Goal: Task Accomplishment & Management: Use online tool/utility

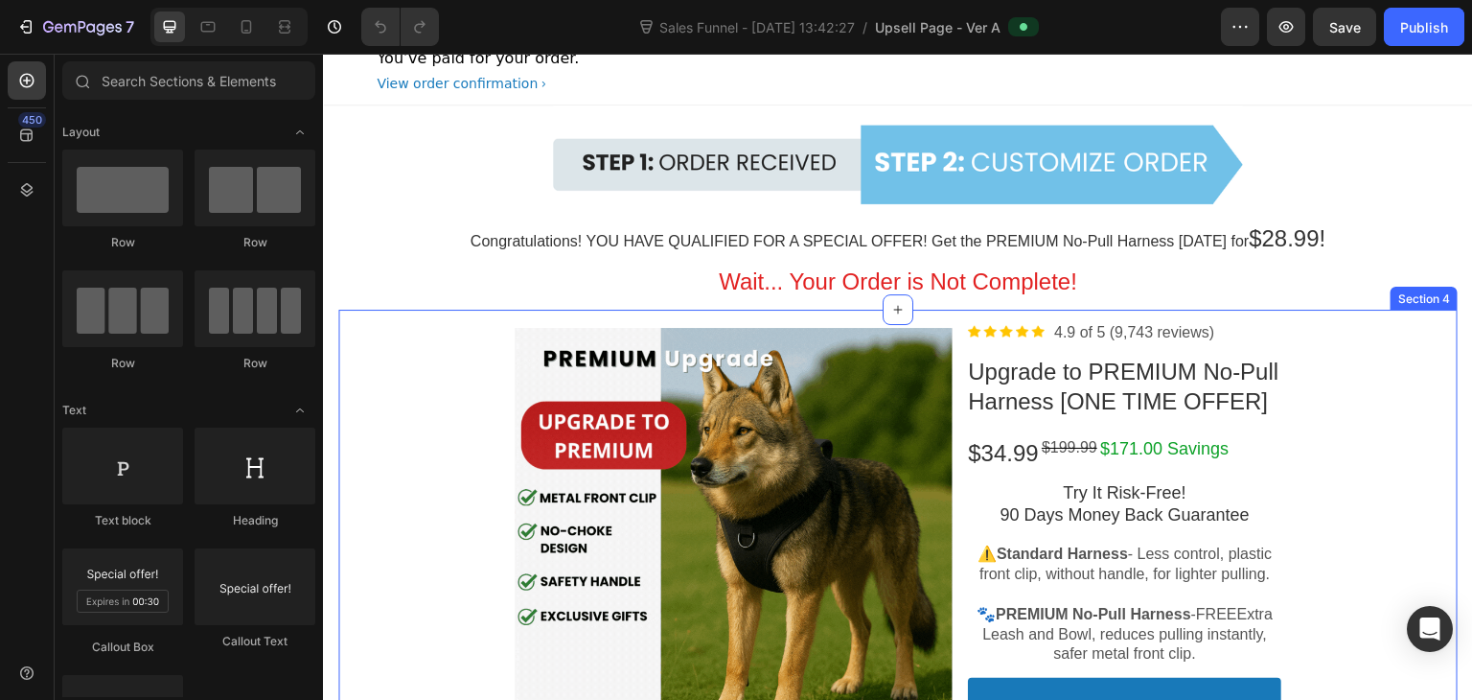
scroll to position [40, 0]
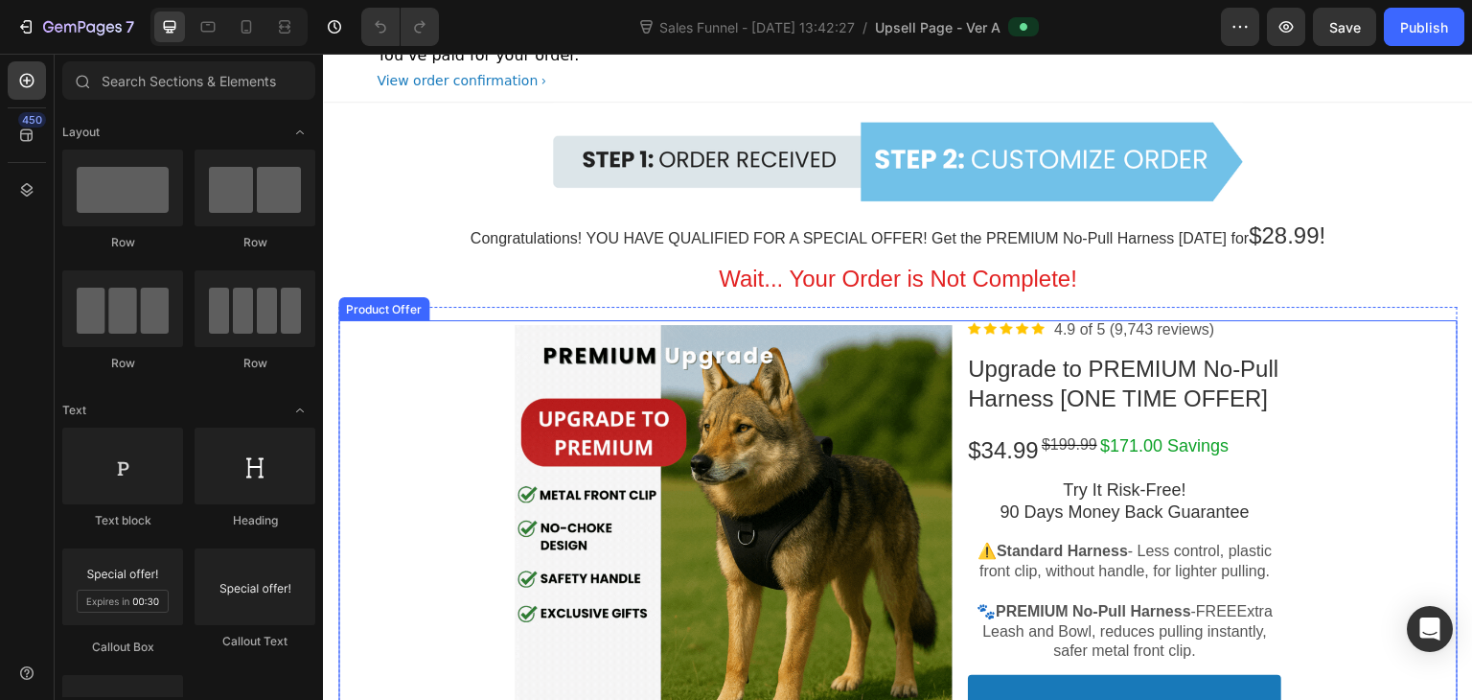
click at [559, 429] on div at bounding box center [734, 544] width 438 height 438
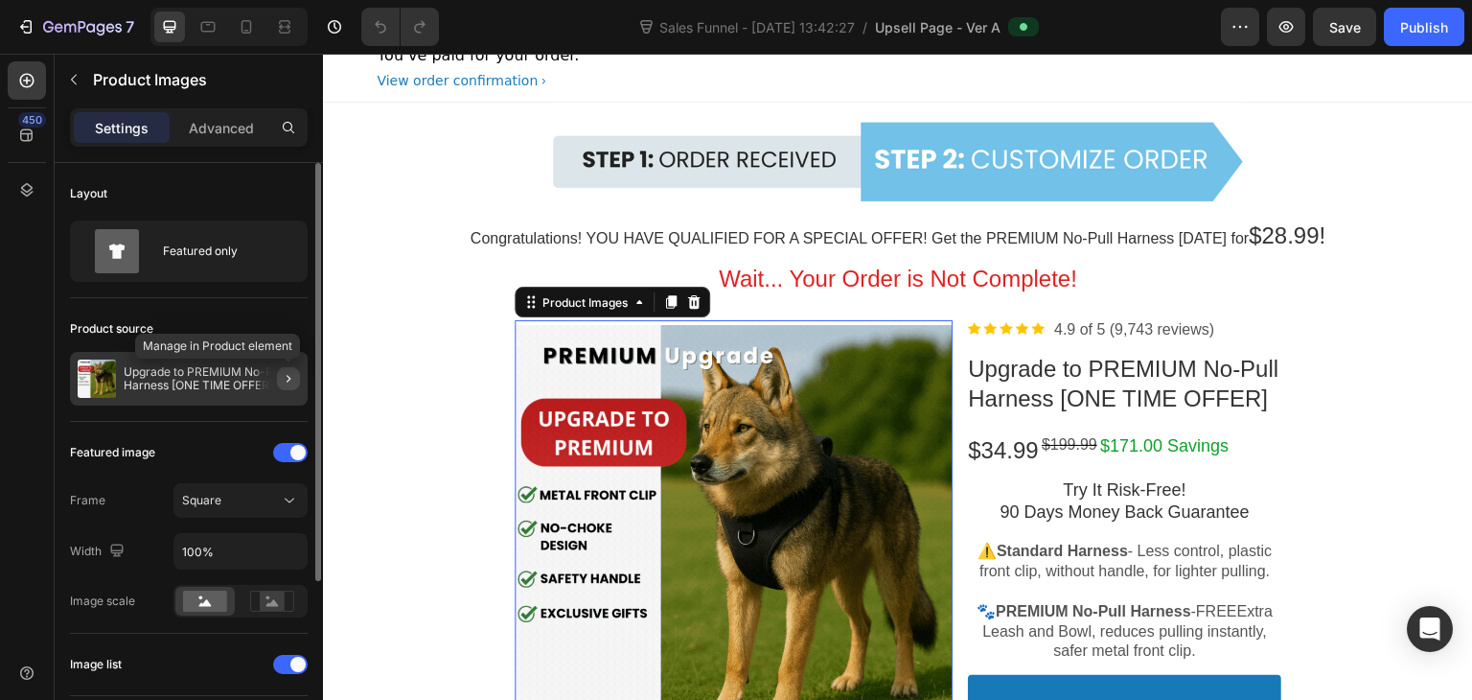
click at [277, 379] on button "button" at bounding box center [288, 378] width 23 height 23
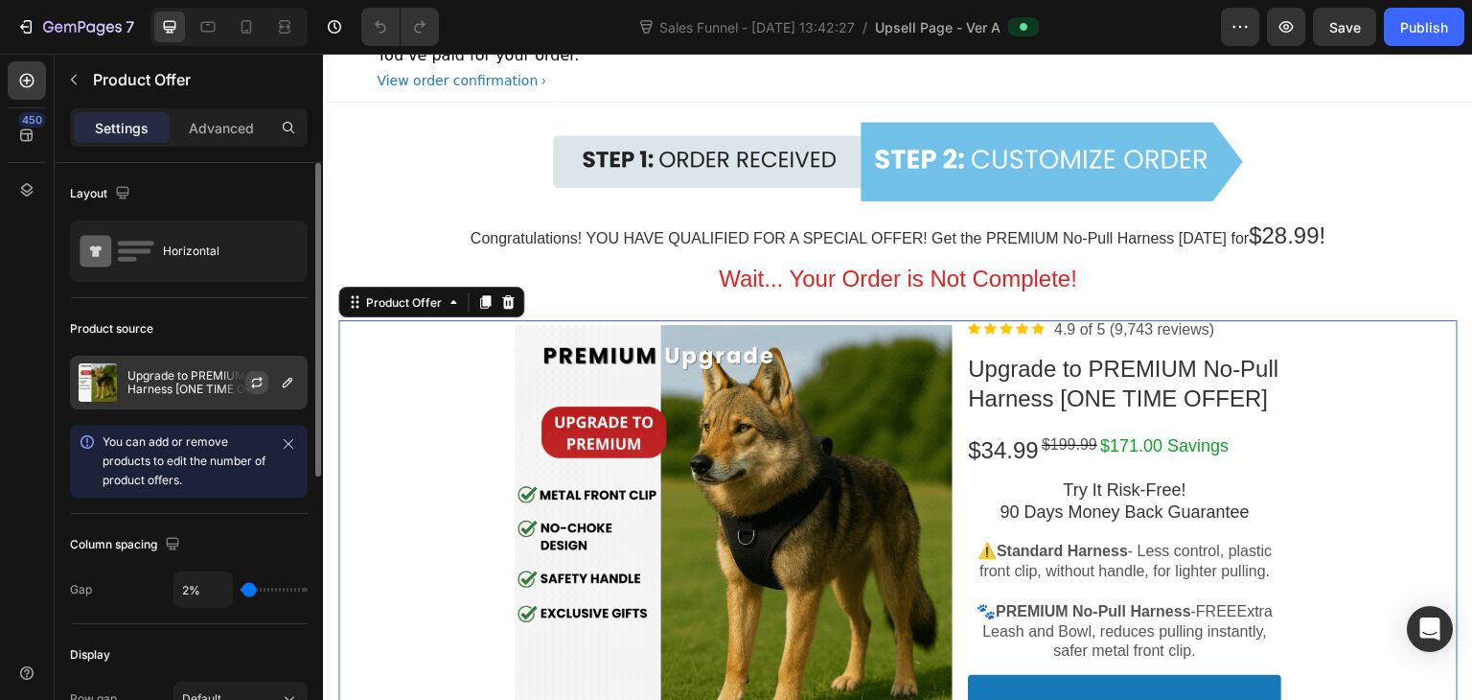
click at [257, 392] on button "button" at bounding box center [256, 382] width 23 height 23
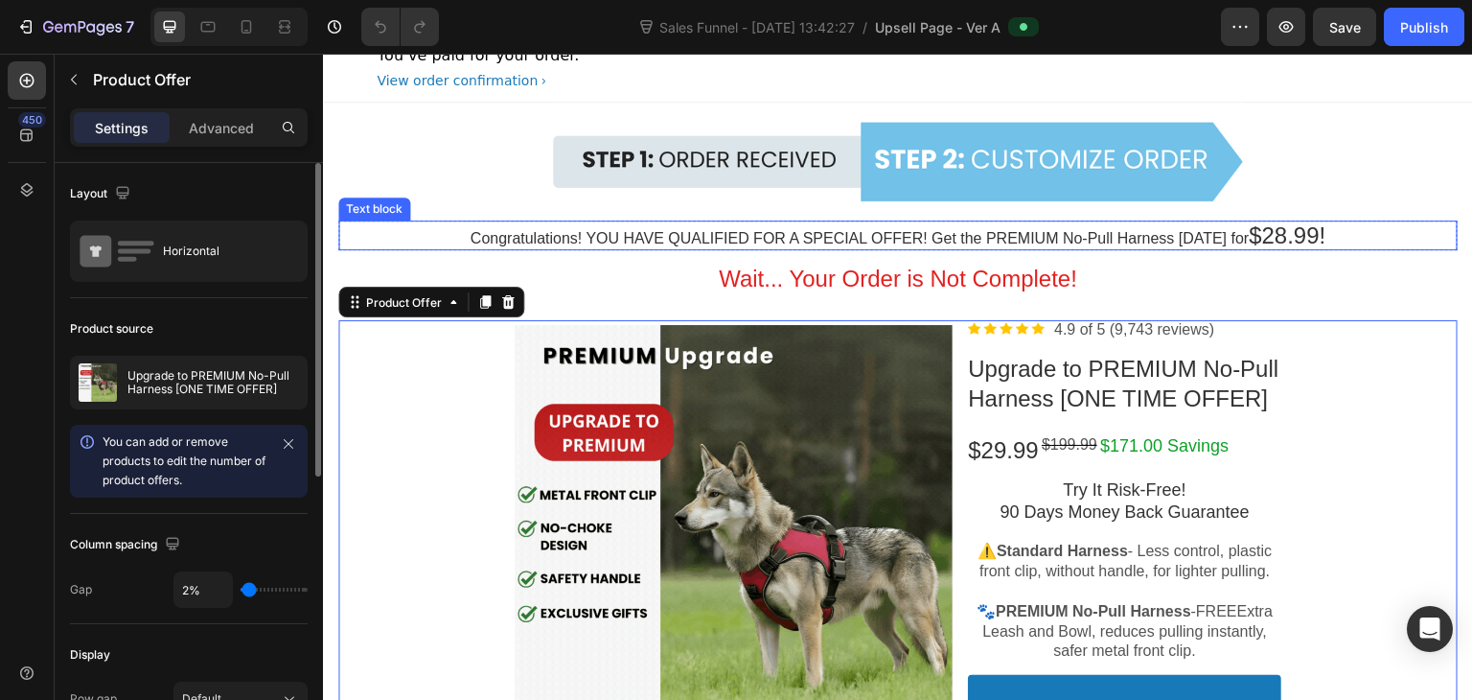
click at [1262, 238] on span "$28.99!" at bounding box center [1287, 235] width 77 height 26
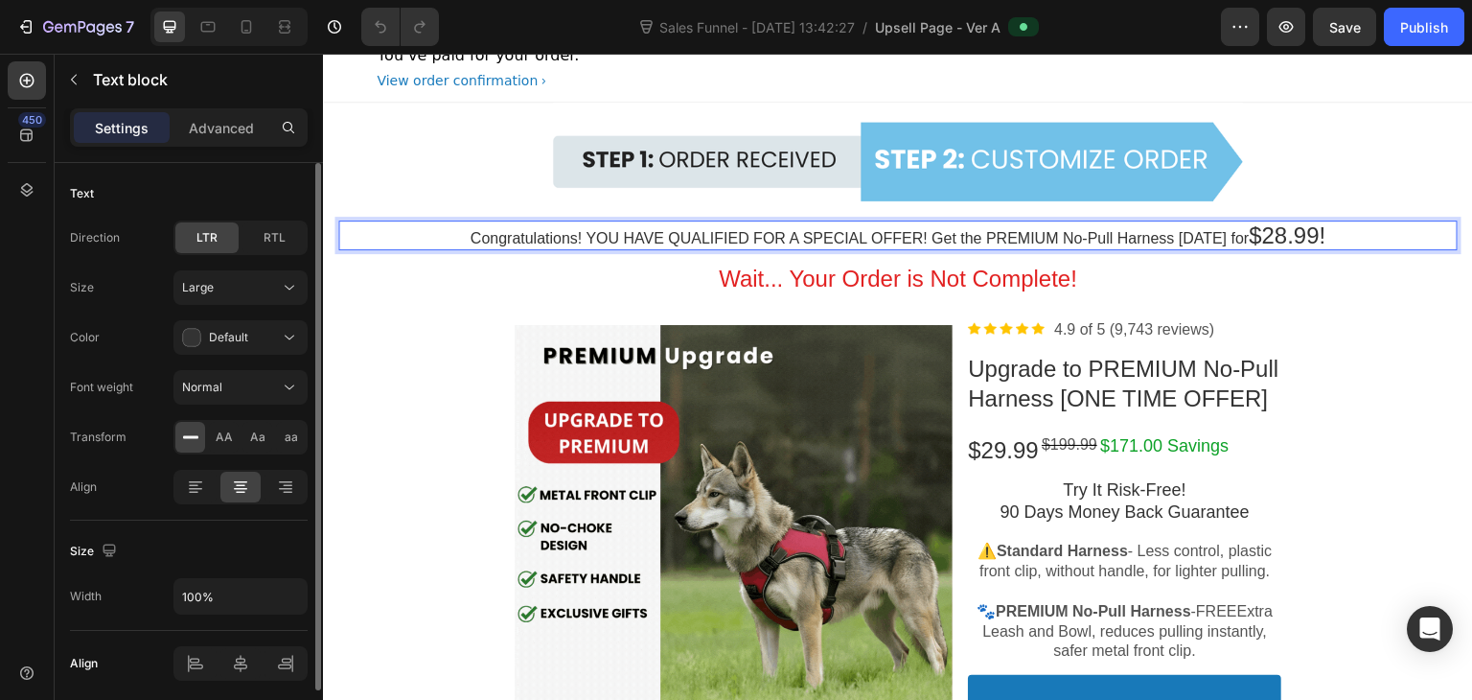
click at [1262, 238] on span "$28.99!" at bounding box center [1287, 235] width 77 height 26
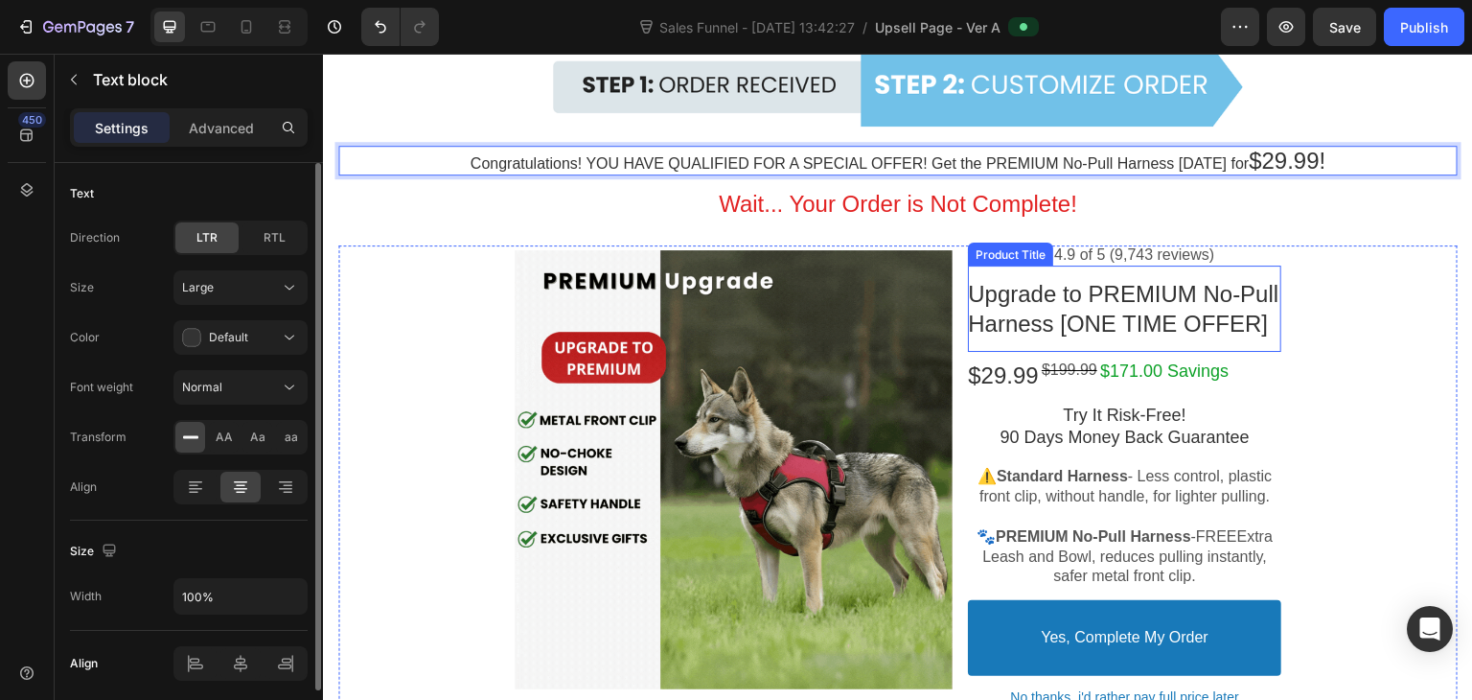
scroll to position [117, 0]
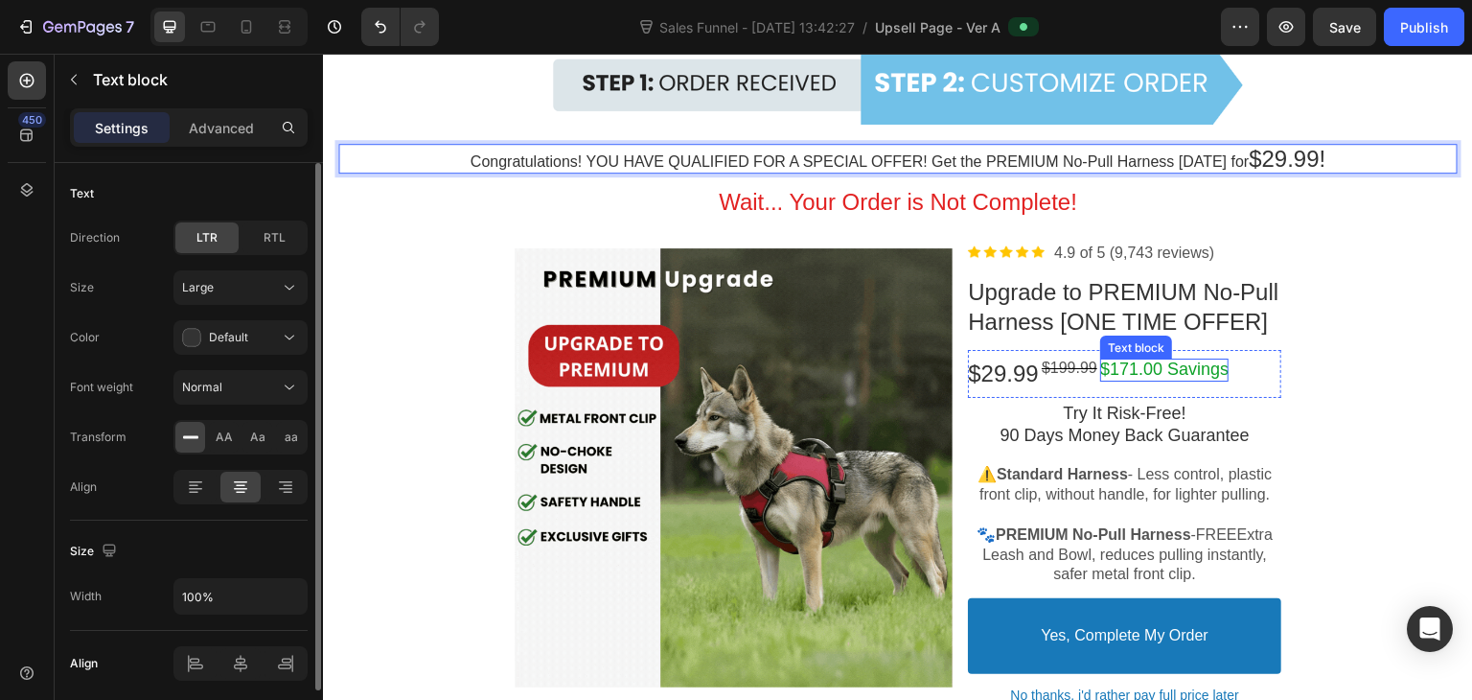
click at [1121, 380] on p "$171.00 Savings" at bounding box center [1164, 369] width 128 height 22
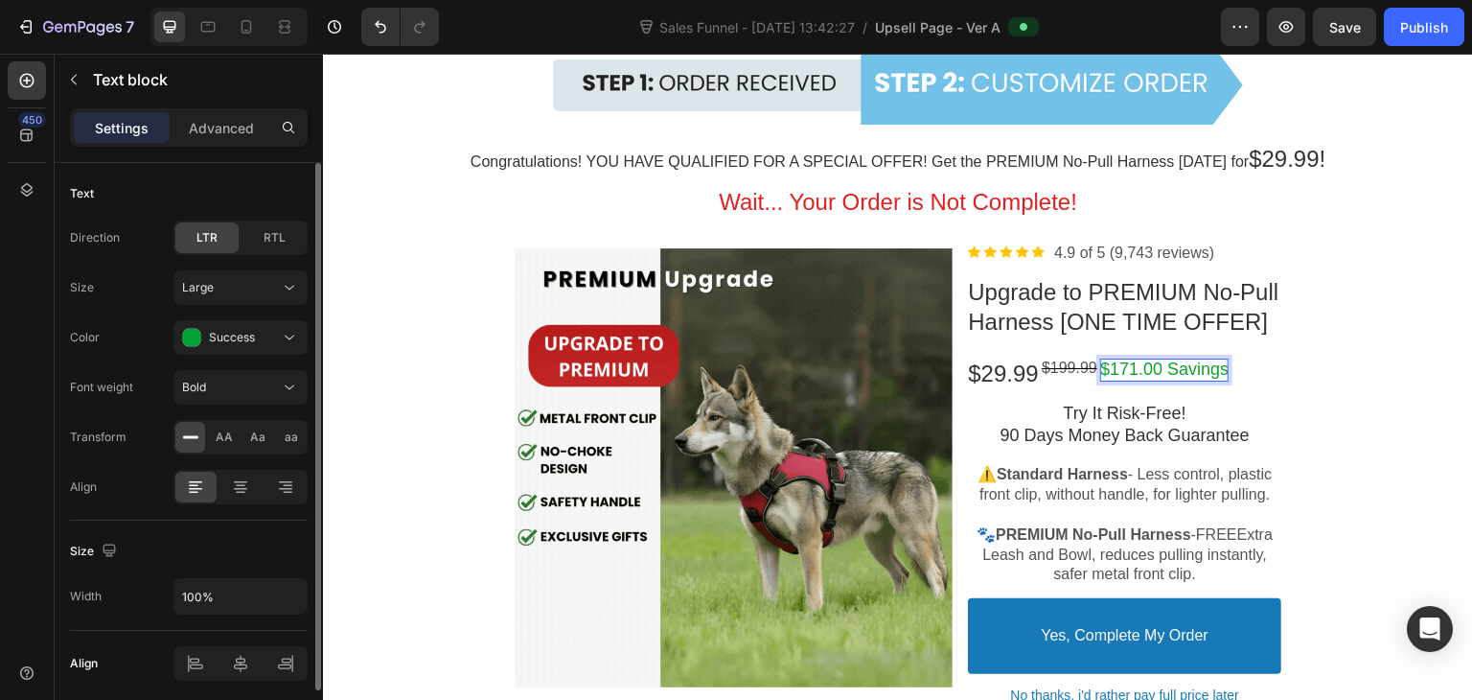
click at [1121, 380] on p "$171.00 Savings" at bounding box center [1164, 369] width 128 height 22
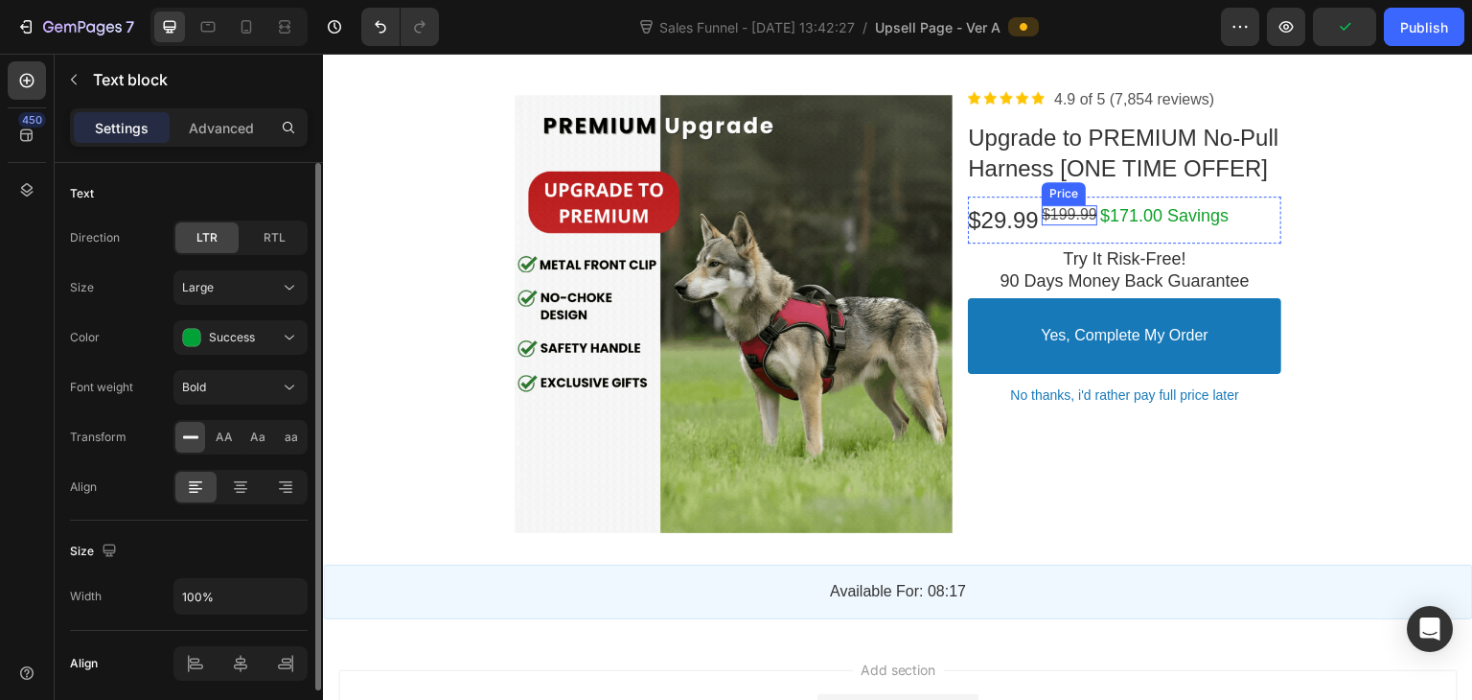
scroll to position [2150, 0]
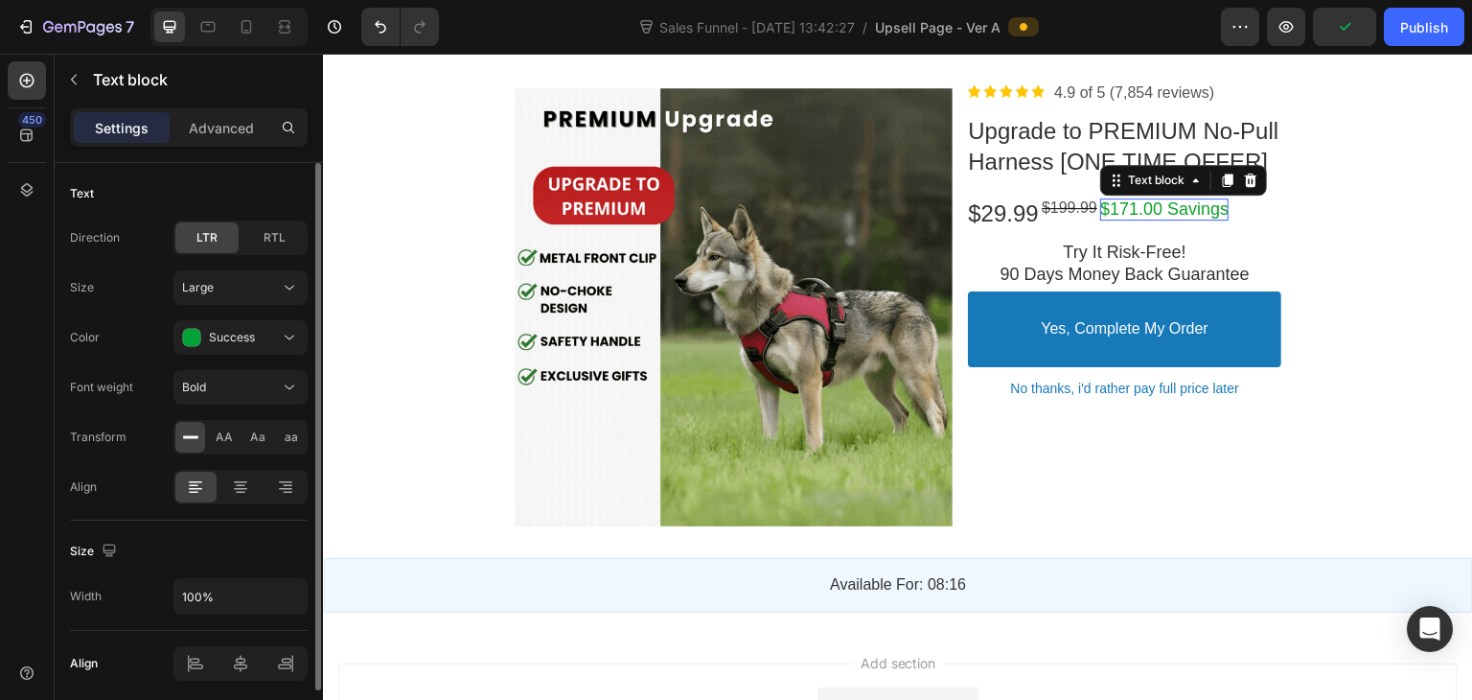
click at [1118, 220] on p "$171.00 Savings" at bounding box center [1164, 209] width 128 height 22
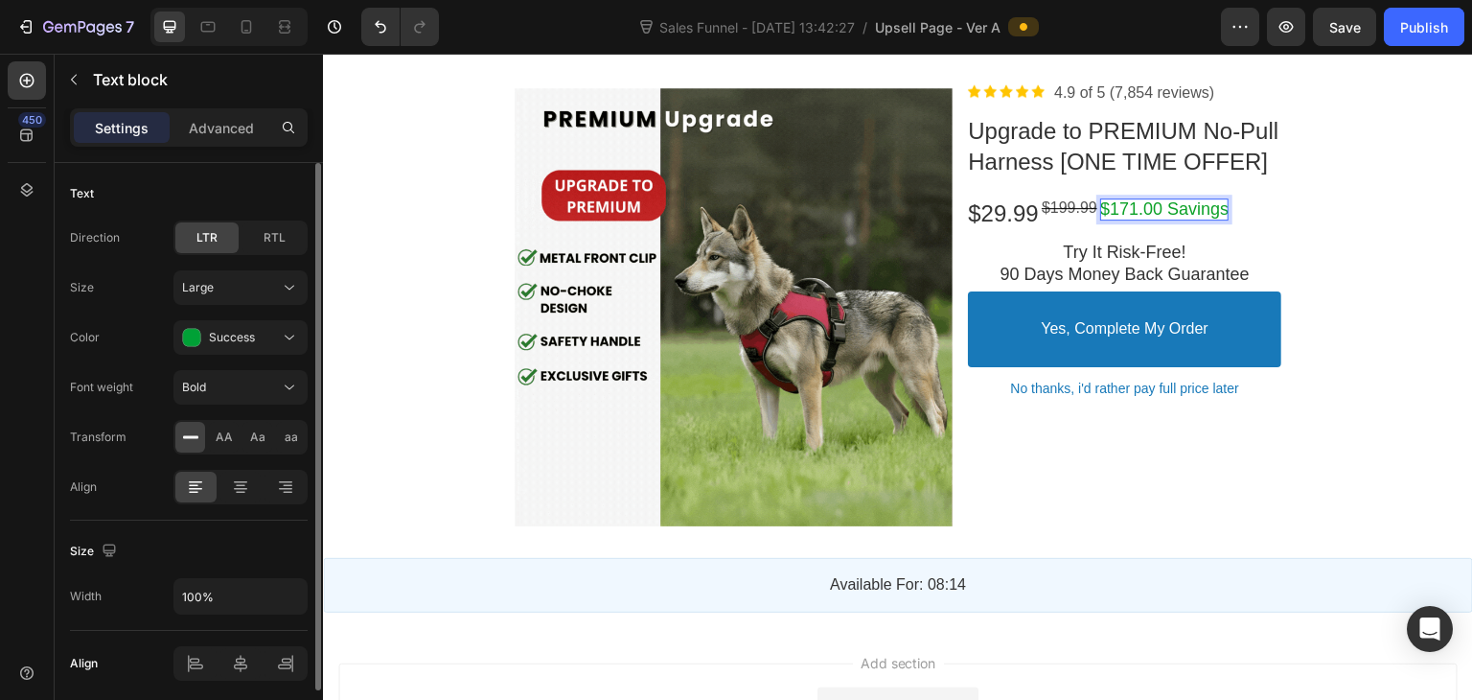
click at [1126, 220] on p "$171.00 Savings" at bounding box center [1164, 209] width 128 height 22
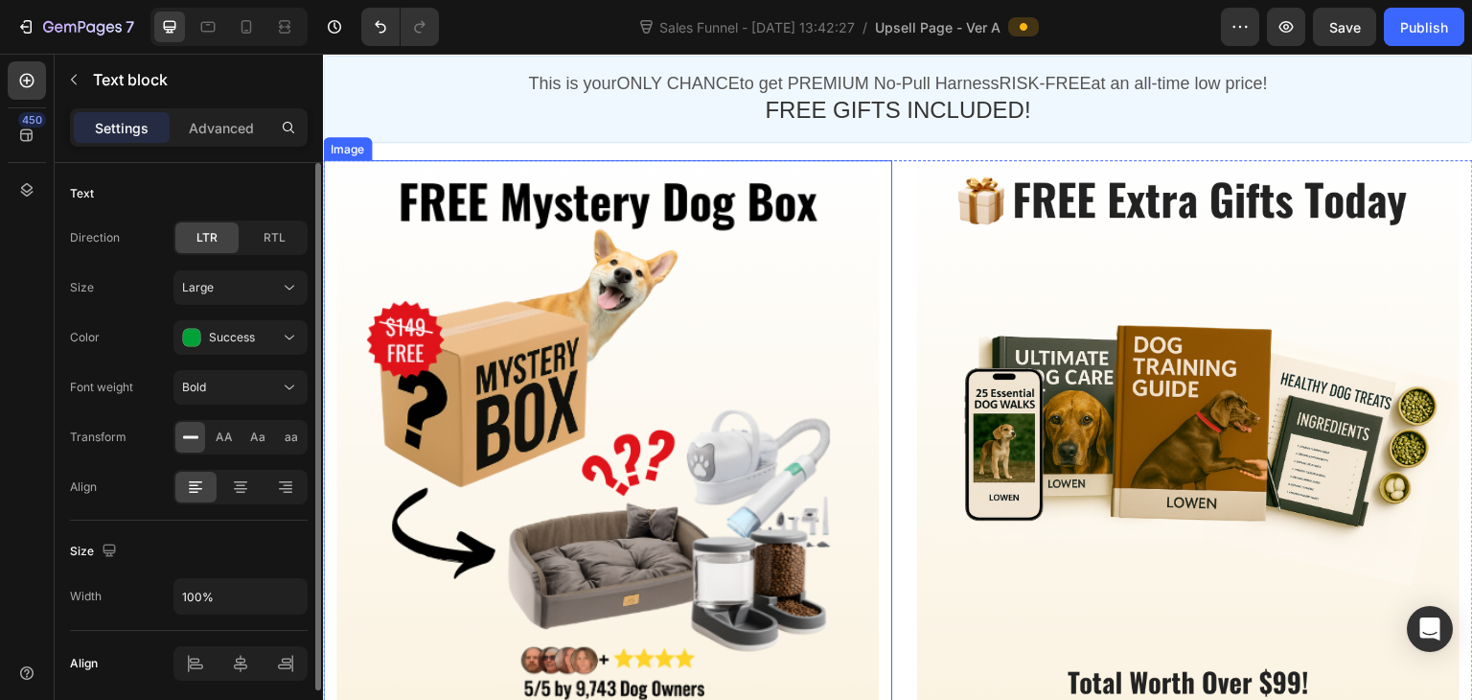
scroll to position [825, 0]
click at [561, 396] on div at bounding box center [607, 431] width 542 height 542
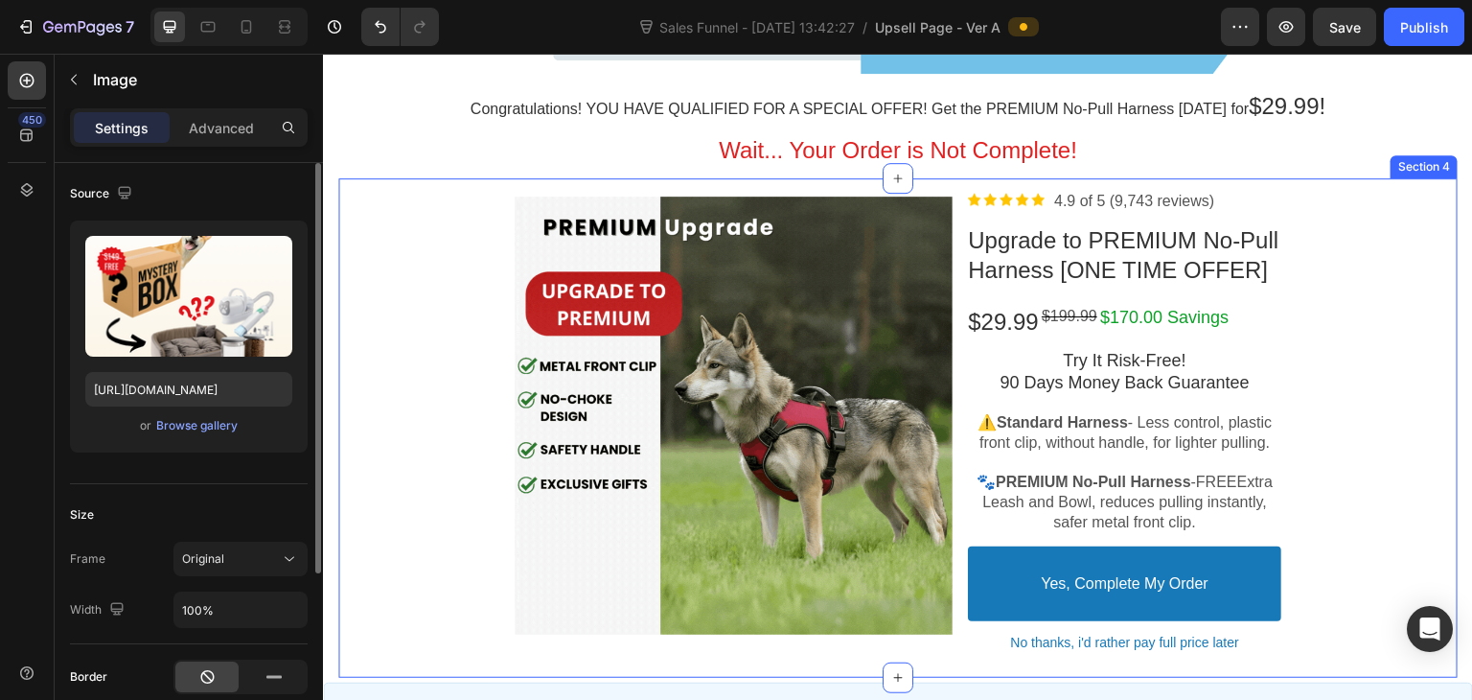
scroll to position [165, 0]
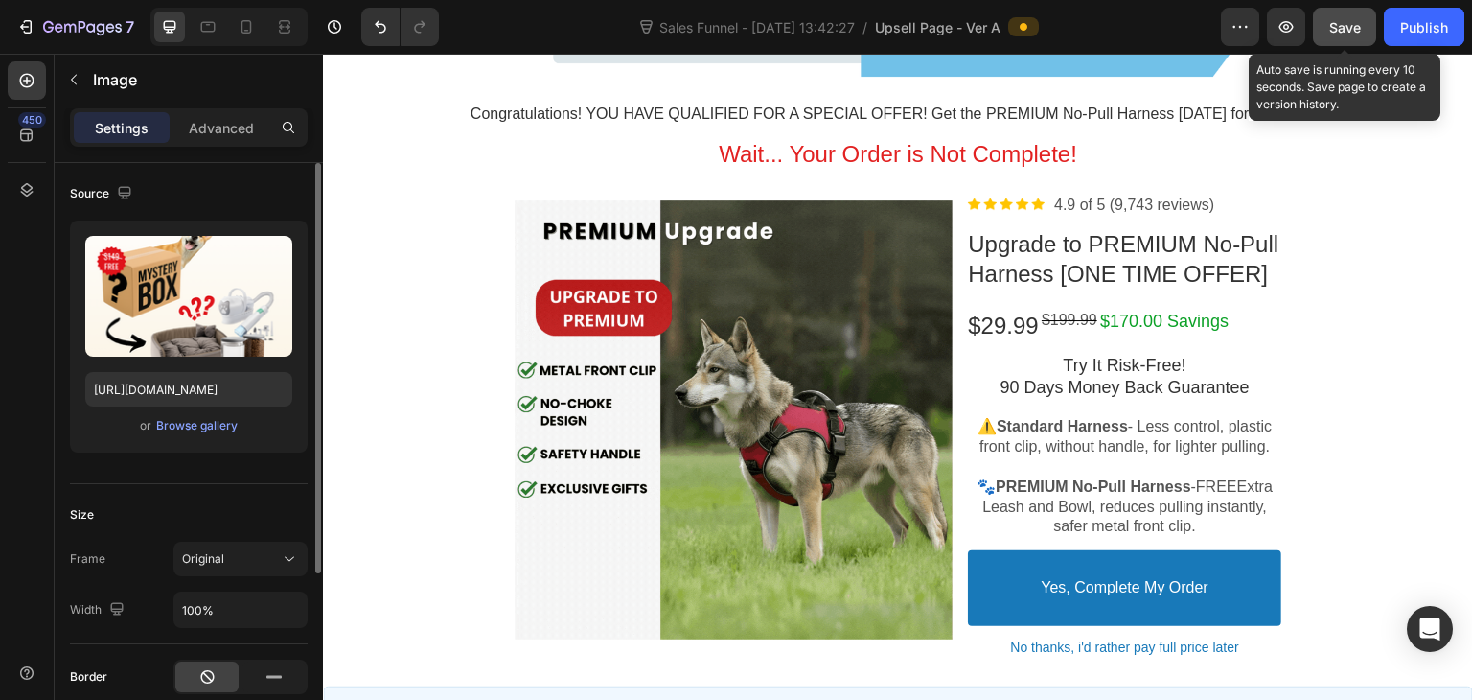
click at [1351, 27] on span "Save" at bounding box center [1345, 27] width 32 height 16
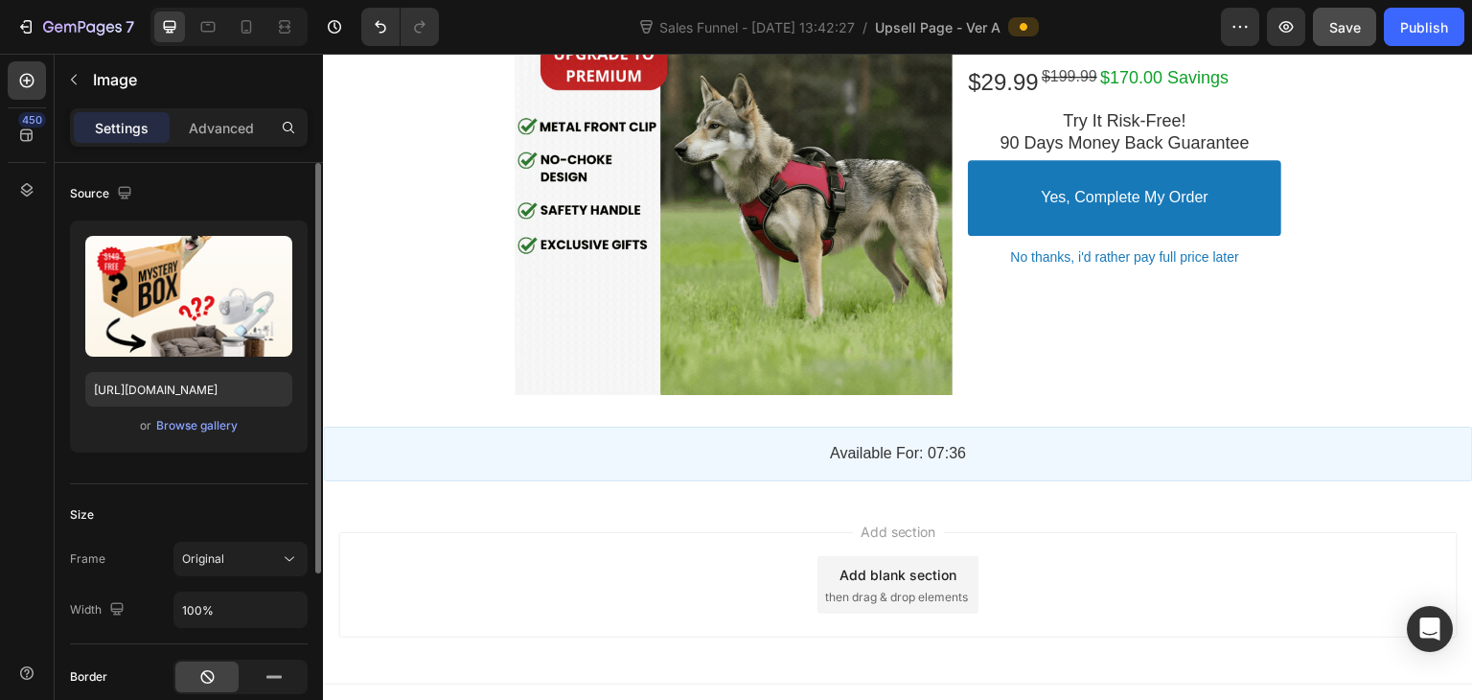
scroll to position [2531, 0]
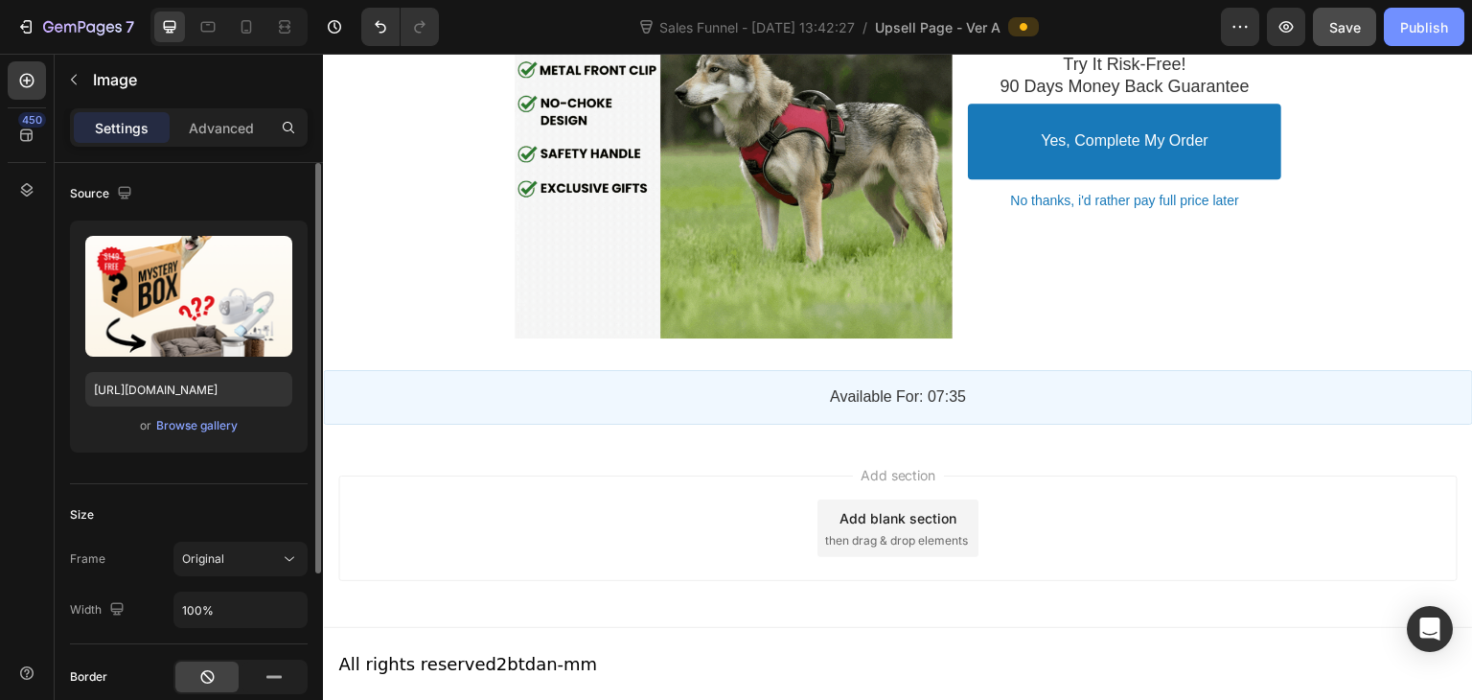
click at [1424, 17] on div "Publish" at bounding box center [1424, 27] width 48 height 20
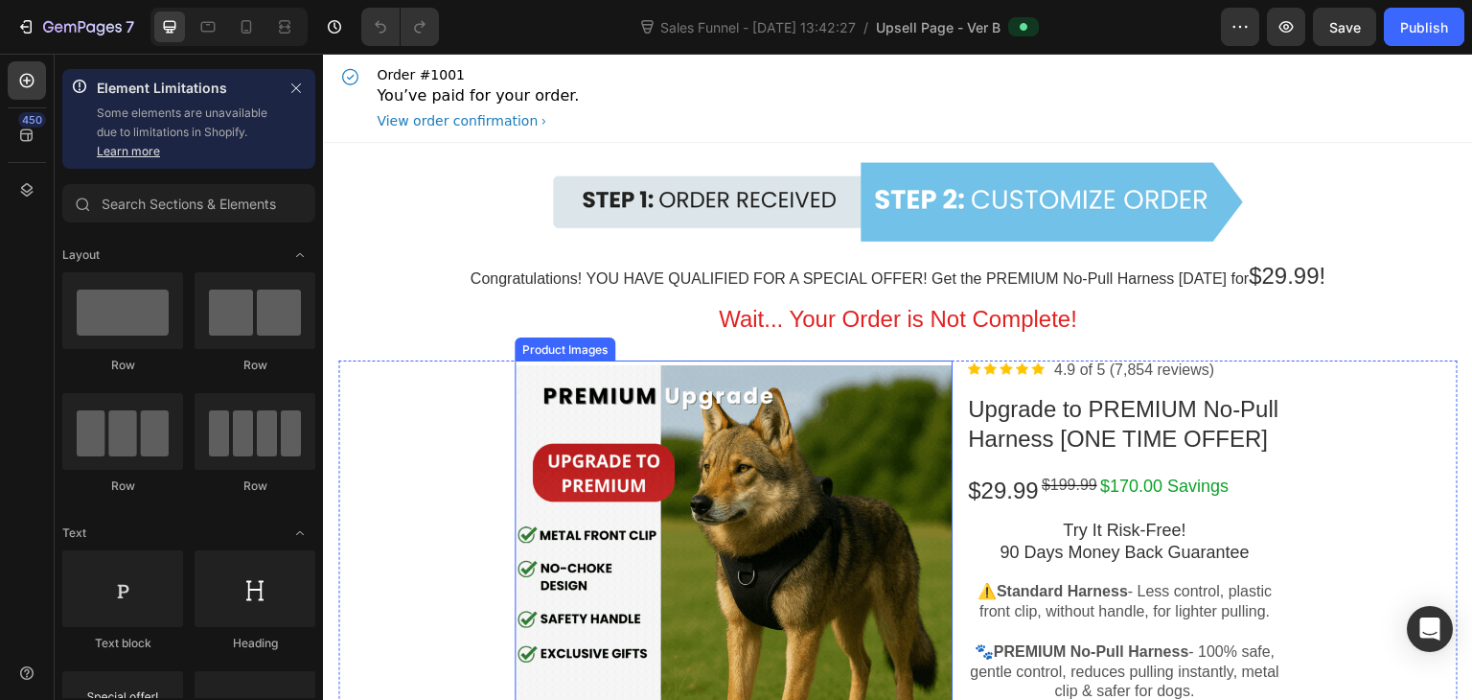
click at [823, 551] on div at bounding box center [734, 584] width 438 height 438
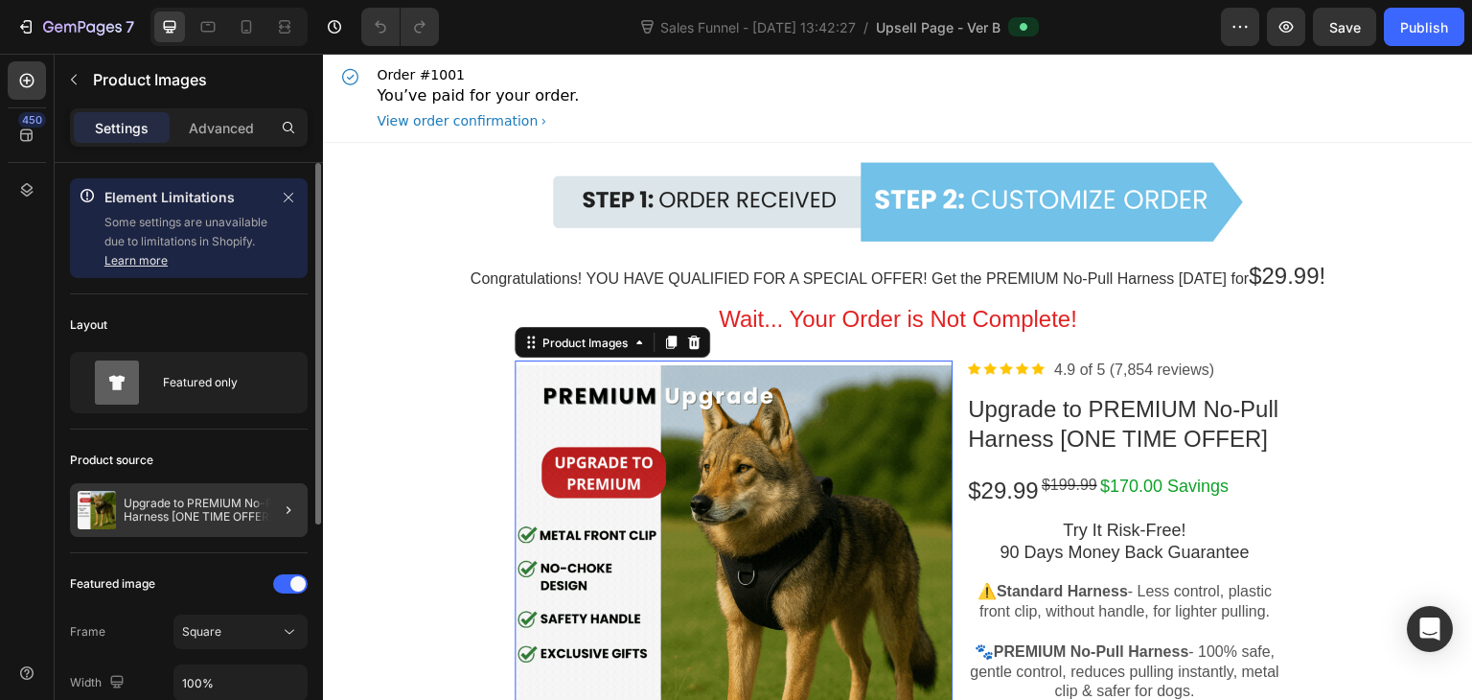
click at [274, 516] on div at bounding box center [281, 510] width 54 height 54
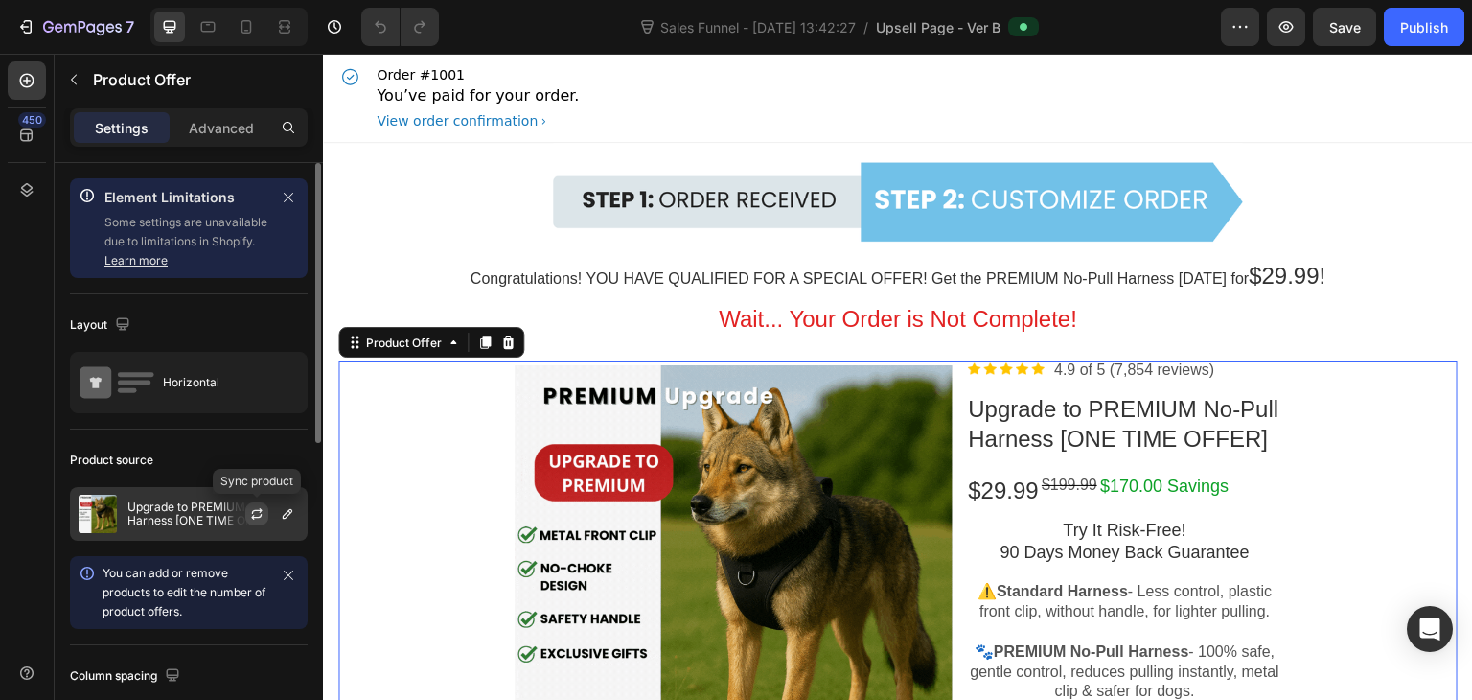
click at [257, 522] on button "button" at bounding box center [256, 513] width 23 height 23
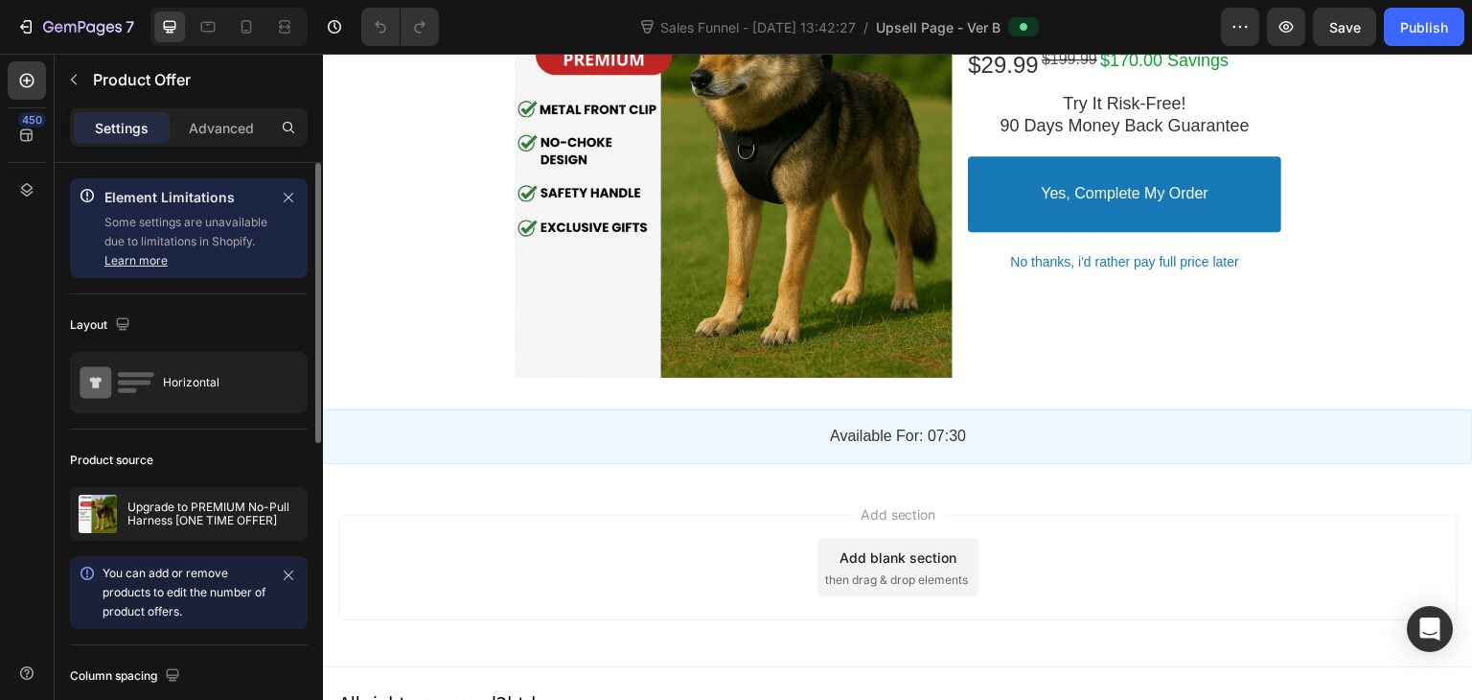
scroll to position [2531, 0]
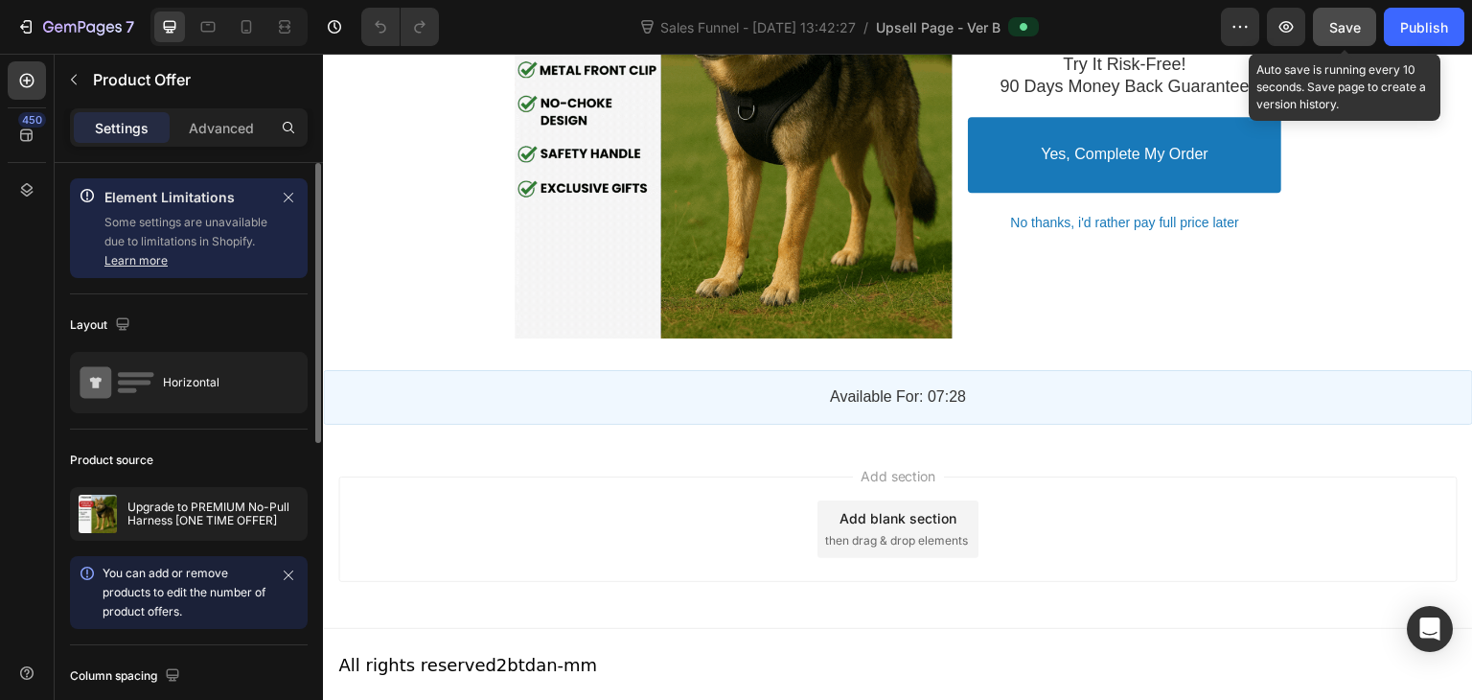
click at [1350, 28] on span "Save" at bounding box center [1345, 27] width 32 height 16
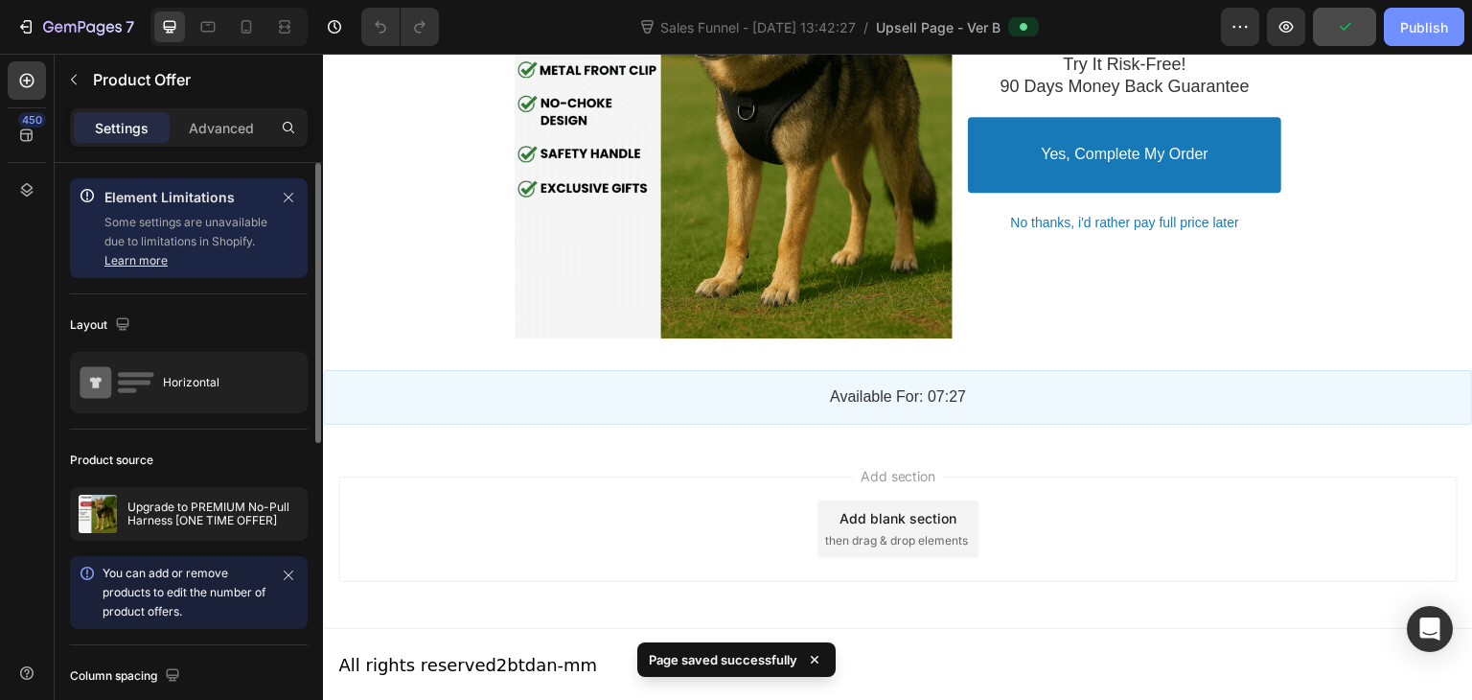
click at [1430, 24] on div "Publish" at bounding box center [1424, 27] width 48 height 20
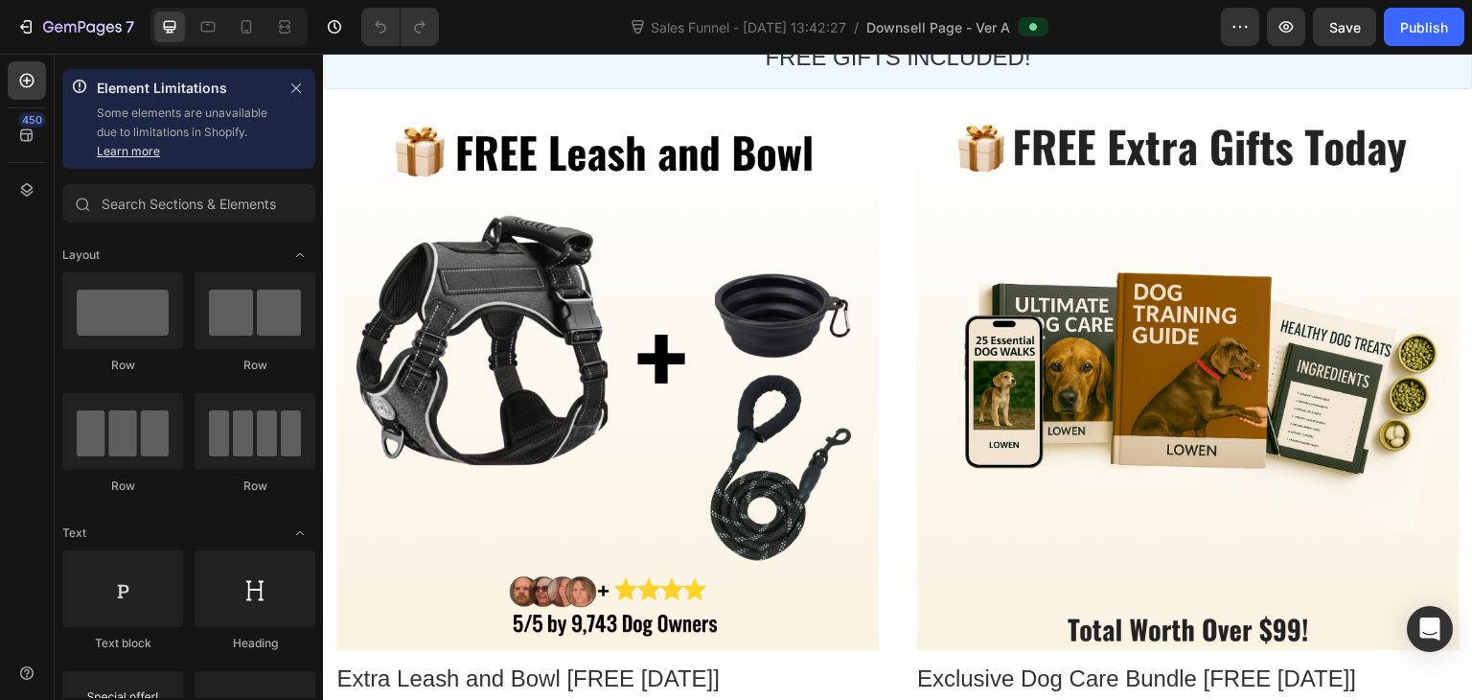
scroll to position [857, 0]
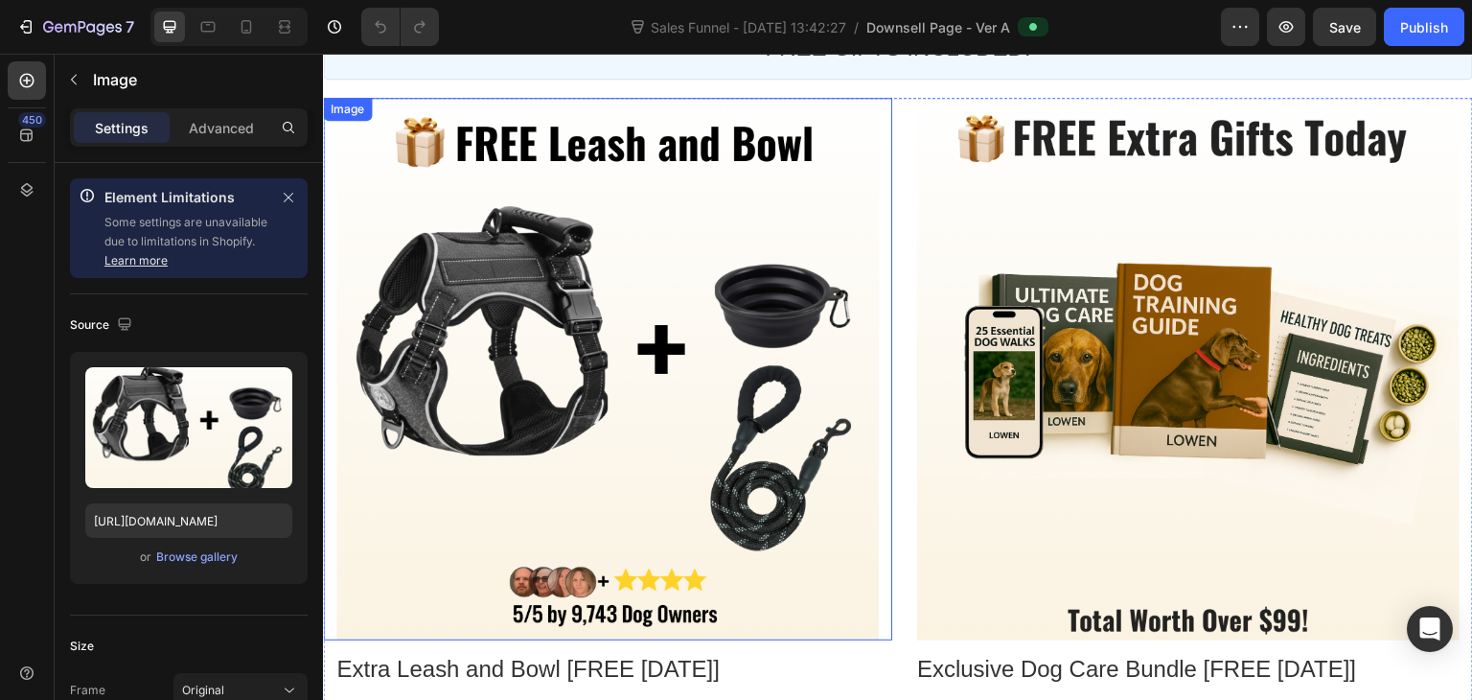
click at [565, 300] on div at bounding box center [607, 369] width 542 height 542
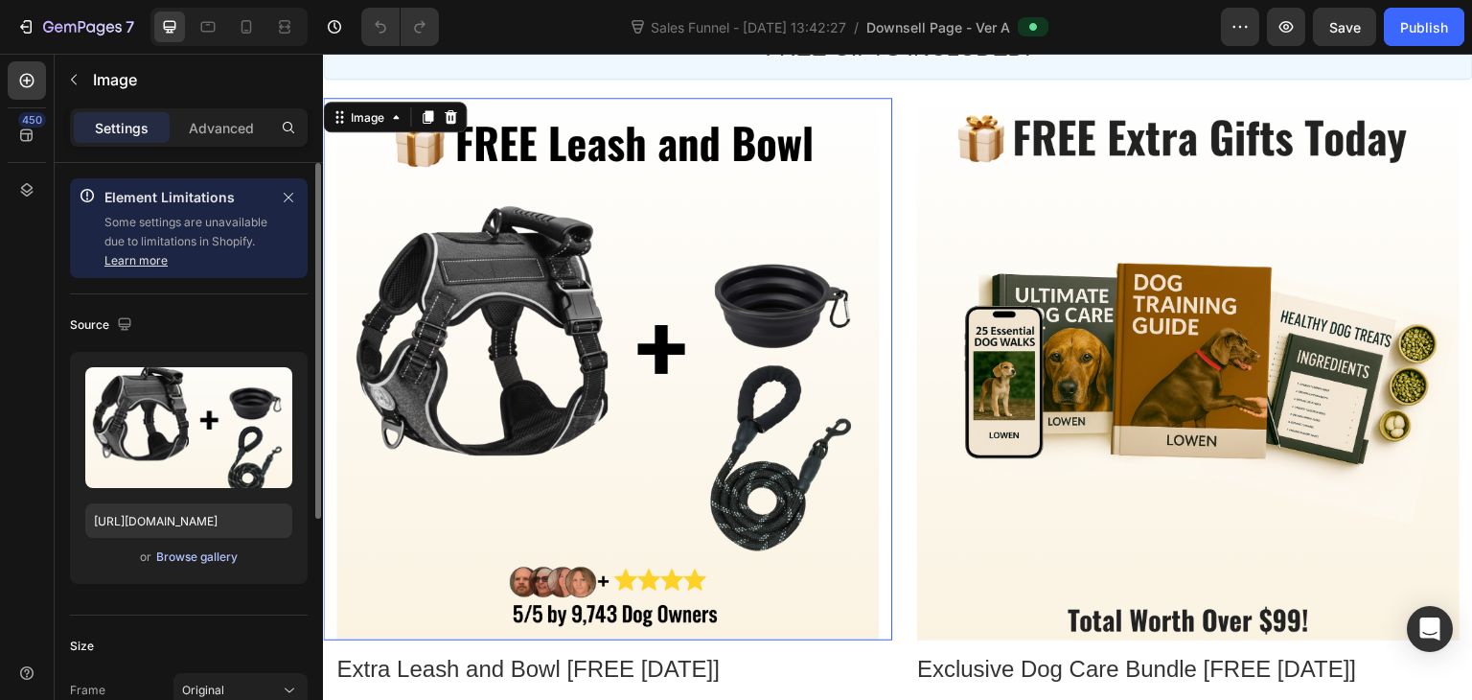
click at [207, 561] on div "Browse gallery" at bounding box center [196, 556] width 81 height 17
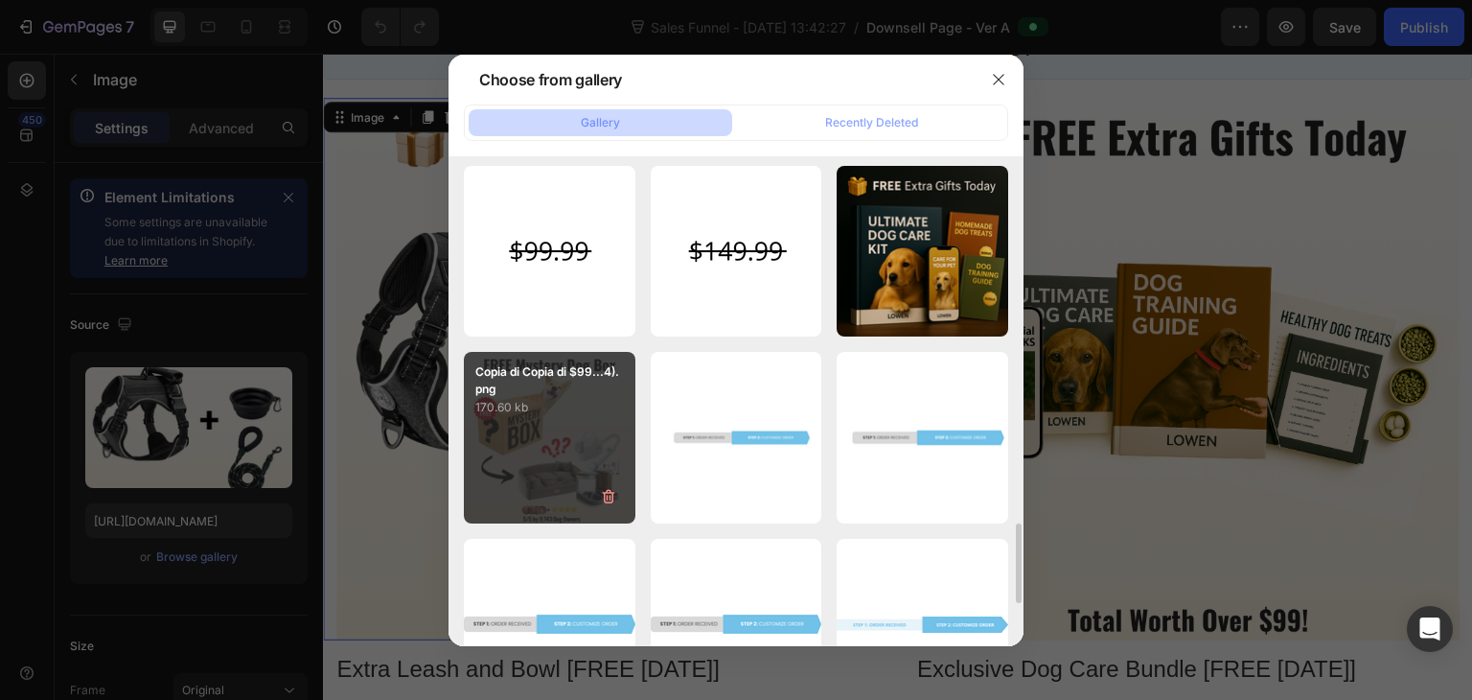
scroll to position [2245, 0]
click at [513, 366] on p "Copia di Copia di $99...4).png" at bounding box center [549, 379] width 149 height 34
type input "[URL][DOMAIN_NAME]"
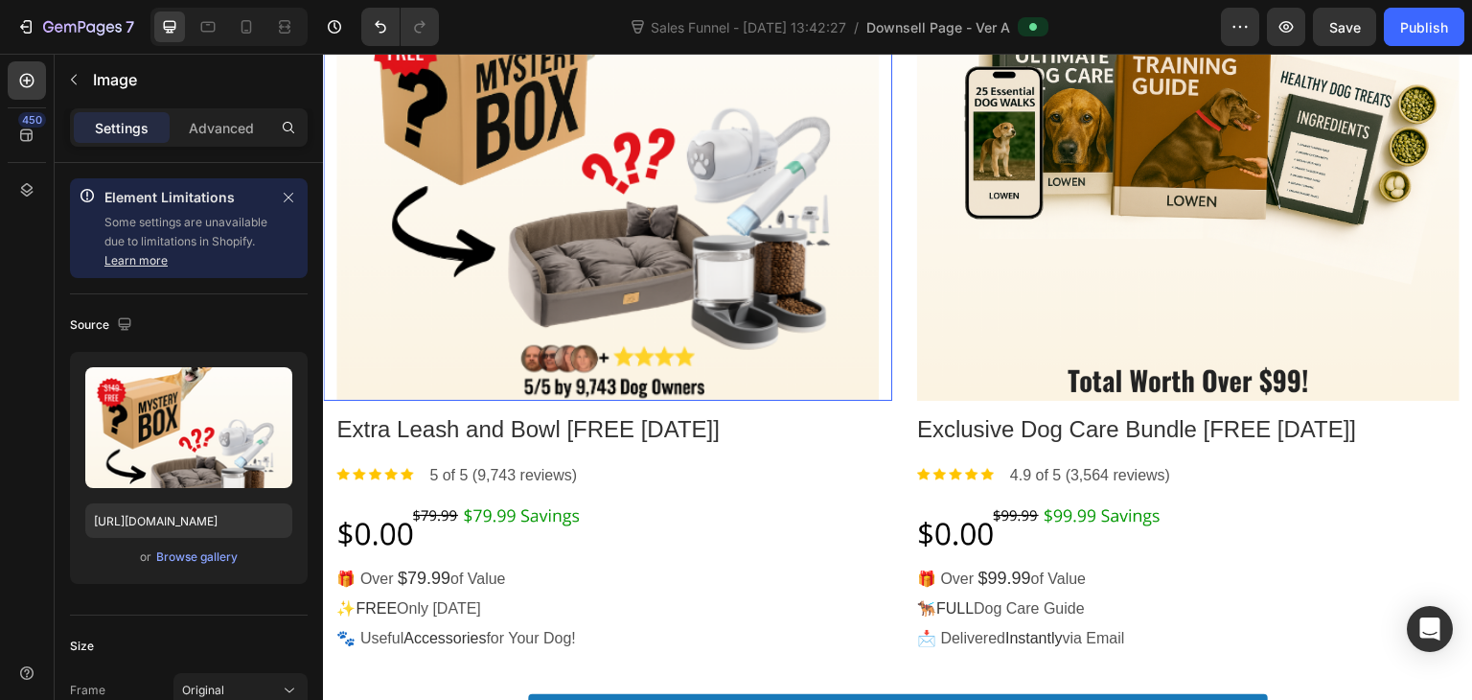
scroll to position [1096, 0]
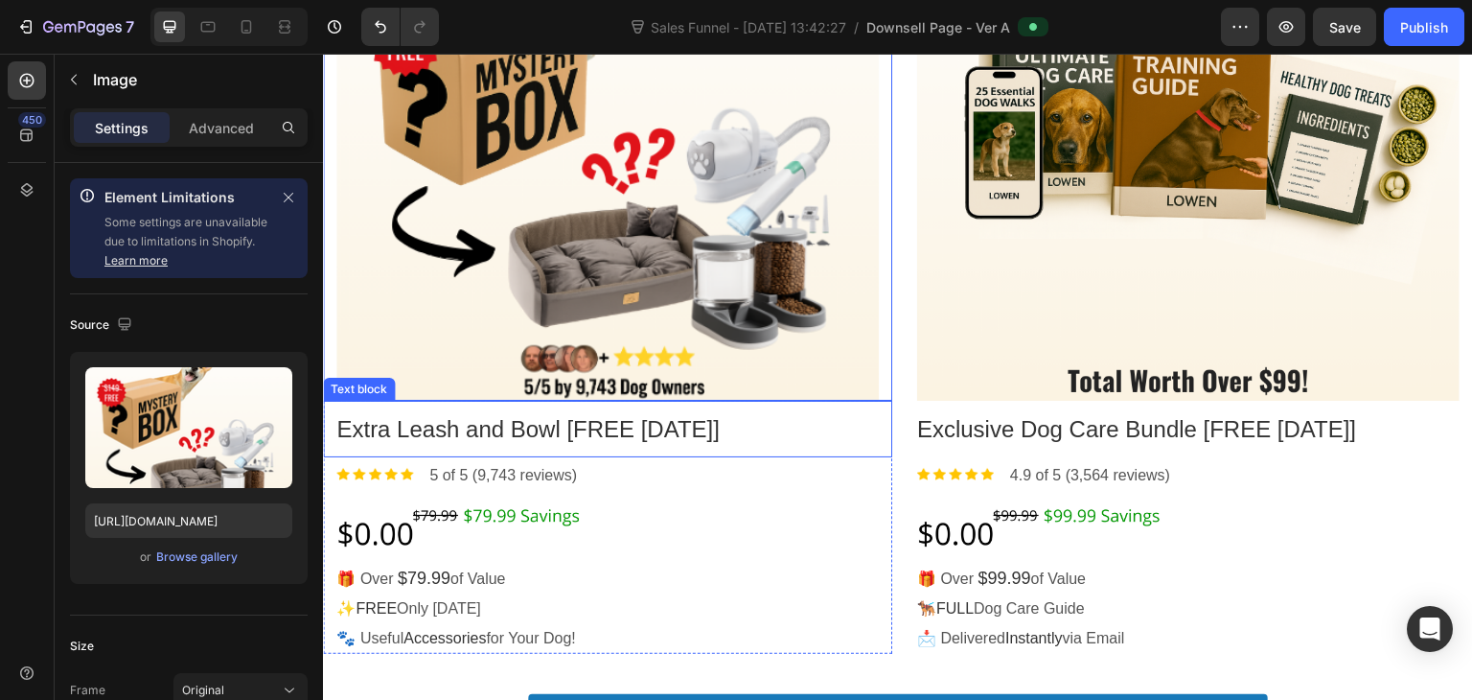
click at [537, 419] on p "Extra Leash and Bowl [FREE [DATE]]" at bounding box center [607, 429] width 542 height 30
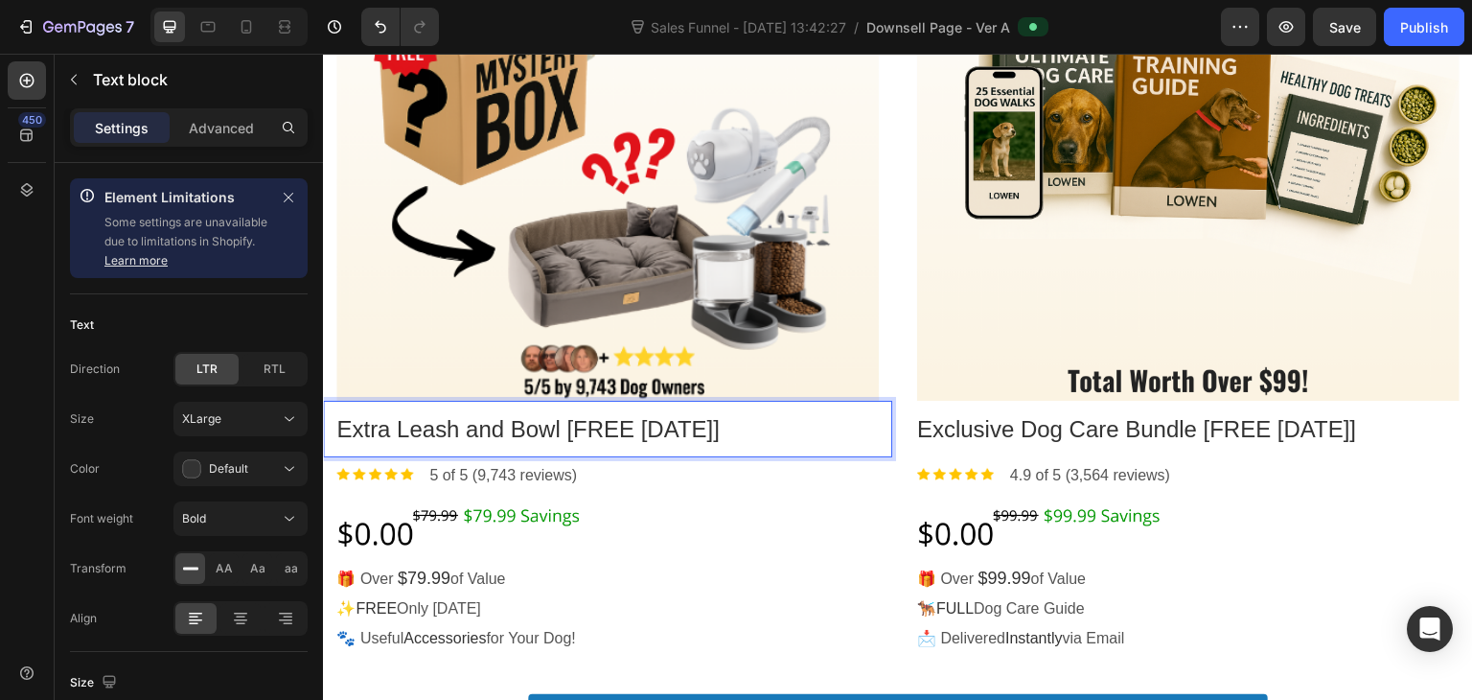
click at [471, 433] on p "Extra Leash and Bowl [FREE [DATE]]" at bounding box center [607, 429] width 542 height 30
click at [471, 433] on p "Extra Leash and Bowl [FREE TODAY]" at bounding box center [607, 429] width 542 height 30
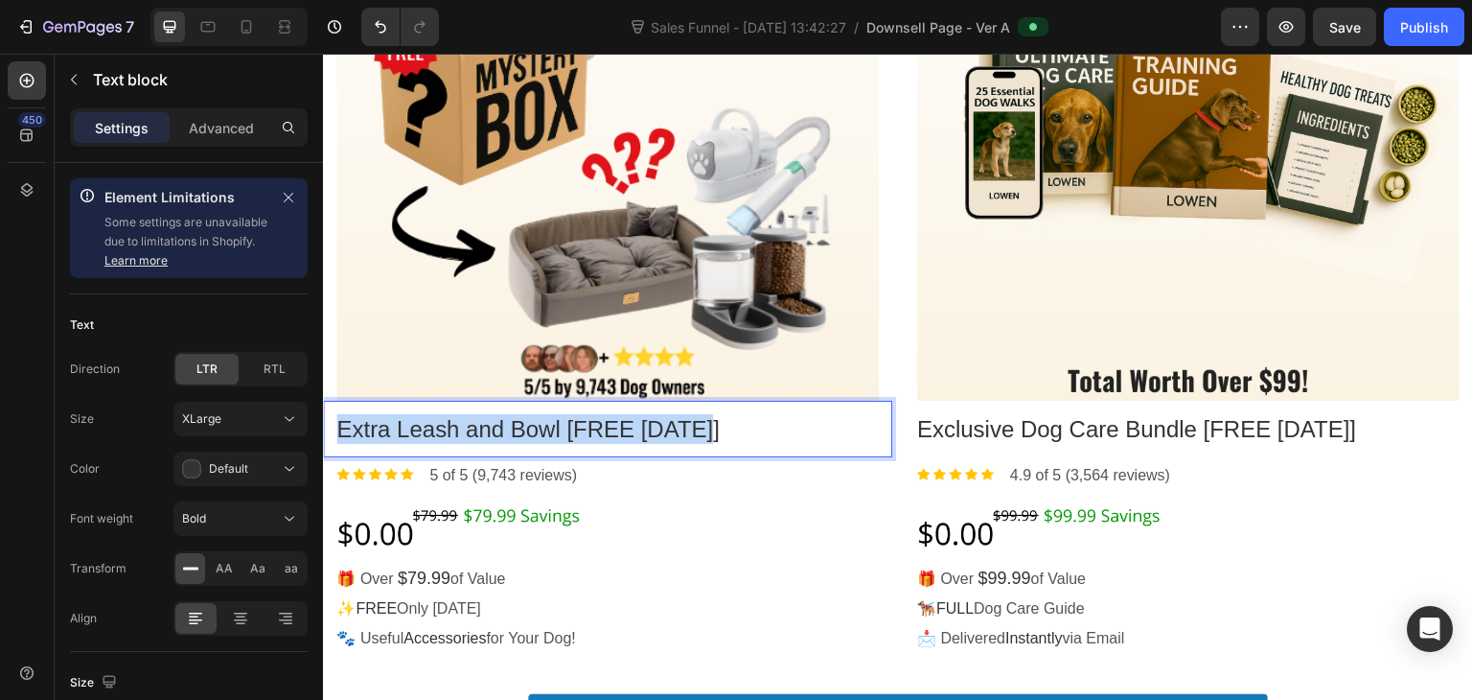
click at [471, 433] on p "Extra Leash and Bowl [FREE TODAY]" at bounding box center [607, 429] width 542 height 30
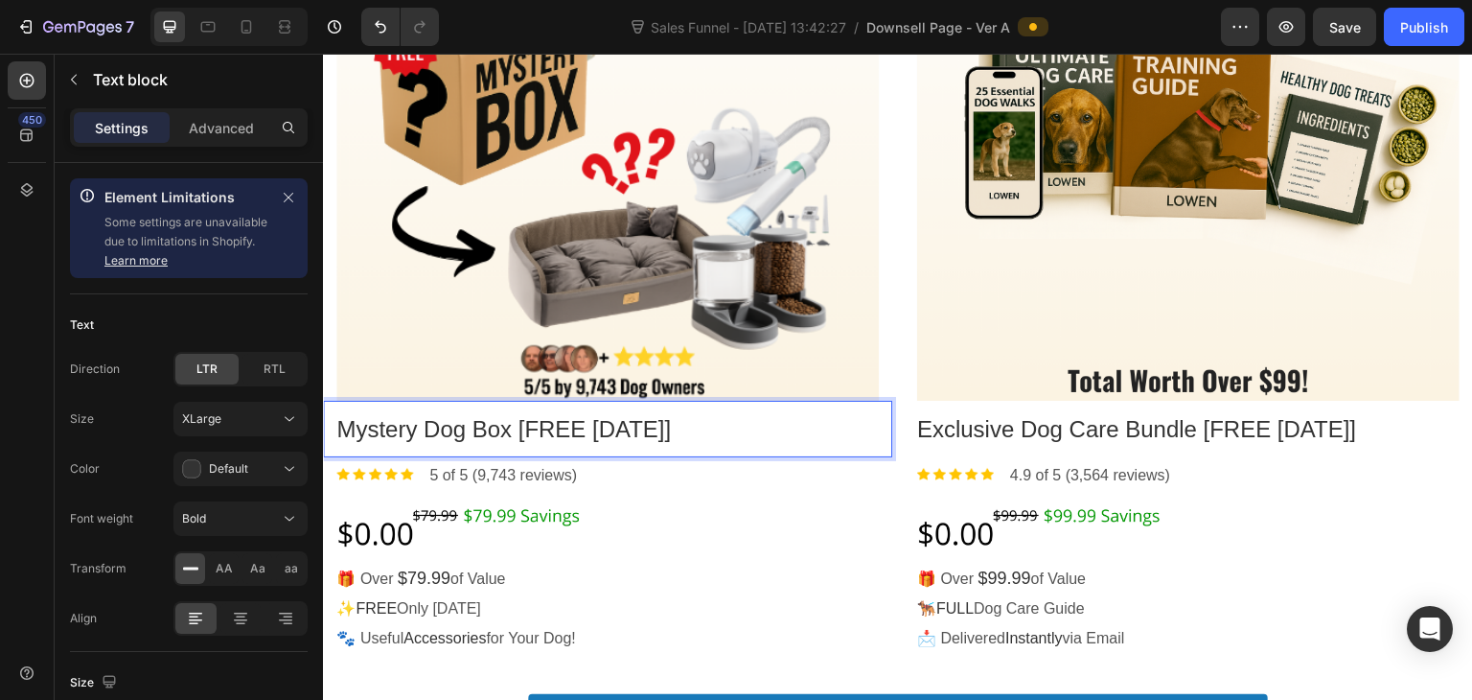
click at [676, 443] on div "Mystery Dog Box [FREE [DATE]] Text block" at bounding box center [607, 429] width 569 height 57
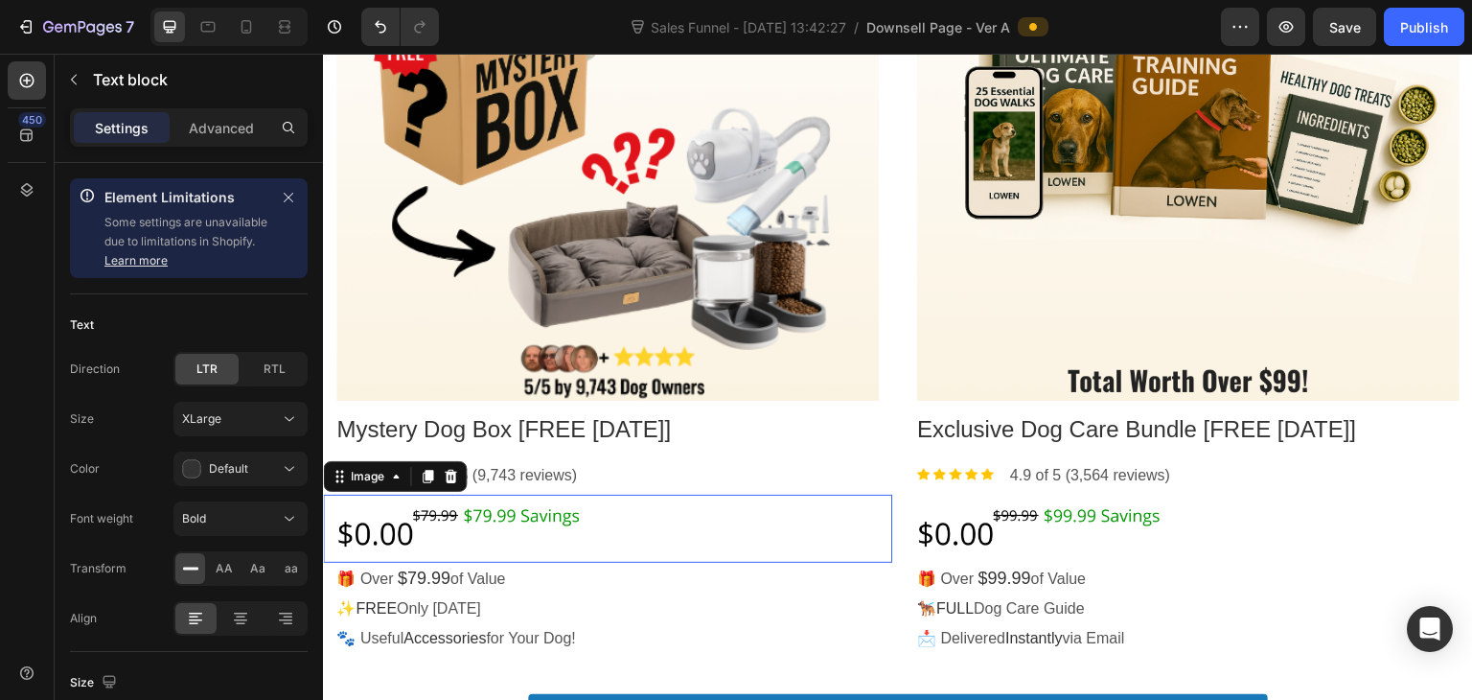
click at [602, 529] on div at bounding box center [607, 528] width 542 height 68
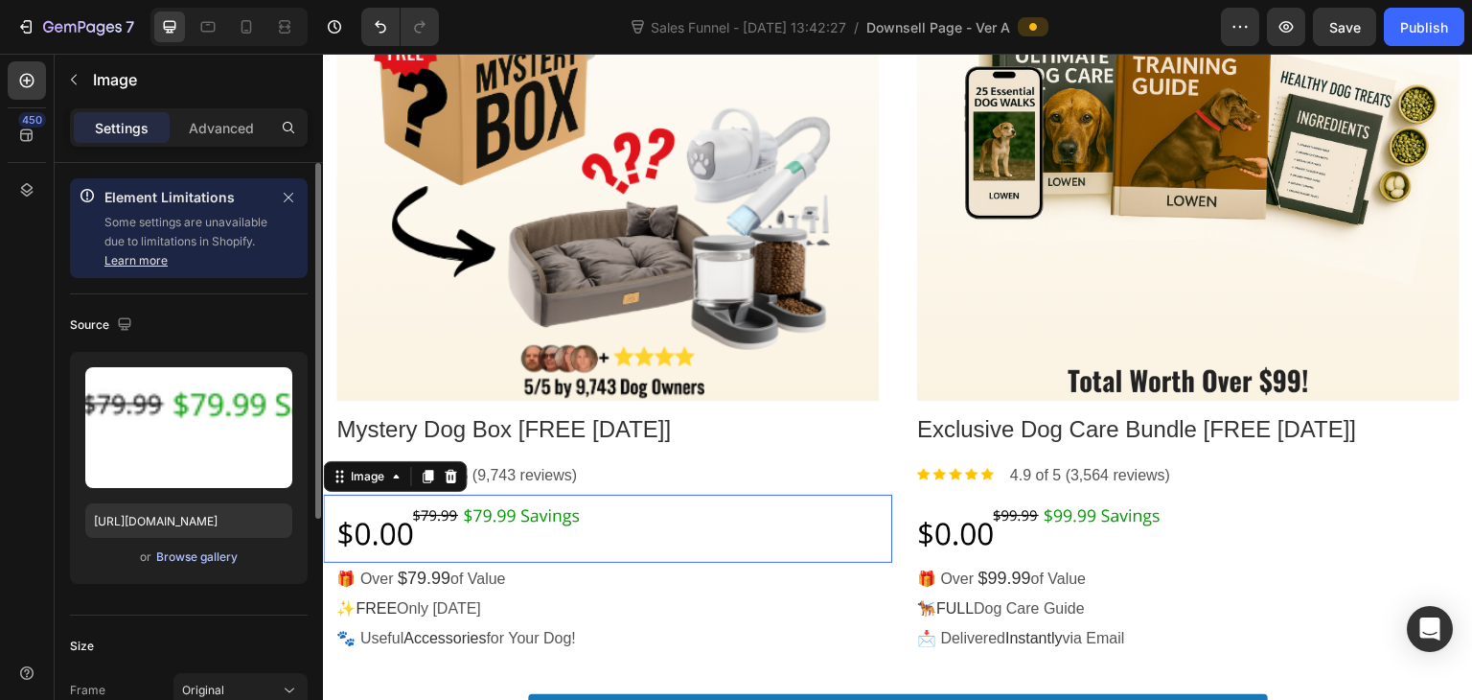
click at [207, 561] on div "Browse gallery" at bounding box center [196, 556] width 81 height 17
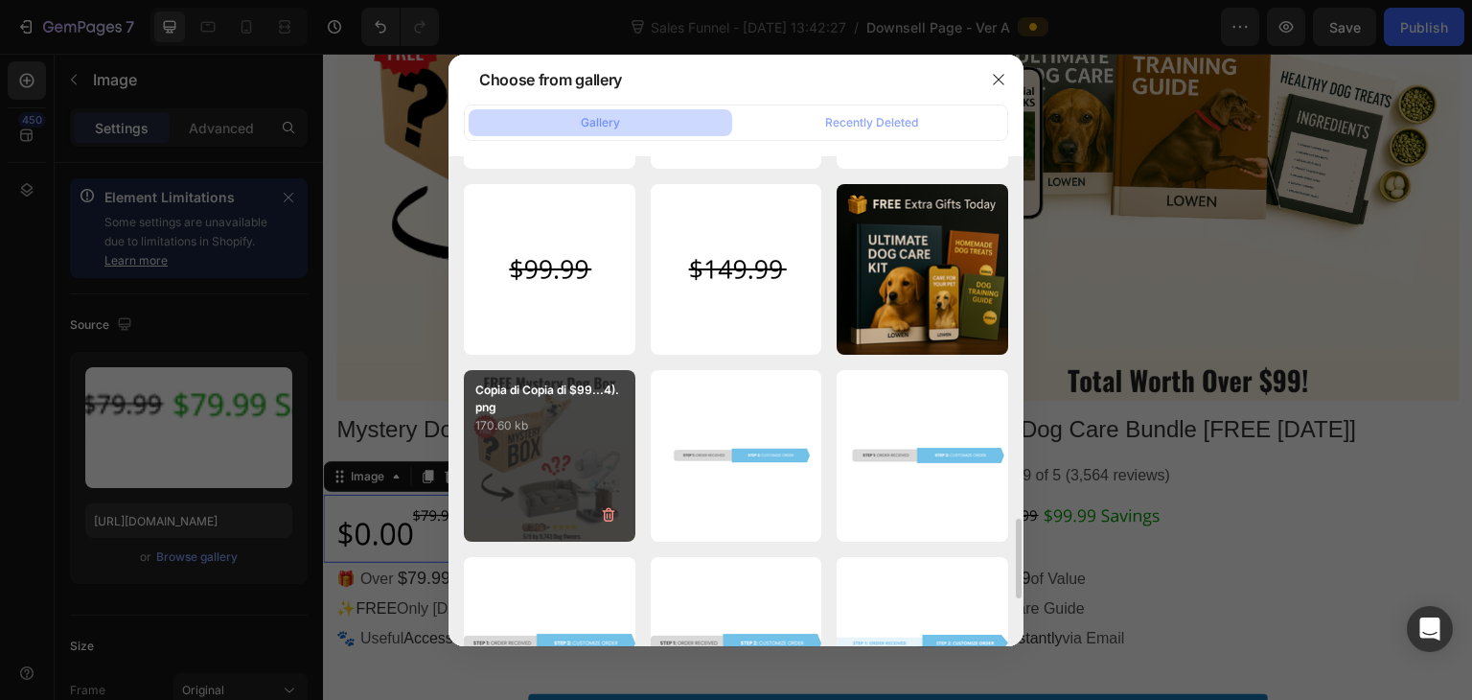
scroll to position [2227, 0]
click at [567, 444] on div "Copia di Copia di $99...4).png 170.60 kb" at bounding box center [550, 455] width 172 height 172
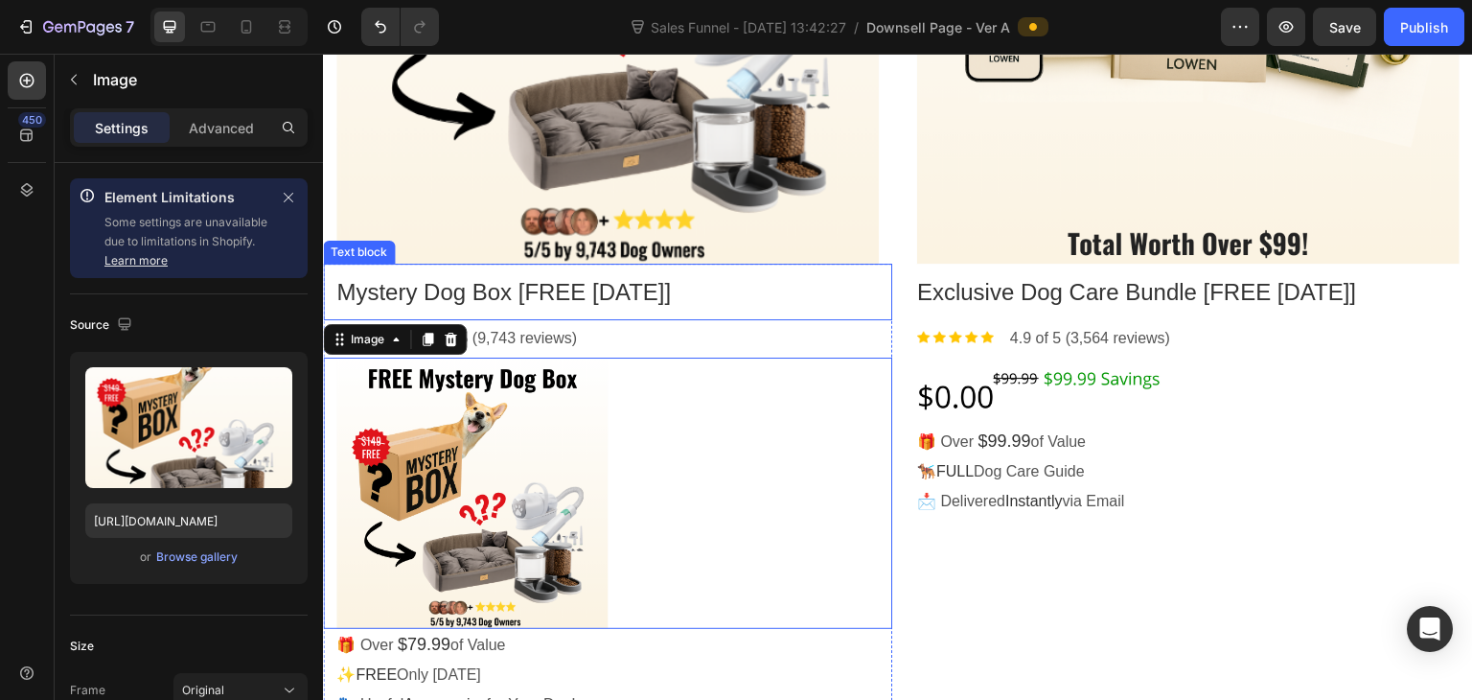
scroll to position [1234, 0]
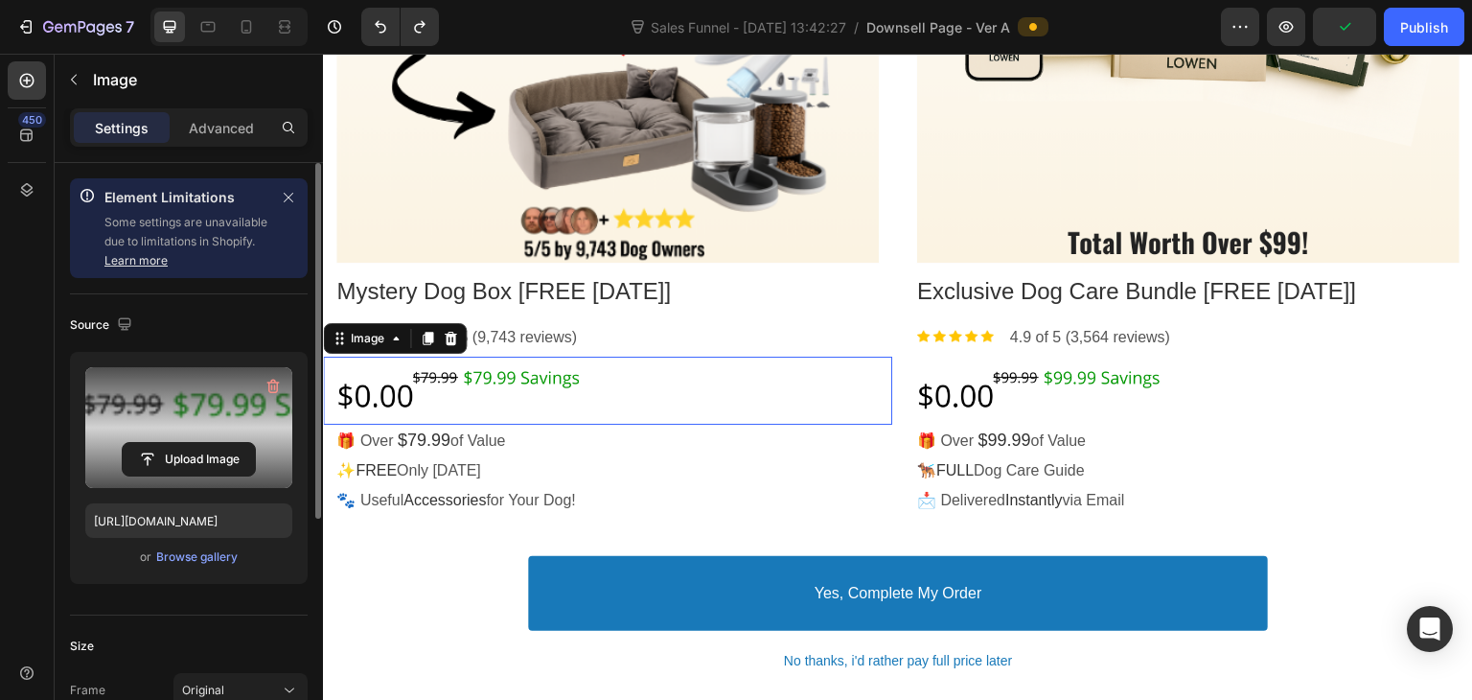
click at [264, 415] on label at bounding box center [188, 427] width 207 height 121
click at [255, 443] on input "file" at bounding box center [189, 459] width 132 height 33
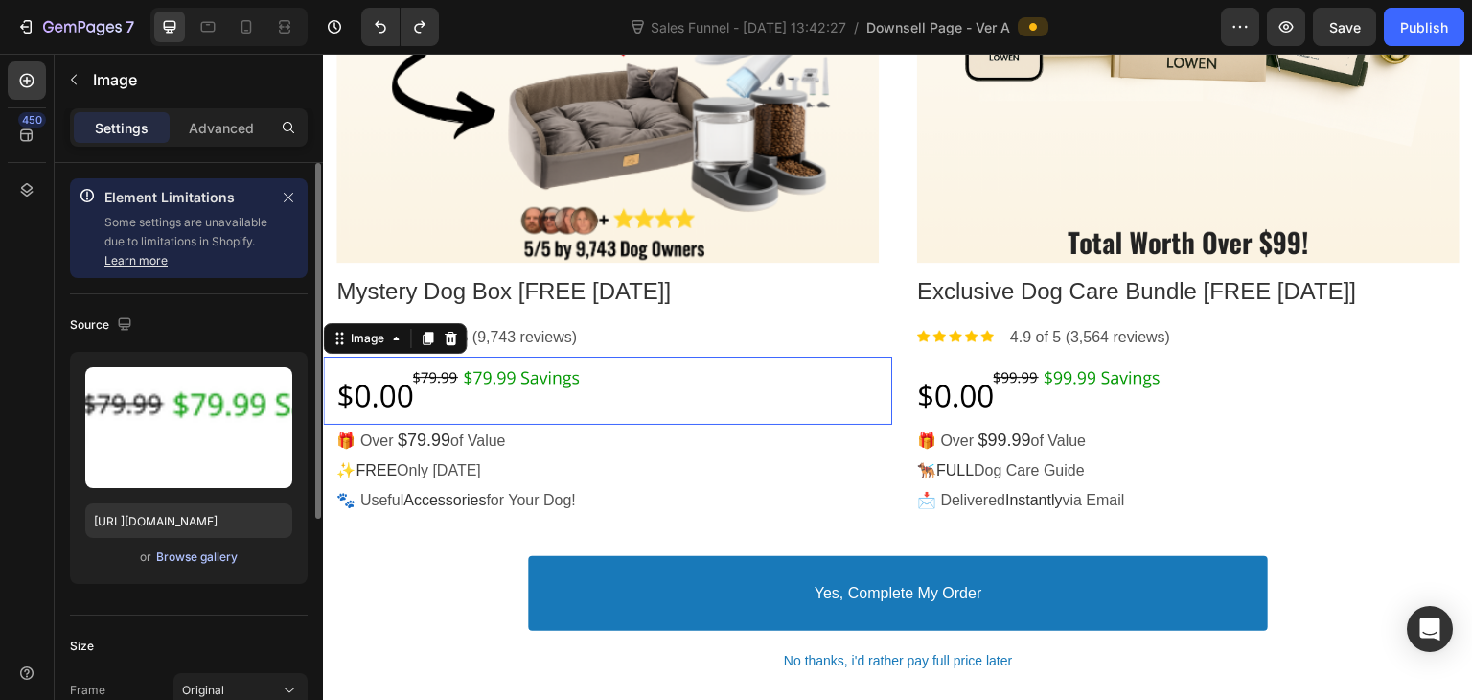
click at [203, 549] on div "Browse gallery" at bounding box center [196, 556] width 81 height 17
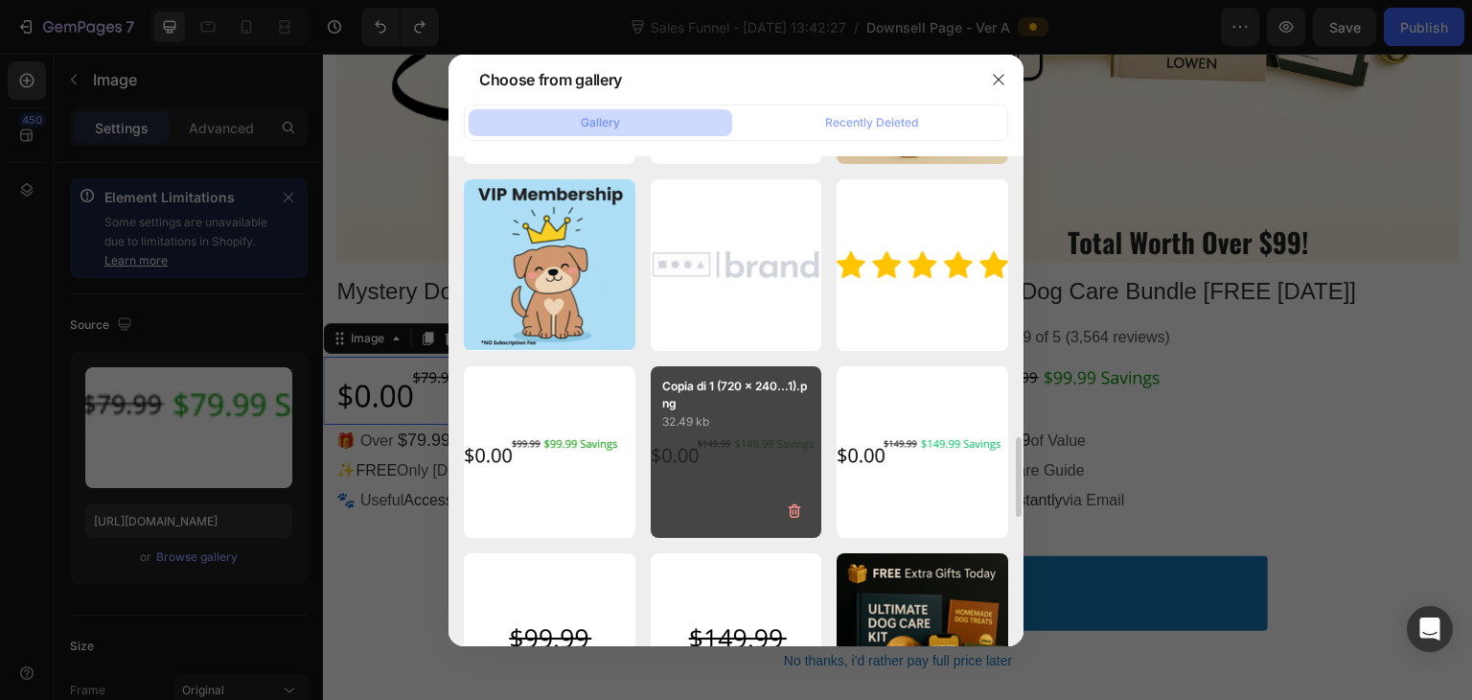
scroll to position [1872, 0]
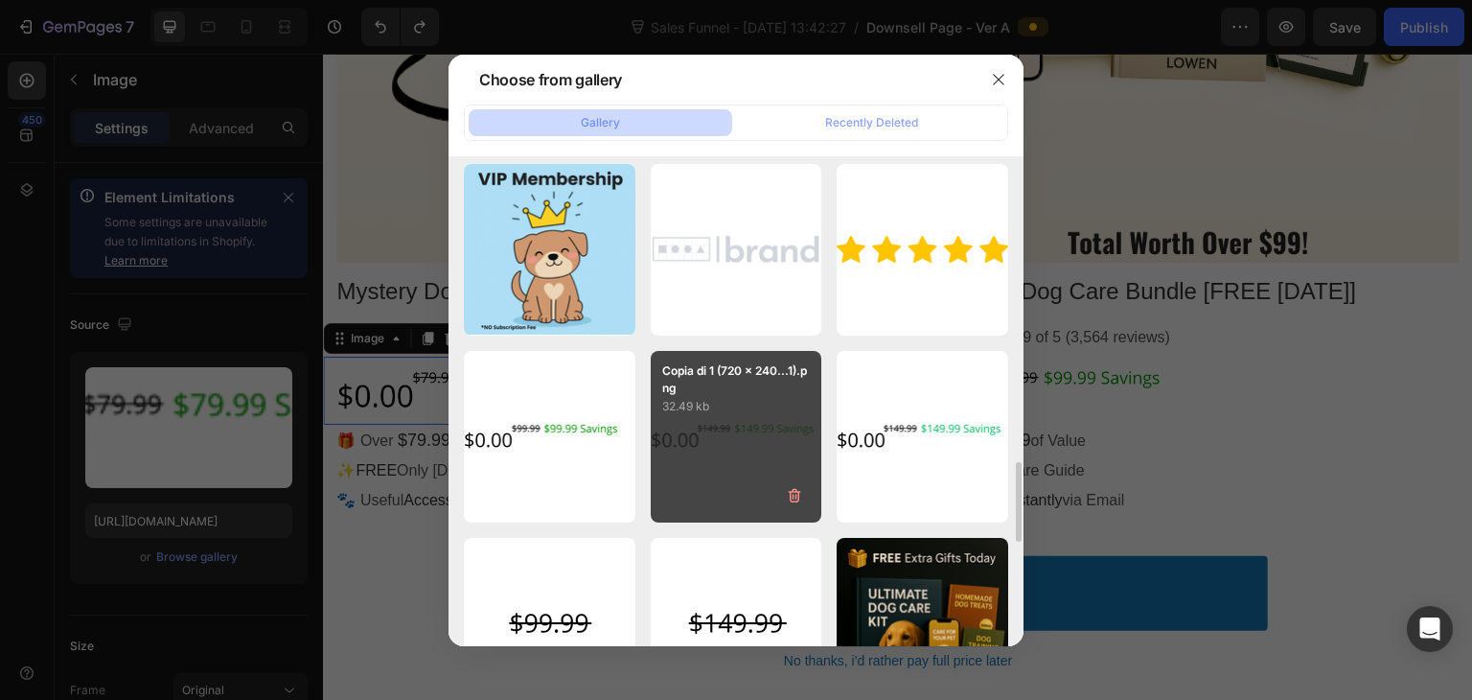
click at [724, 441] on div "Copia di 1 (720 x 240...1).png 32.49 kb" at bounding box center [737, 437] width 172 height 172
type input "https://cdn.shopify.com/s/files/1/0956/0254/0890/files/gempages_581506114944762…"
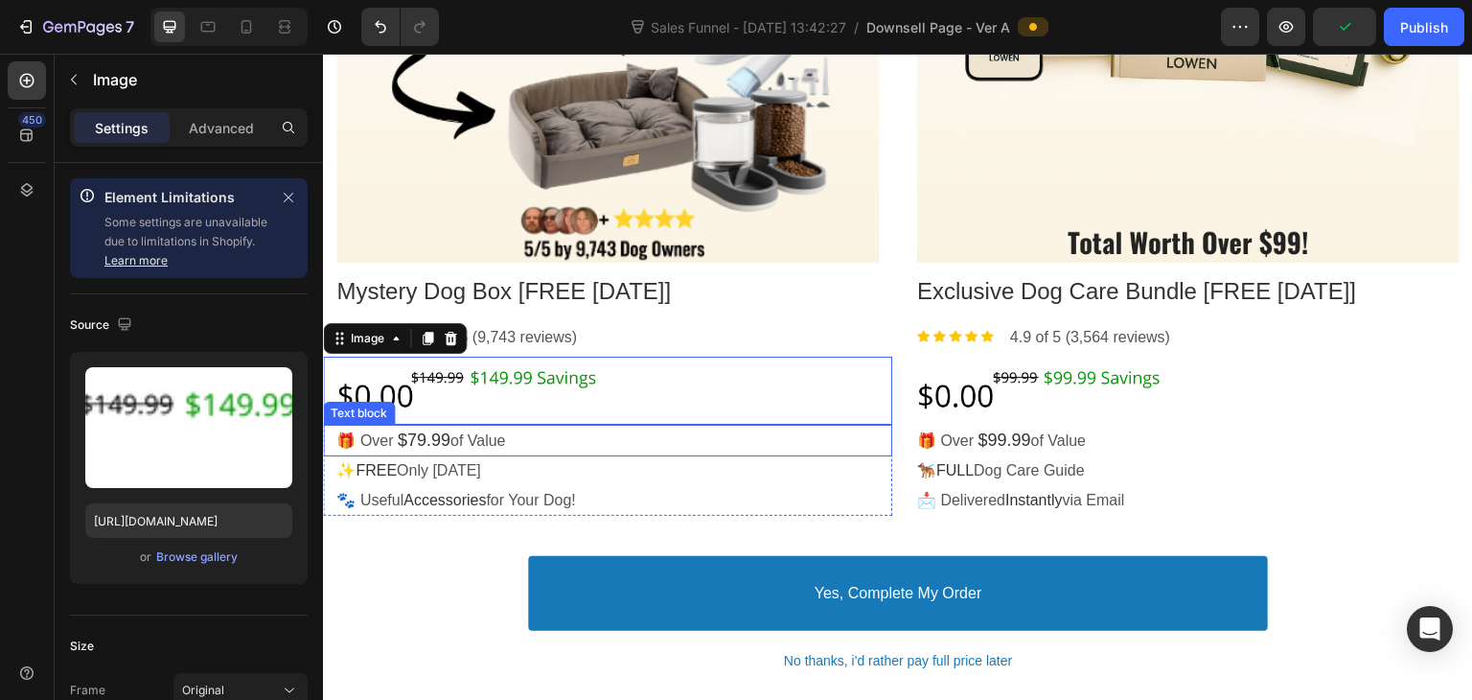
click at [422, 431] on span "$79.99" at bounding box center [424, 439] width 53 height 19
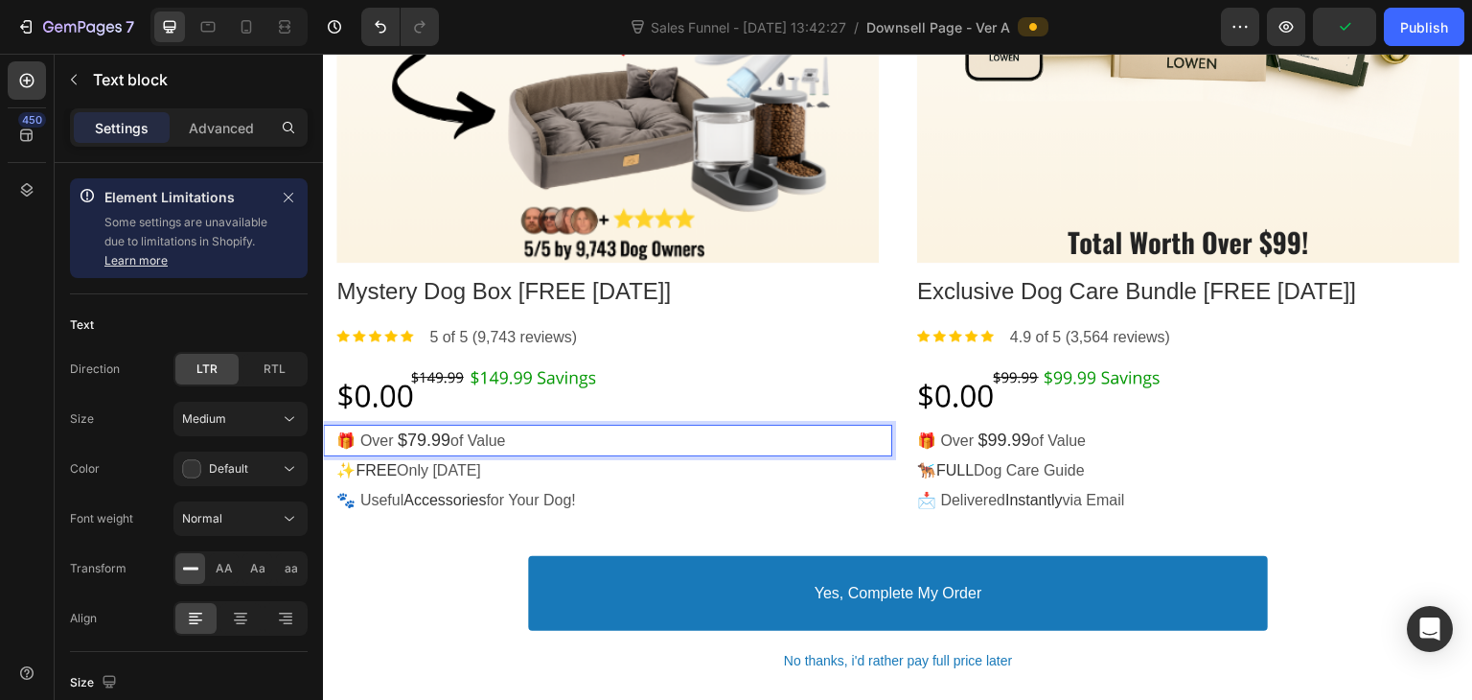
click at [419, 431] on span "$79.99" at bounding box center [424, 439] width 53 height 19
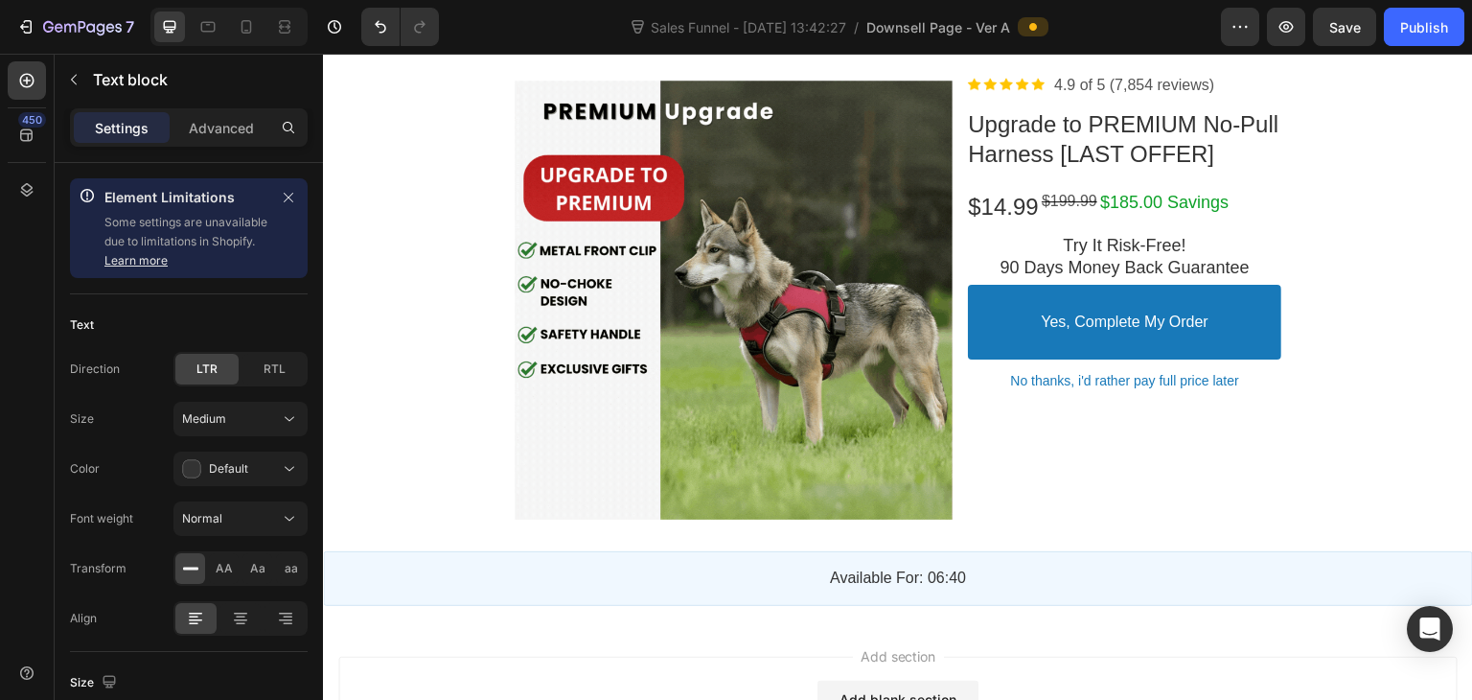
scroll to position [2129, 0]
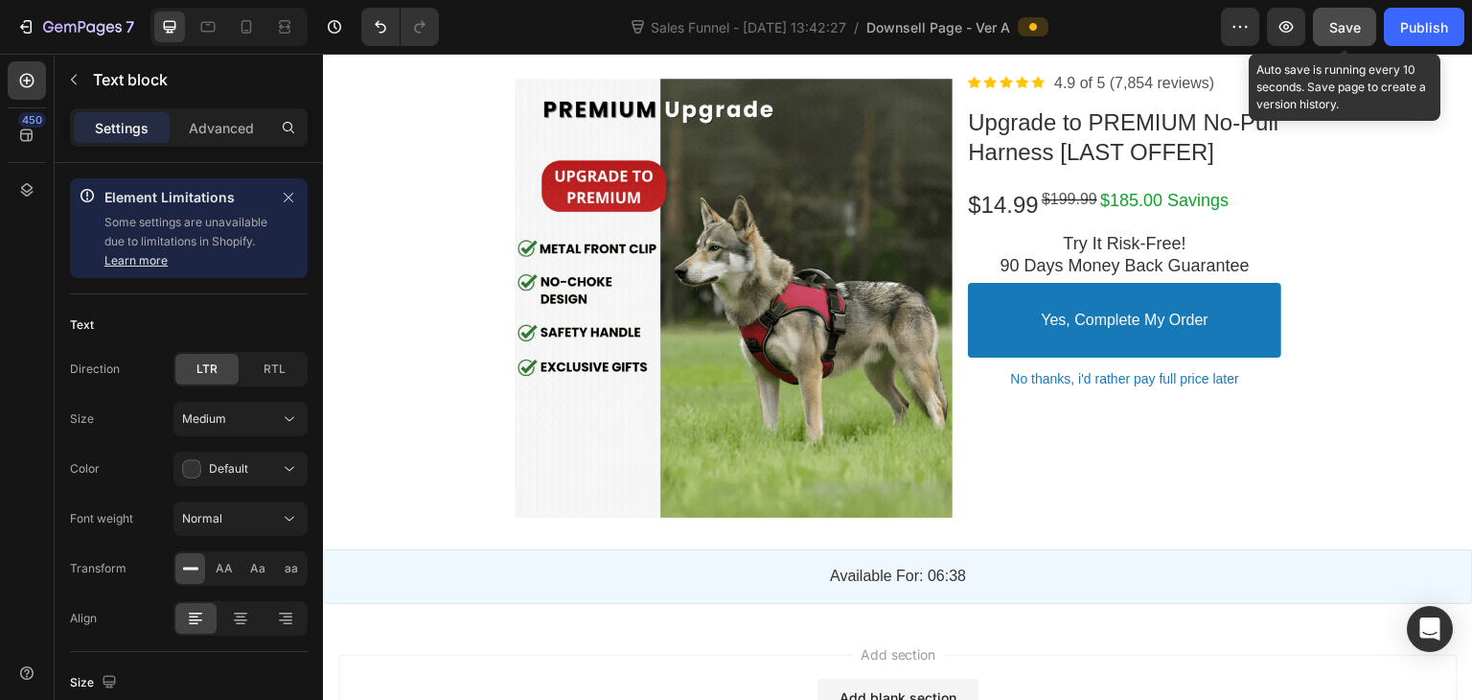
click at [1337, 35] on div "Save" at bounding box center [1345, 27] width 32 height 20
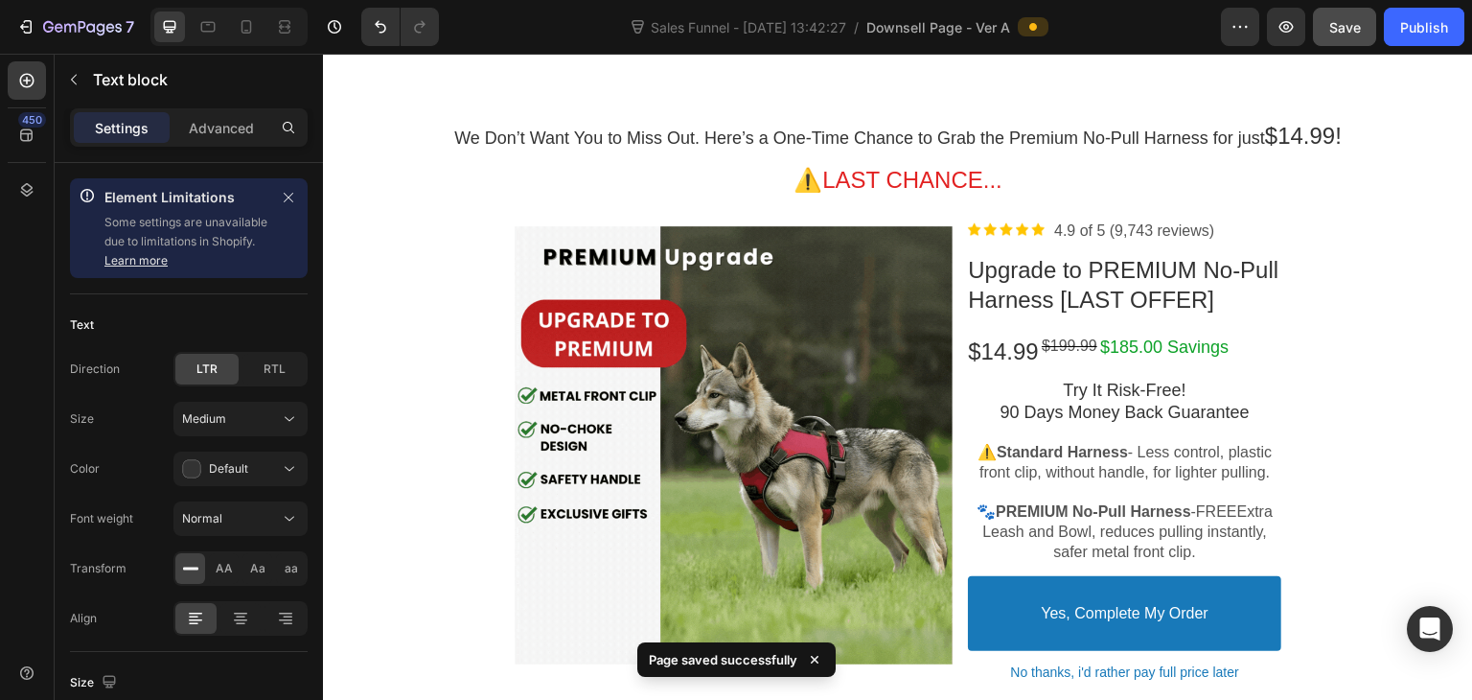
scroll to position [0, 0]
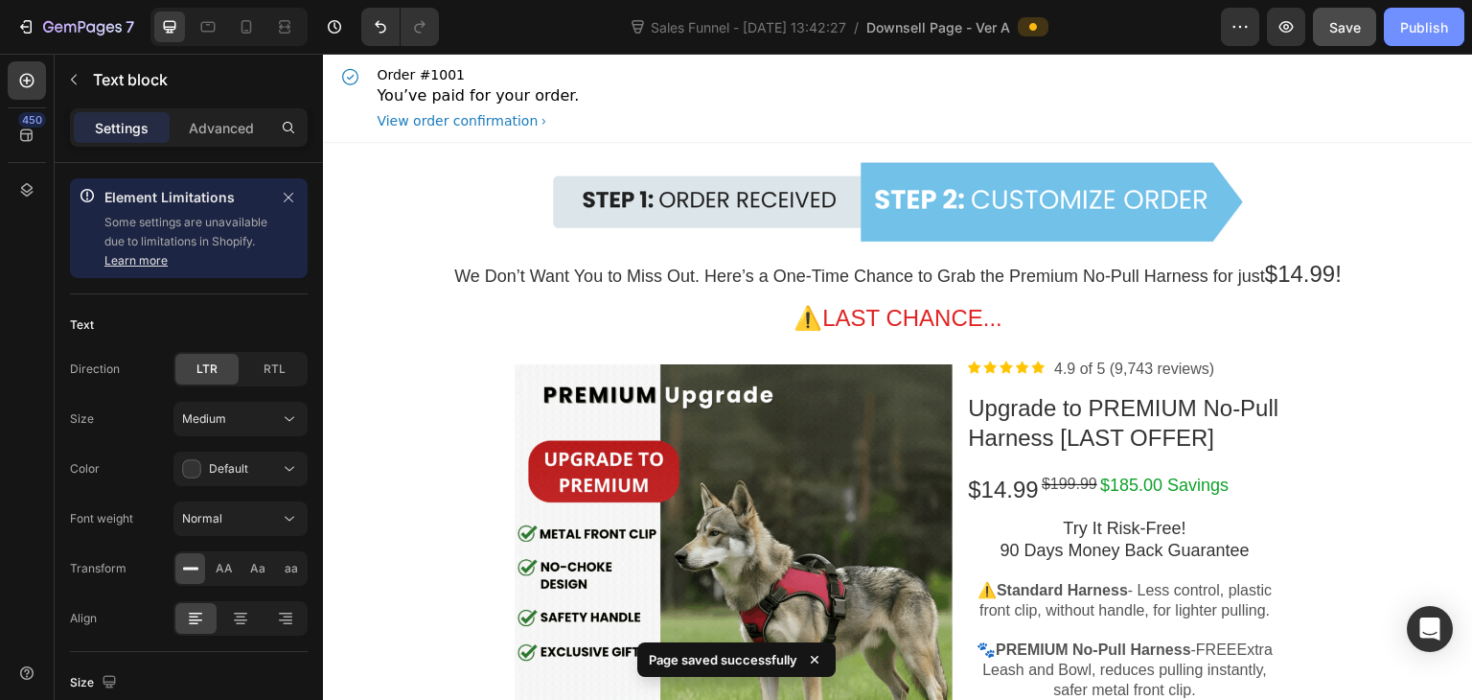
click at [1435, 34] on div "Publish" at bounding box center [1424, 27] width 48 height 20
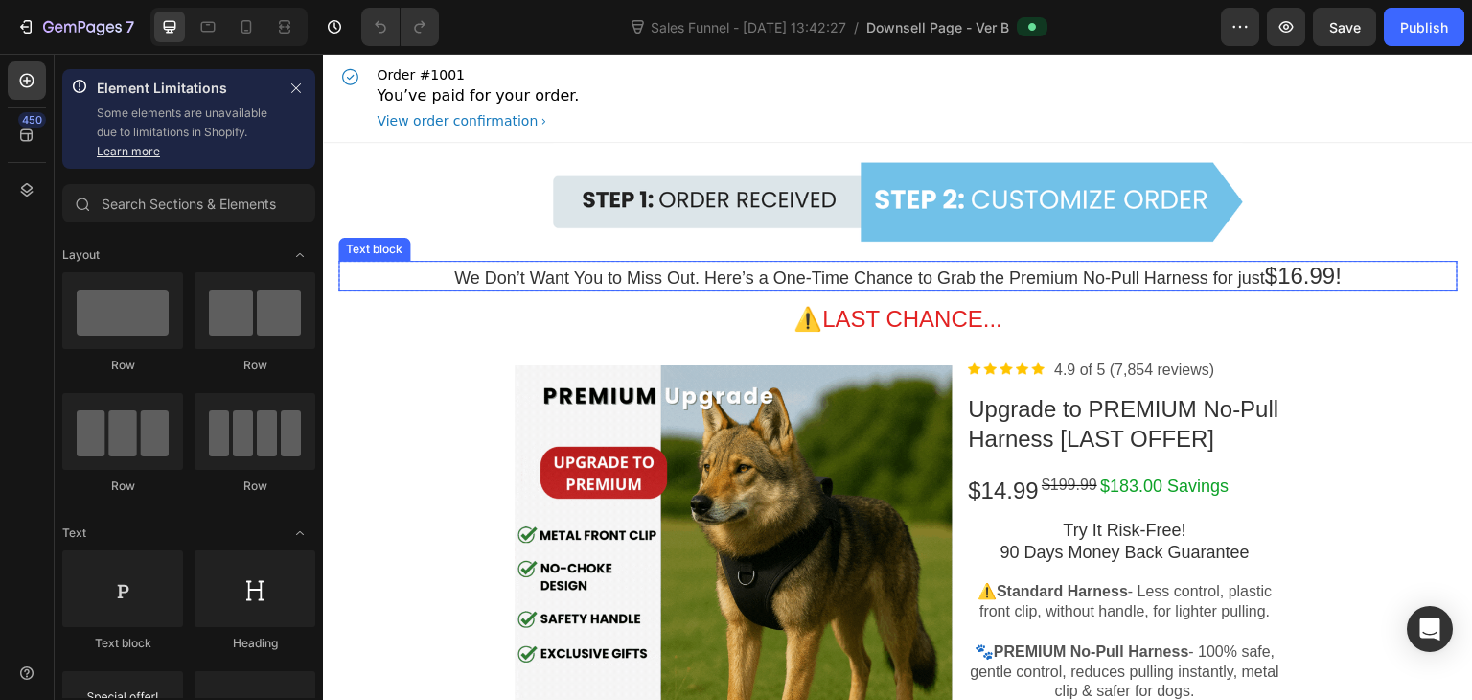
click at [1301, 273] on span "$16.99!" at bounding box center [1303, 276] width 77 height 26
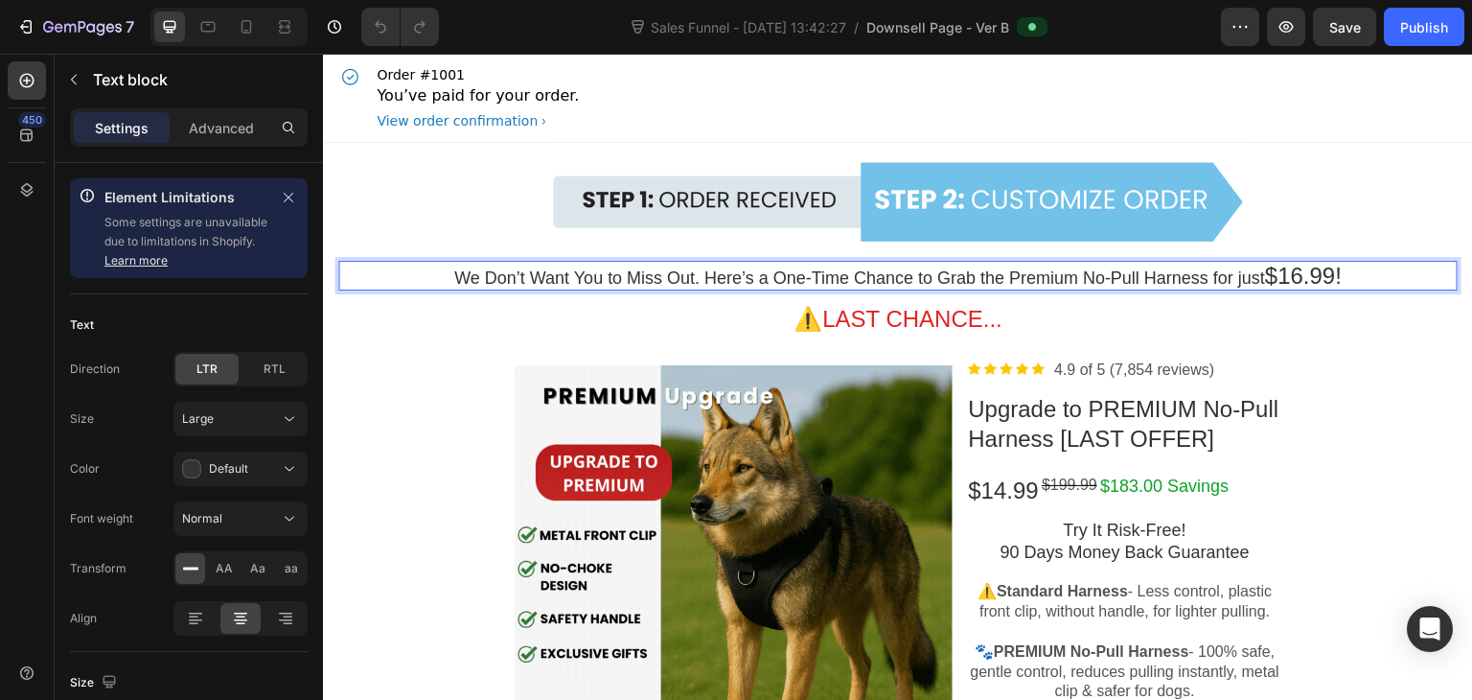
click at [1301, 273] on span "$16.99!" at bounding box center [1303, 276] width 77 height 26
click at [1114, 491] on p "$183.00 Savings" at bounding box center [1164, 486] width 128 height 22
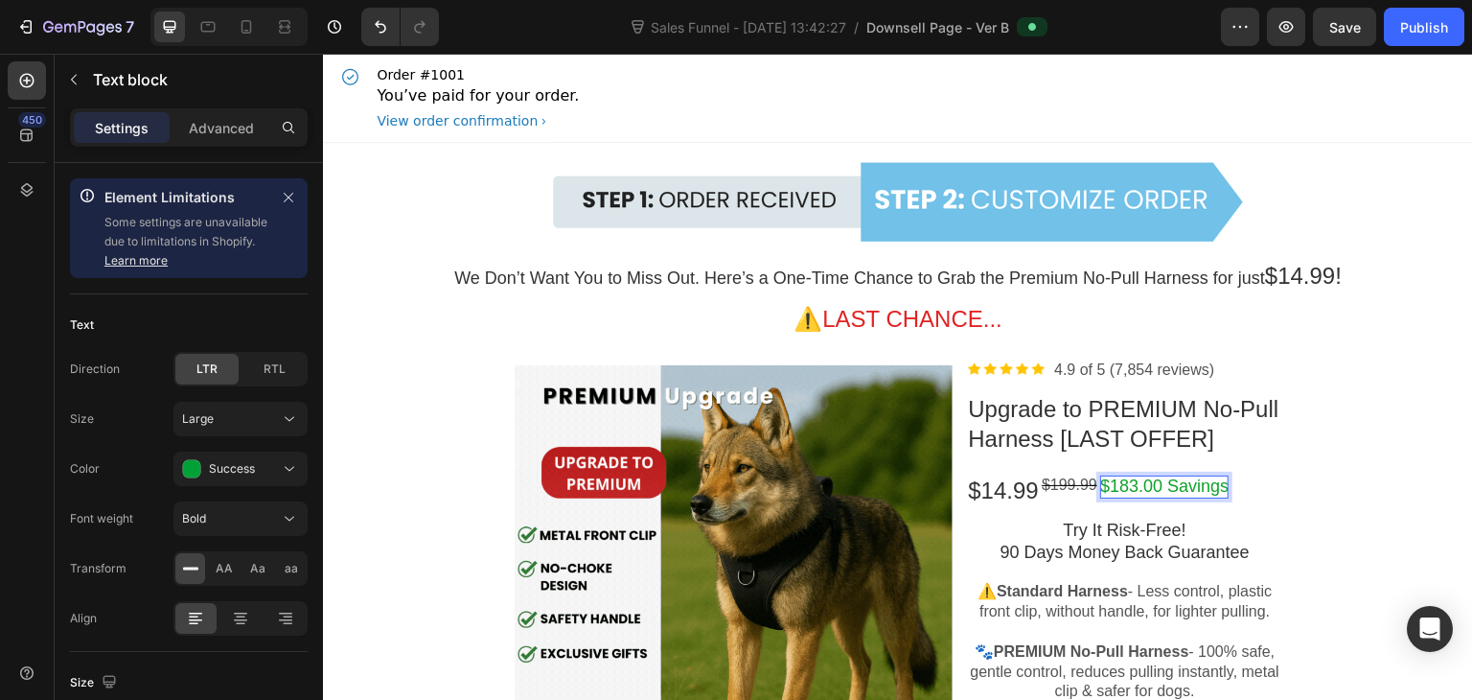
click at [1114, 490] on p "$183.00 Savings" at bounding box center [1164, 486] width 128 height 22
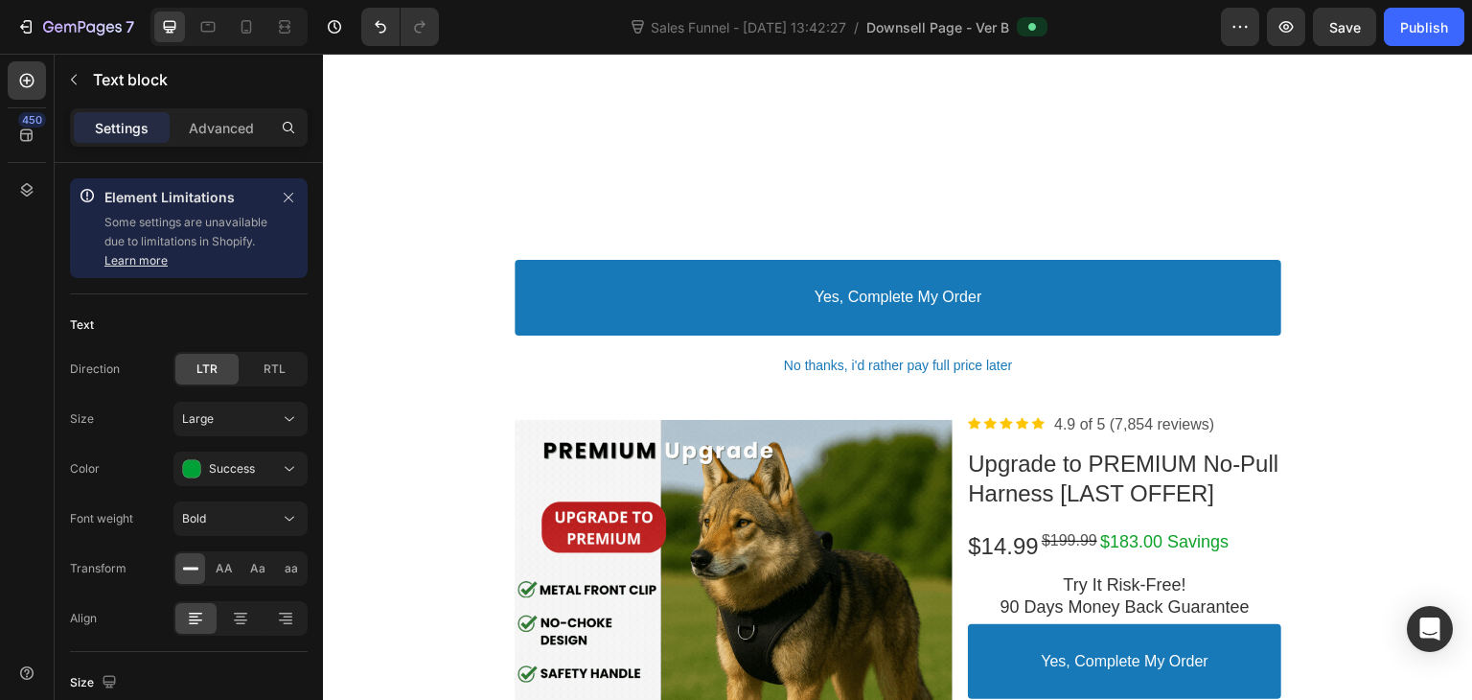
scroll to position [1984, 0]
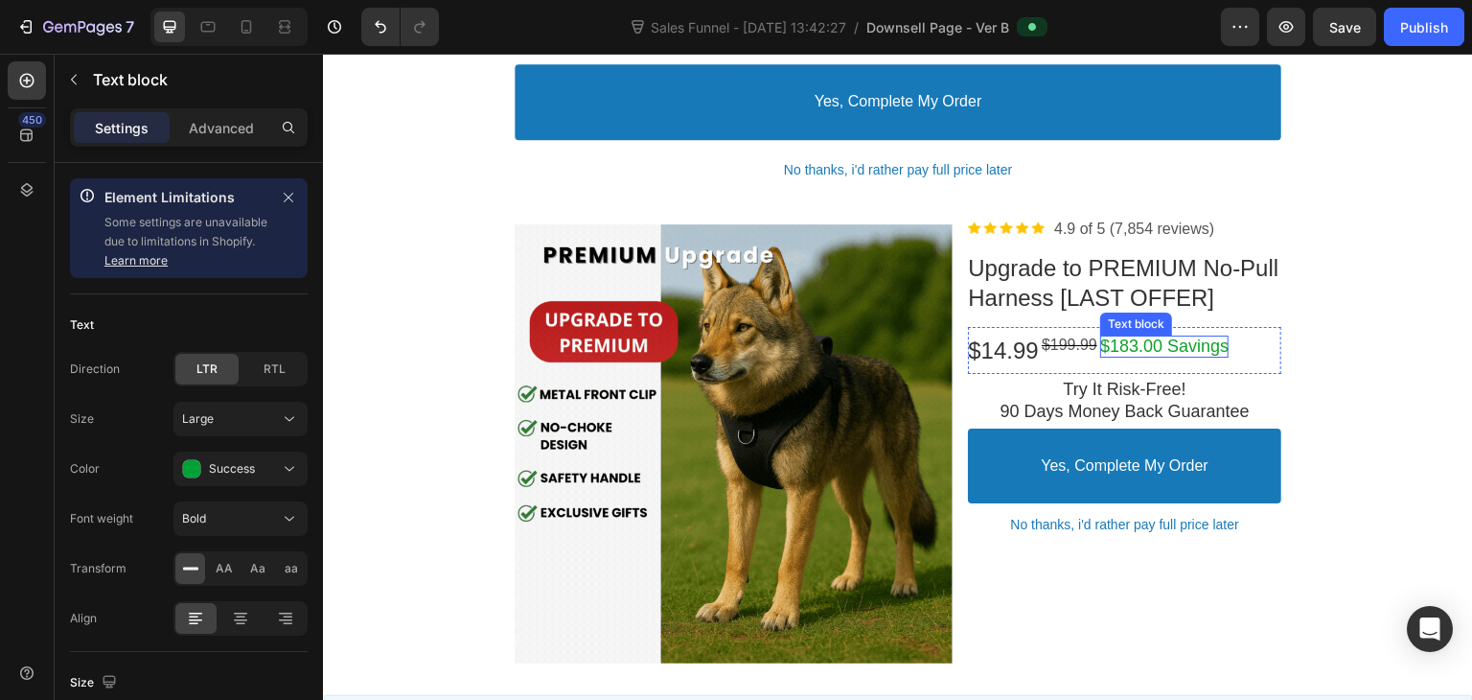
click at [1120, 357] on p "$183.00 Savings" at bounding box center [1164, 346] width 128 height 22
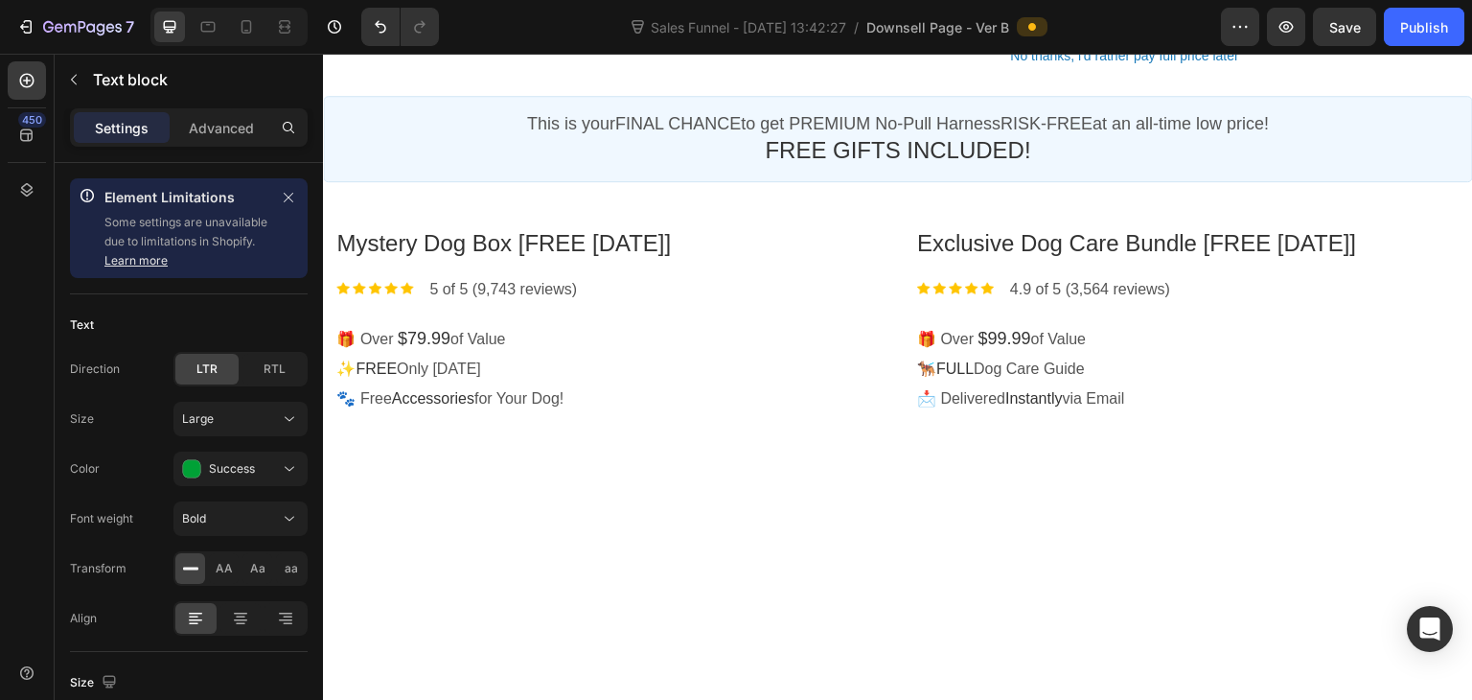
scroll to position [770, 0]
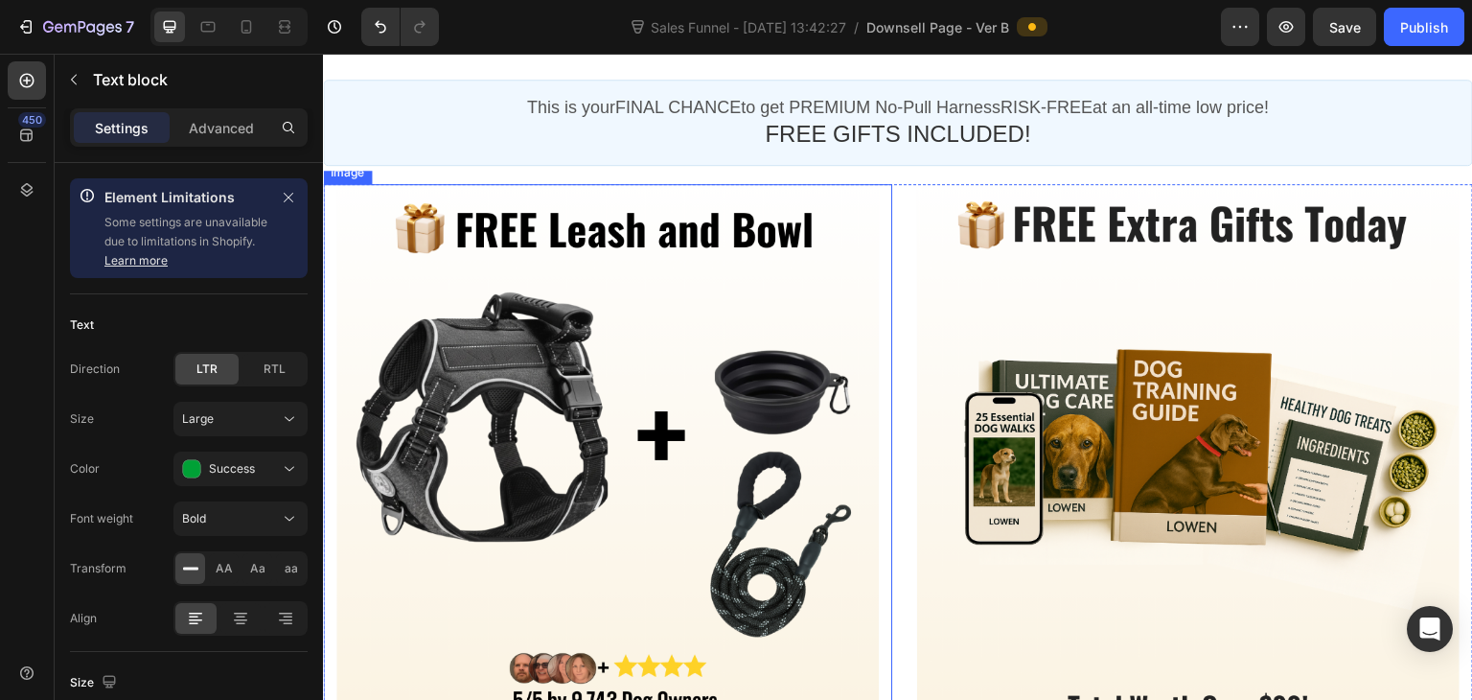
click at [460, 367] on div at bounding box center [607, 455] width 542 height 542
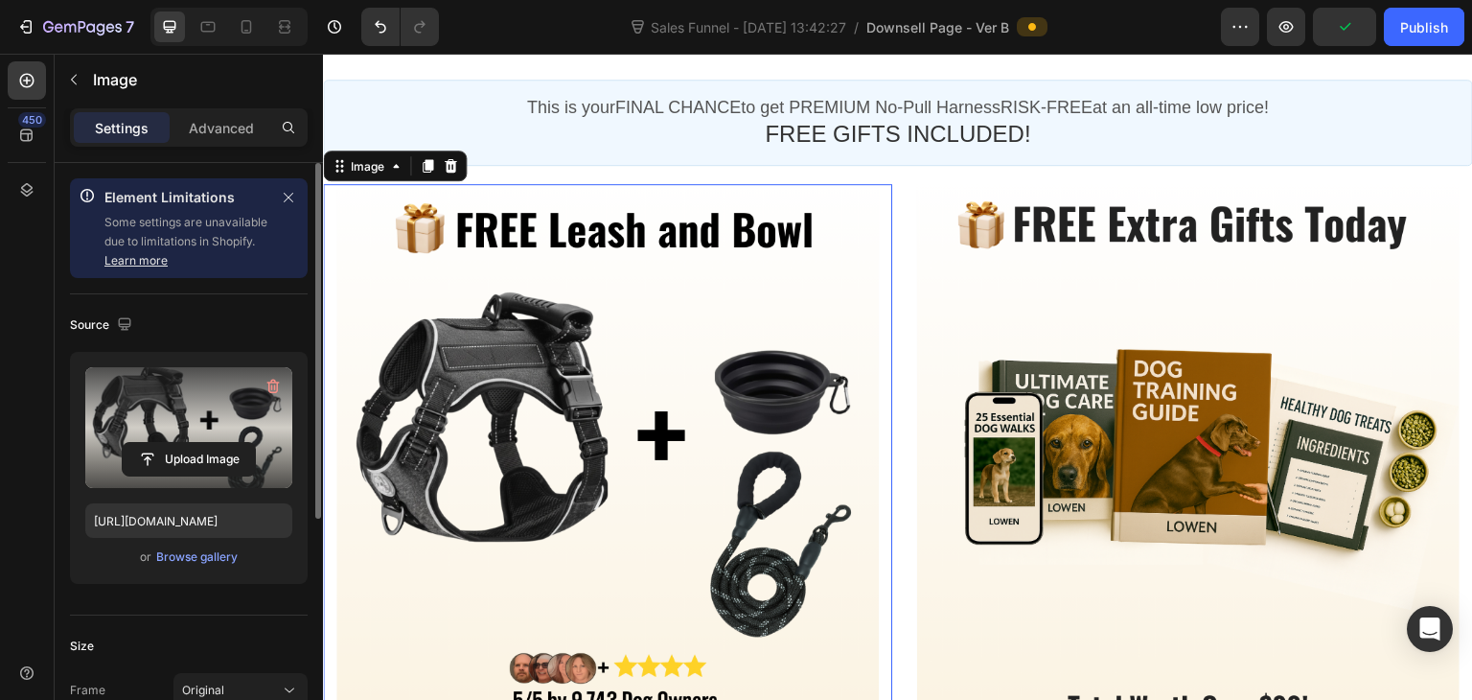
click at [244, 402] on label at bounding box center [188, 427] width 207 height 121
click at [244, 443] on input "file" at bounding box center [189, 459] width 132 height 33
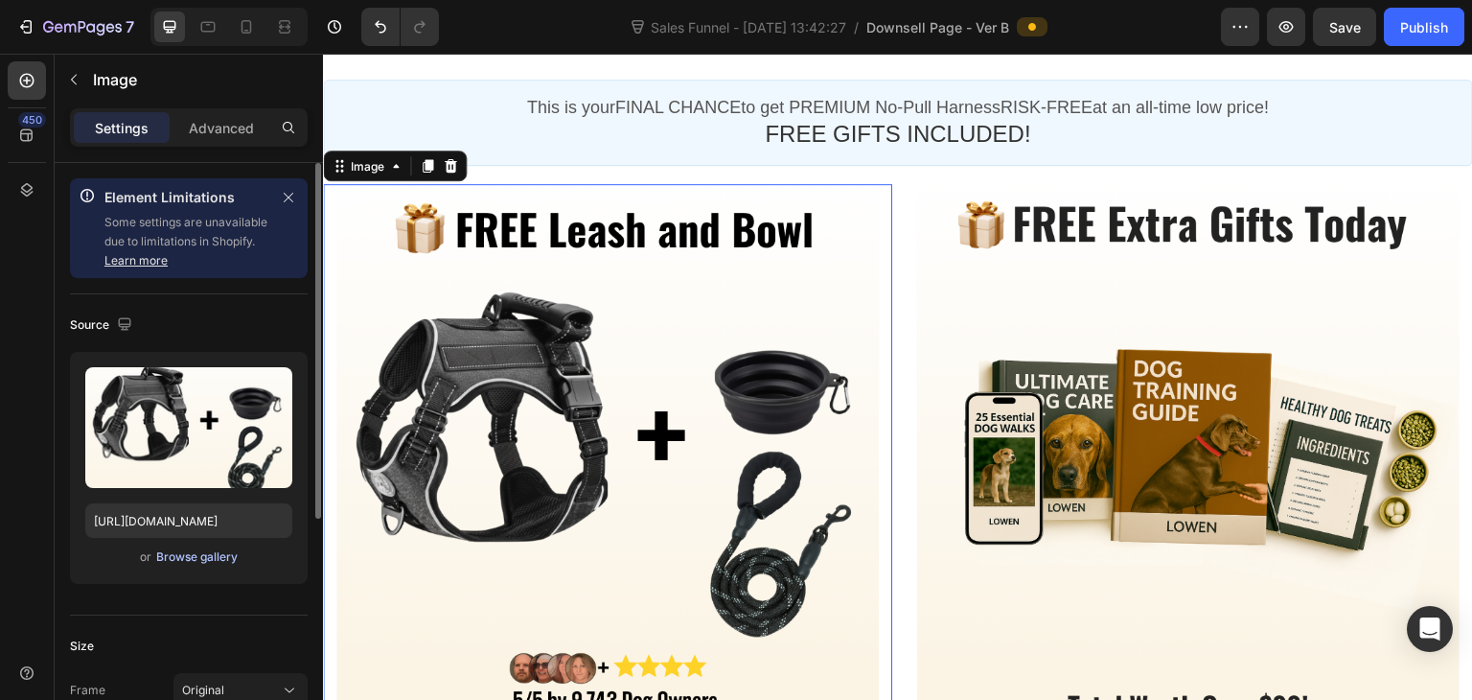
click at [207, 557] on div "Browse gallery" at bounding box center [196, 556] width 81 height 17
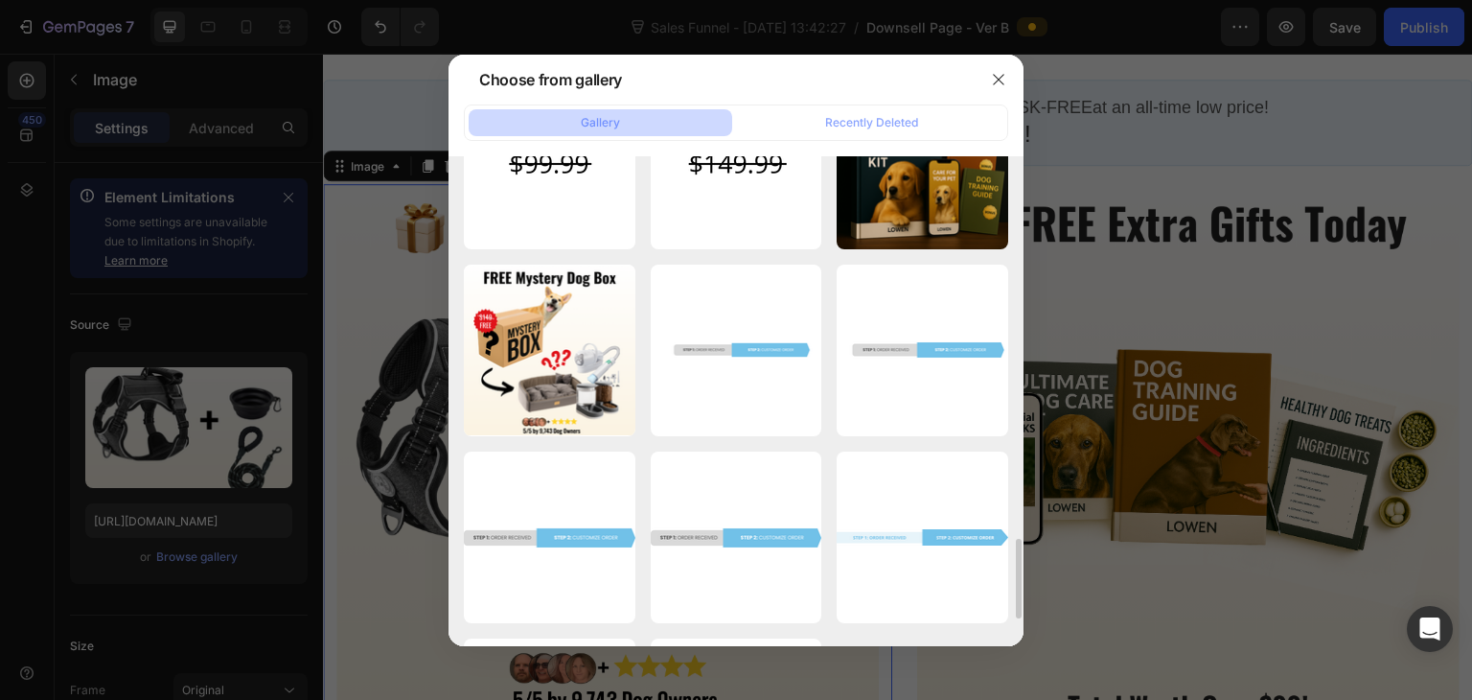
scroll to position [2331, 0]
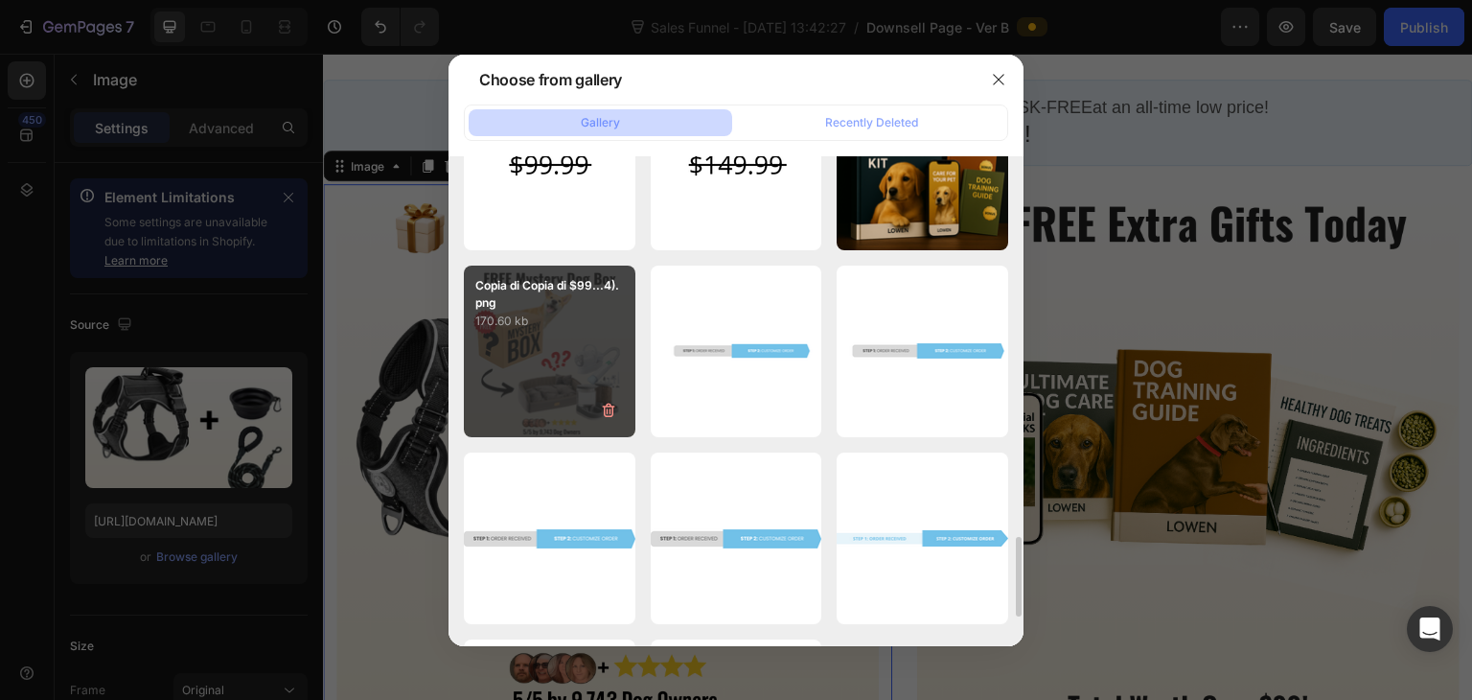
click at [587, 316] on p "170.60 kb" at bounding box center [549, 320] width 149 height 19
type input "[URL][DOMAIN_NAME]"
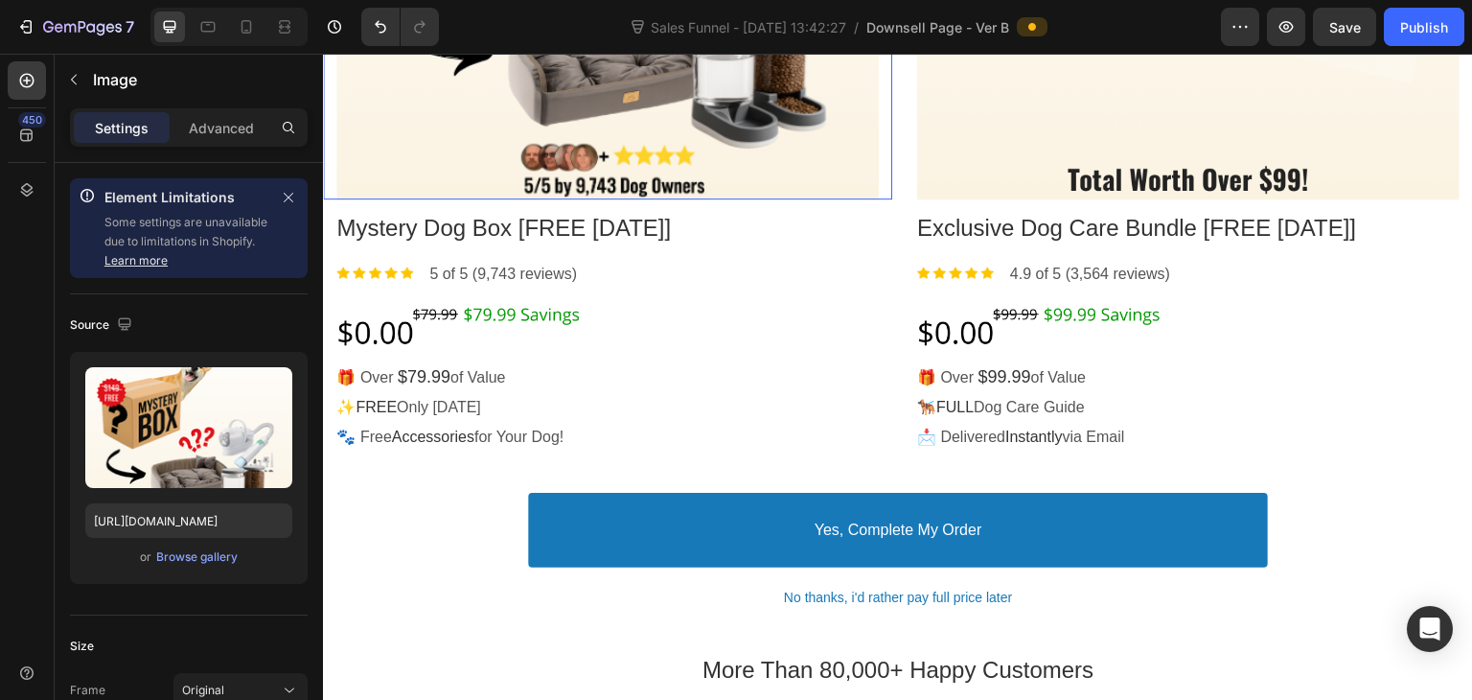
scroll to position [1305, 0]
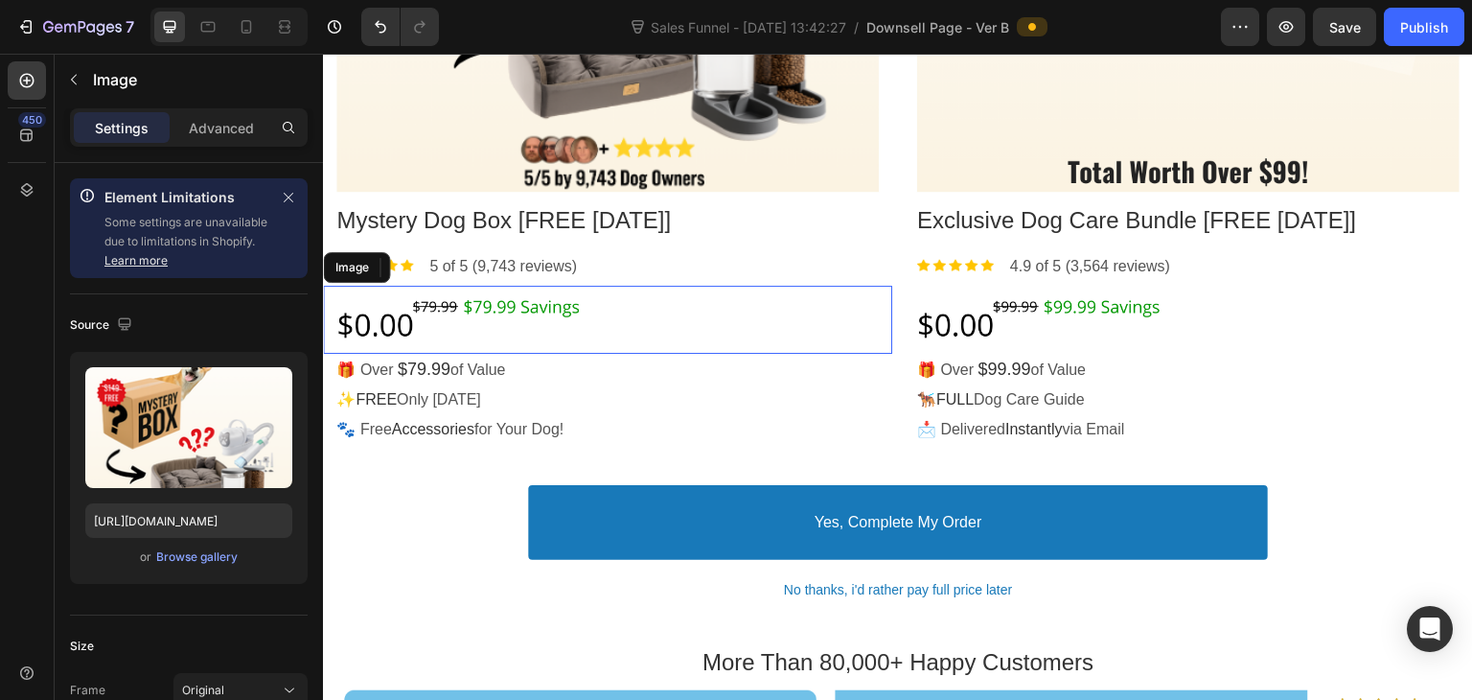
click at [475, 304] on div at bounding box center [607, 320] width 542 height 68
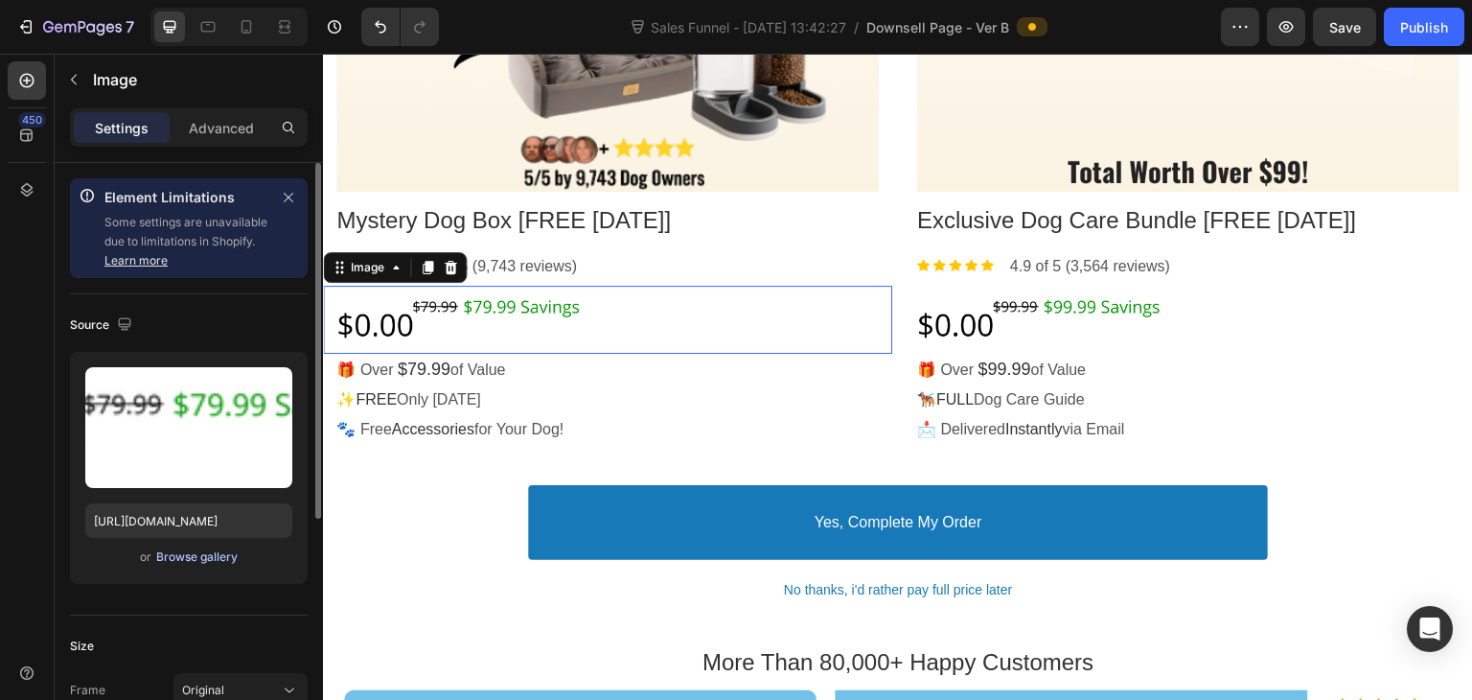
click at [195, 551] on div "Browse gallery" at bounding box center [196, 556] width 81 height 17
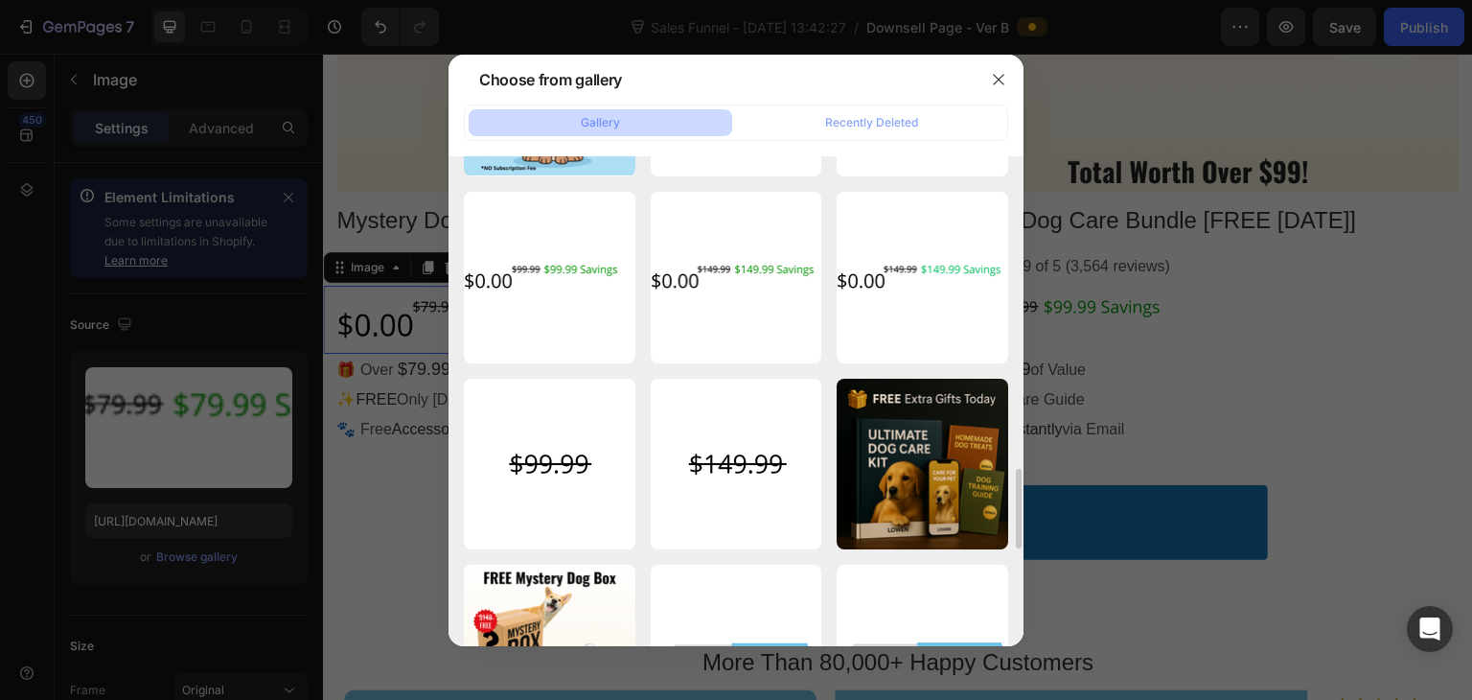
scroll to position [2014, 0]
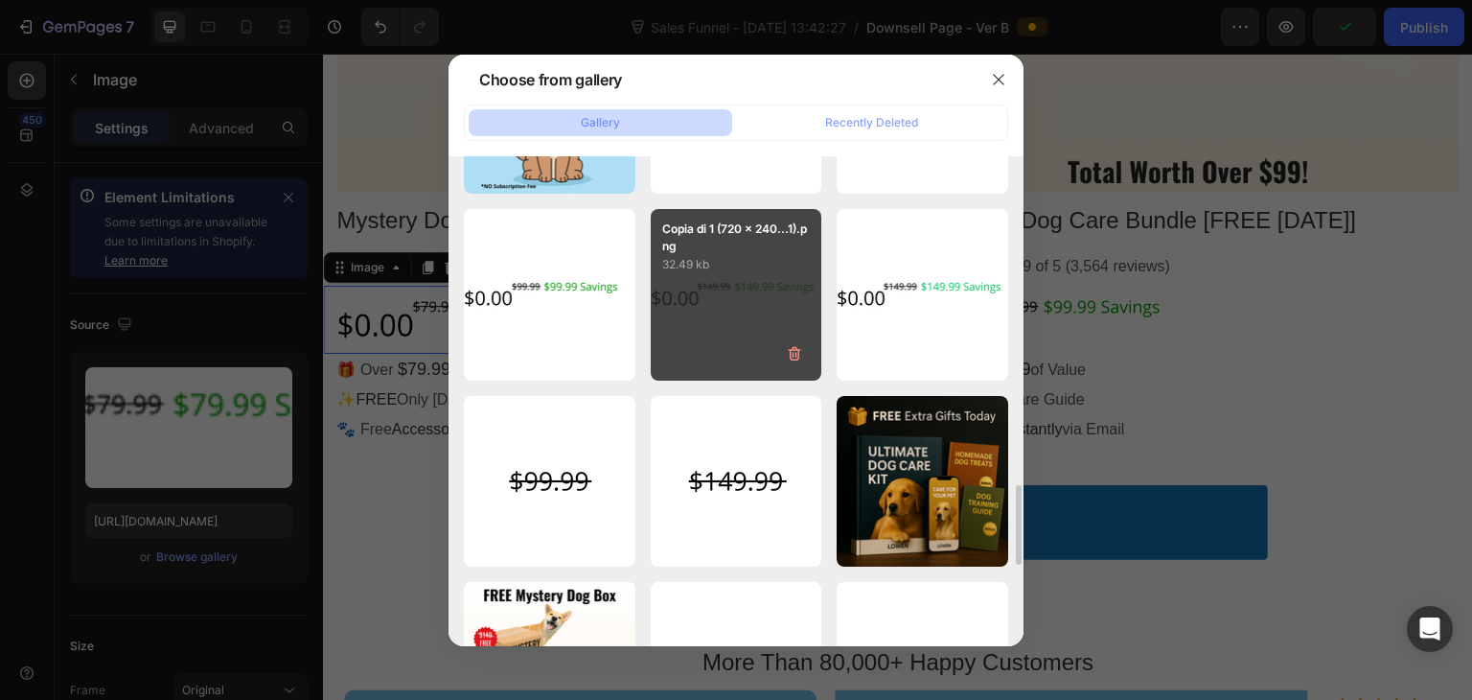
click at [734, 316] on div "Copia di 1 (720 x 240...1).png 32.49 kb" at bounding box center [737, 295] width 172 height 172
type input "[URL][DOMAIN_NAME]"
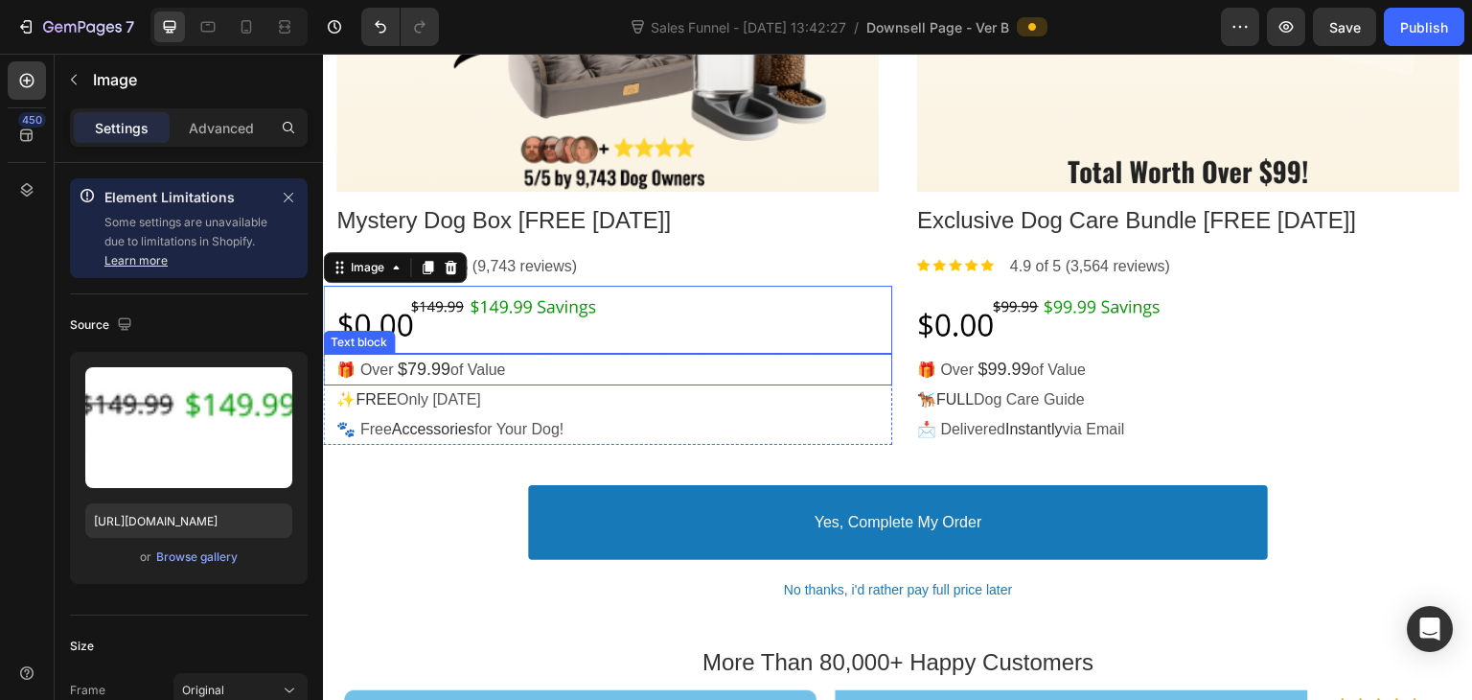
click at [445, 359] on span "$79.99" at bounding box center [424, 368] width 53 height 19
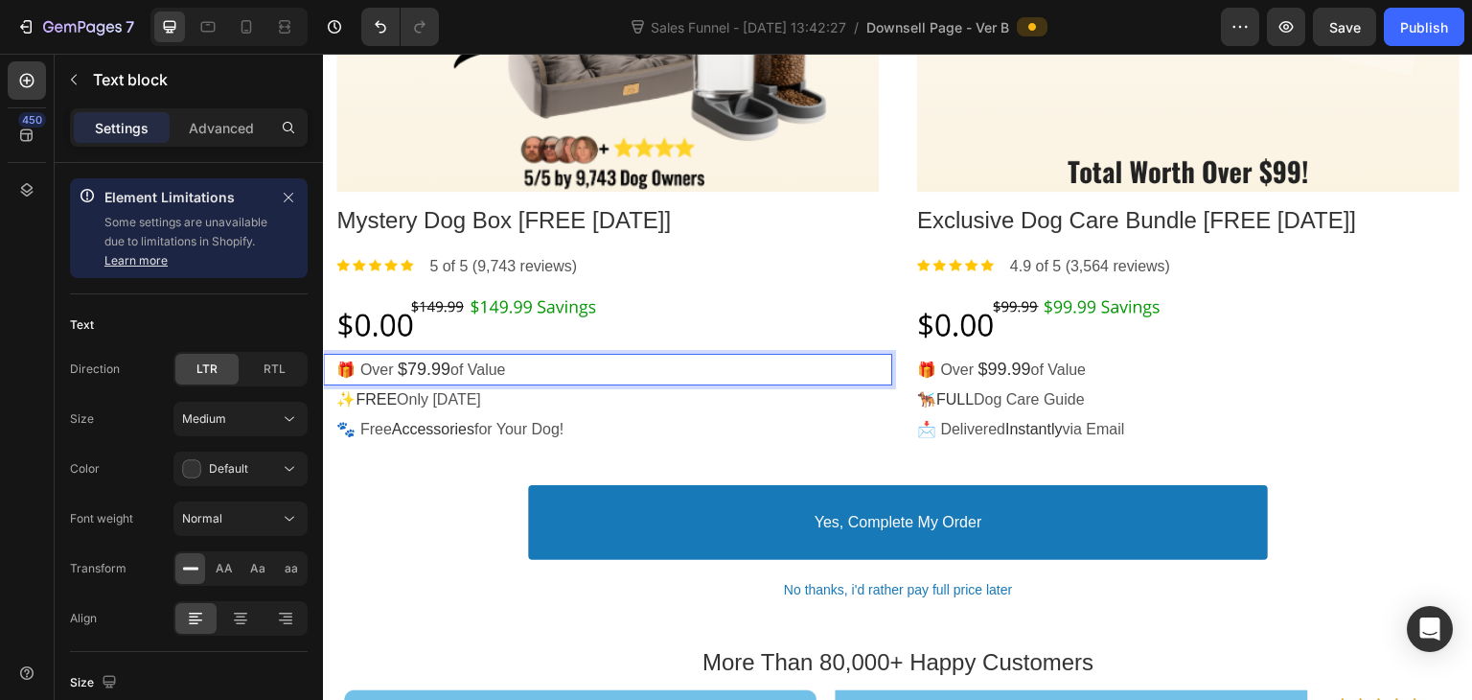
click at [420, 360] on span "$79.99" at bounding box center [424, 368] width 53 height 19
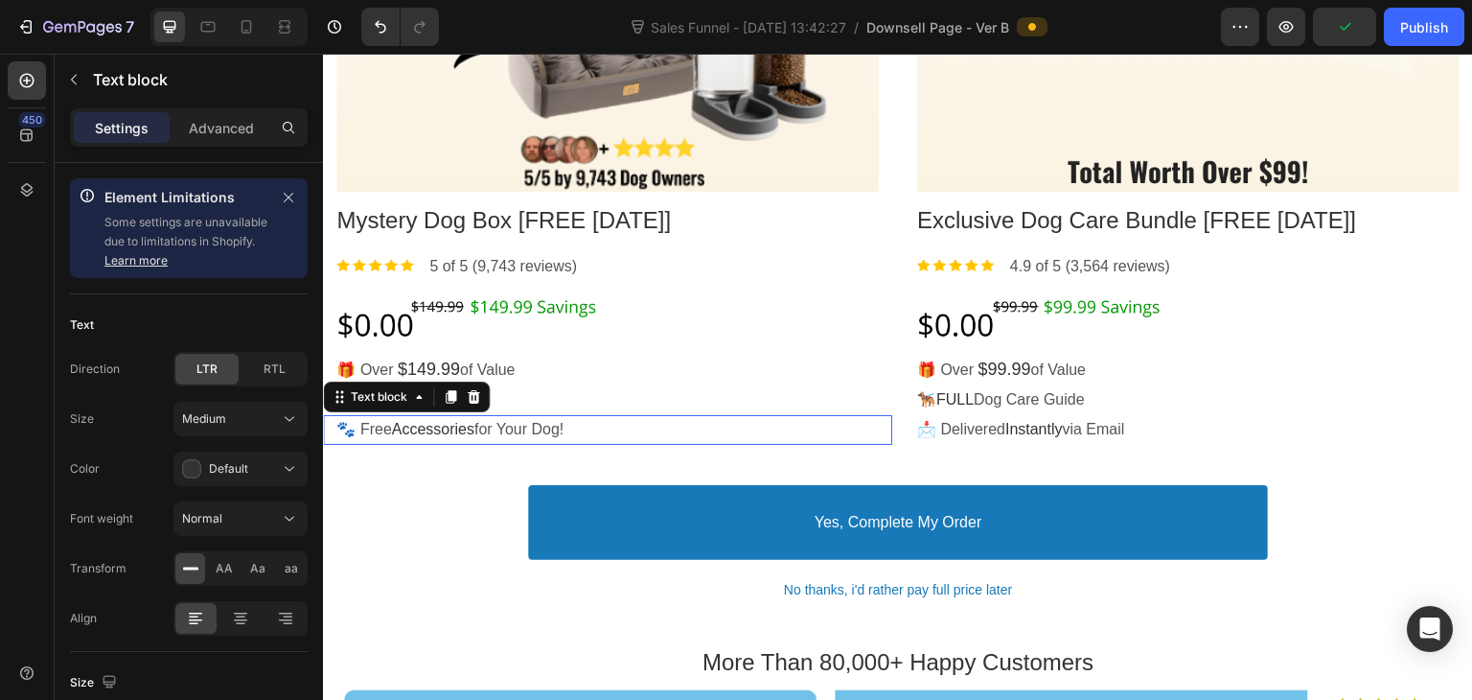
click at [460, 428] on span "Accessories" at bounding box center [432, 429] width 82 height 16
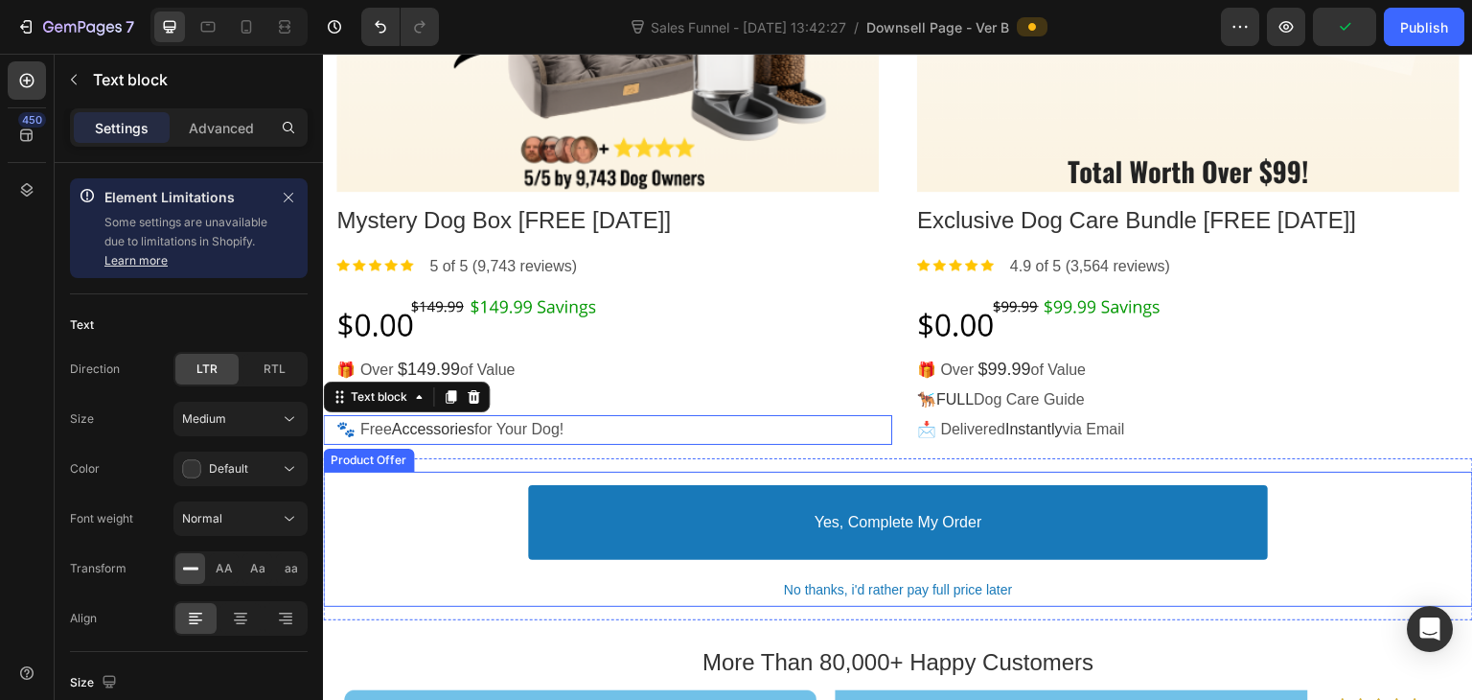
click at [462, 479] on div "yes, complete my order Accept Button No thanks, i'd rather pay full price later…" at bounding box center [898, 538] width 1150 height 135
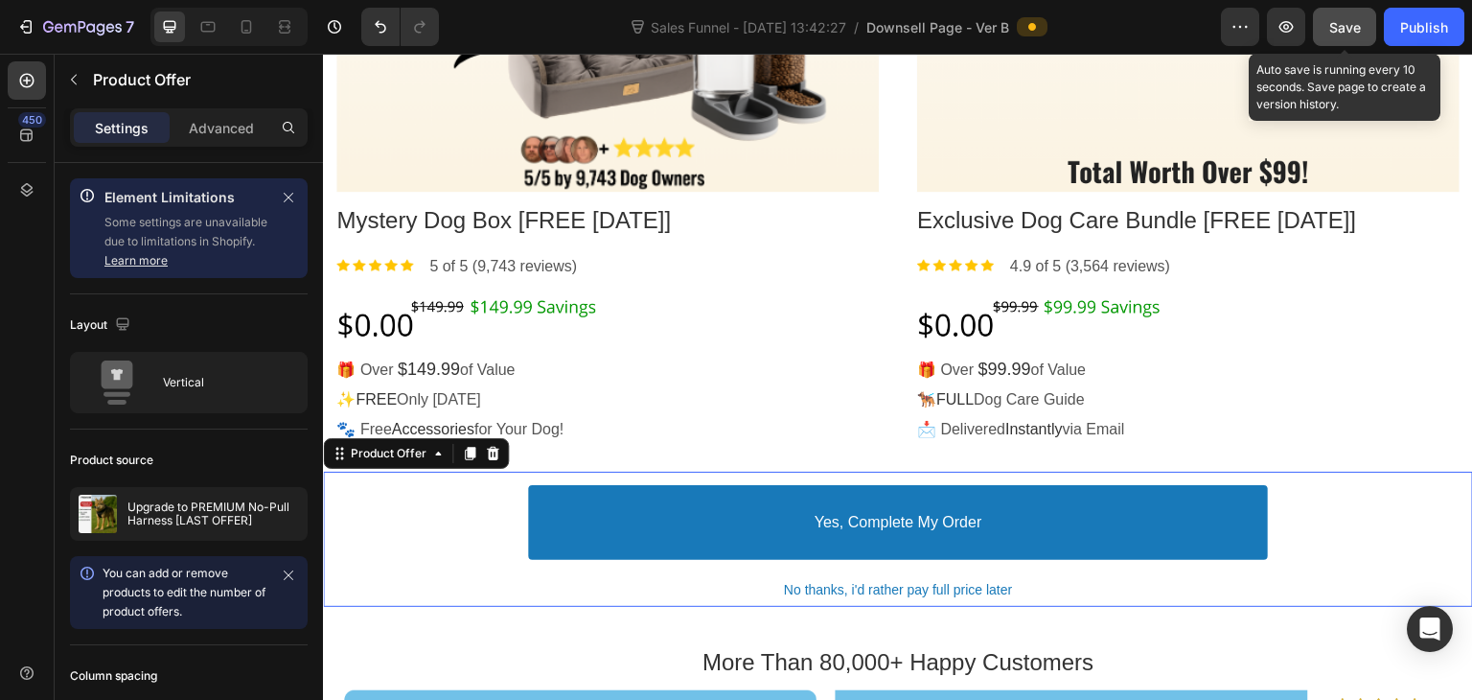
click at [1359, 25] on span "Save" at bounding box center [1345, 27] width 32 height 16
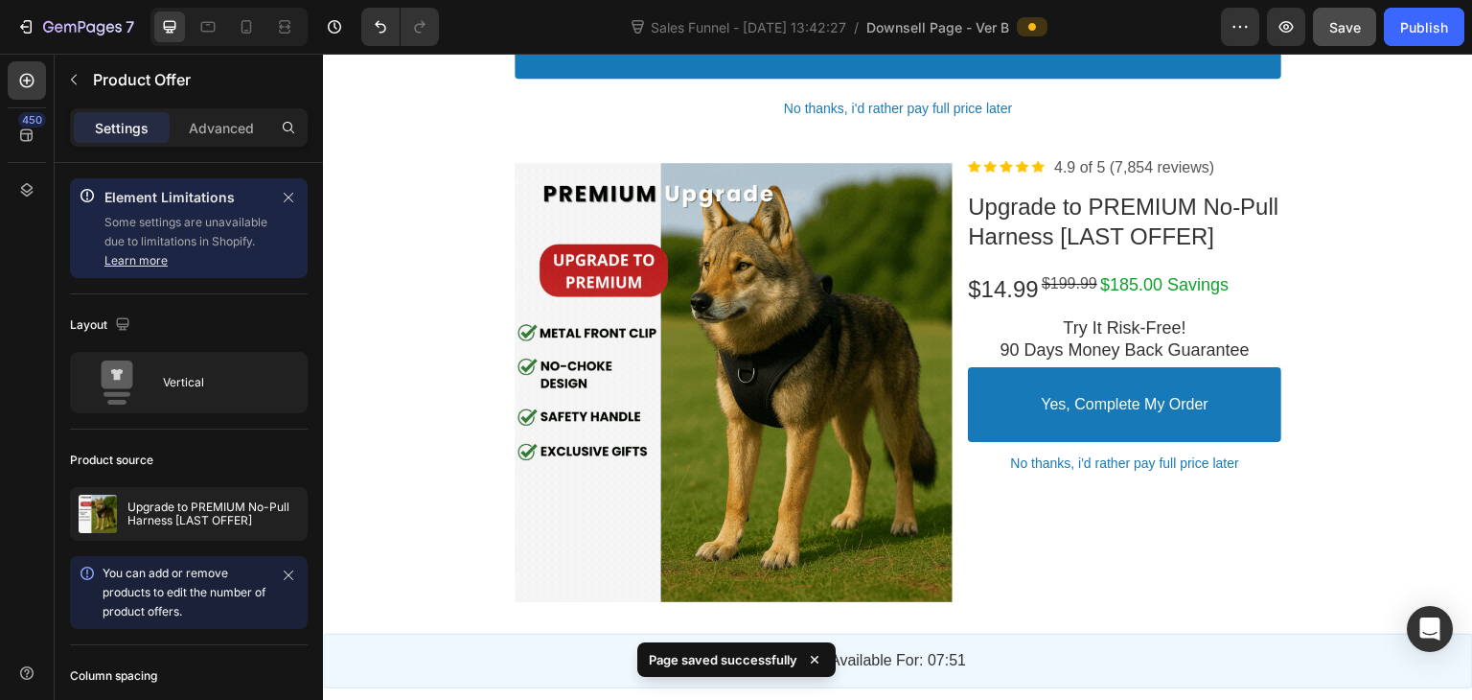
scroll to position [2229, 0]
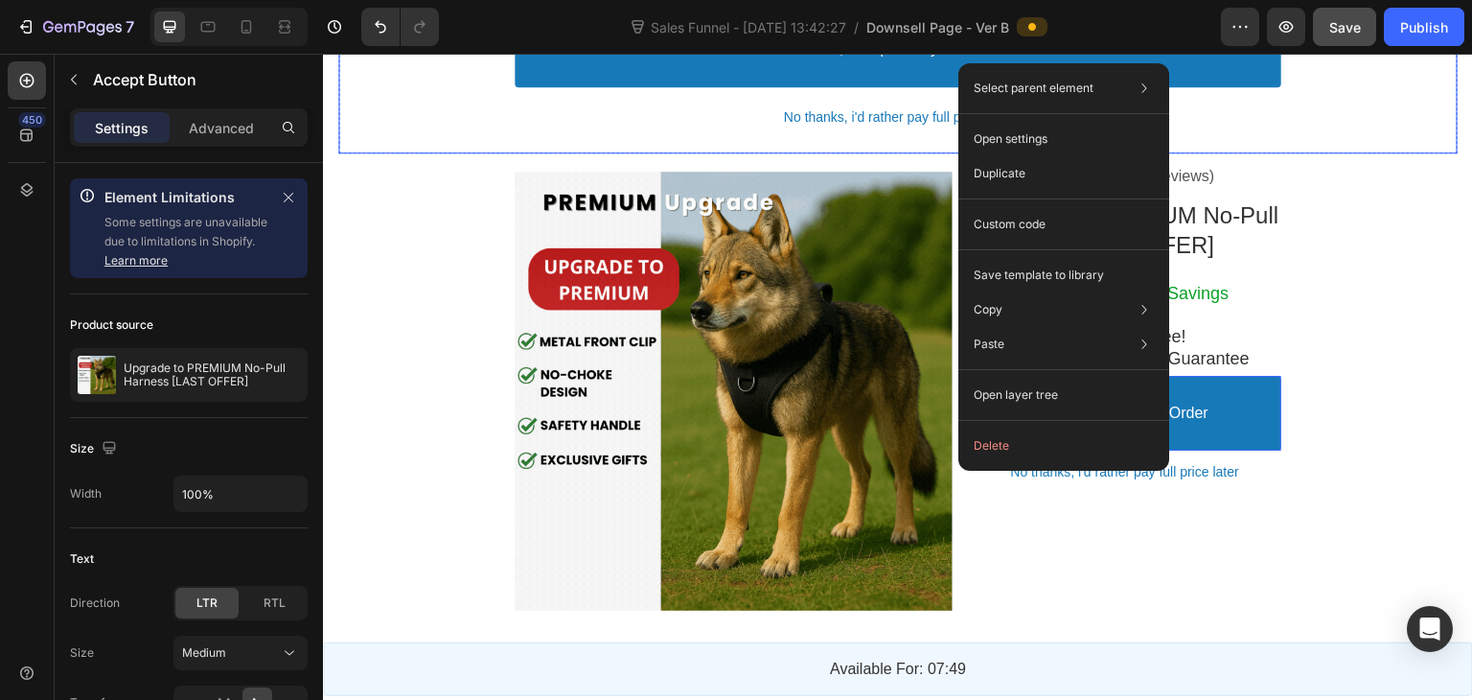
click at [413, 112] on div "yes, complete my order Accept Button No thanks, i'd rather pay full price later…" at bounding box center [897, 65] width 1119 height 135
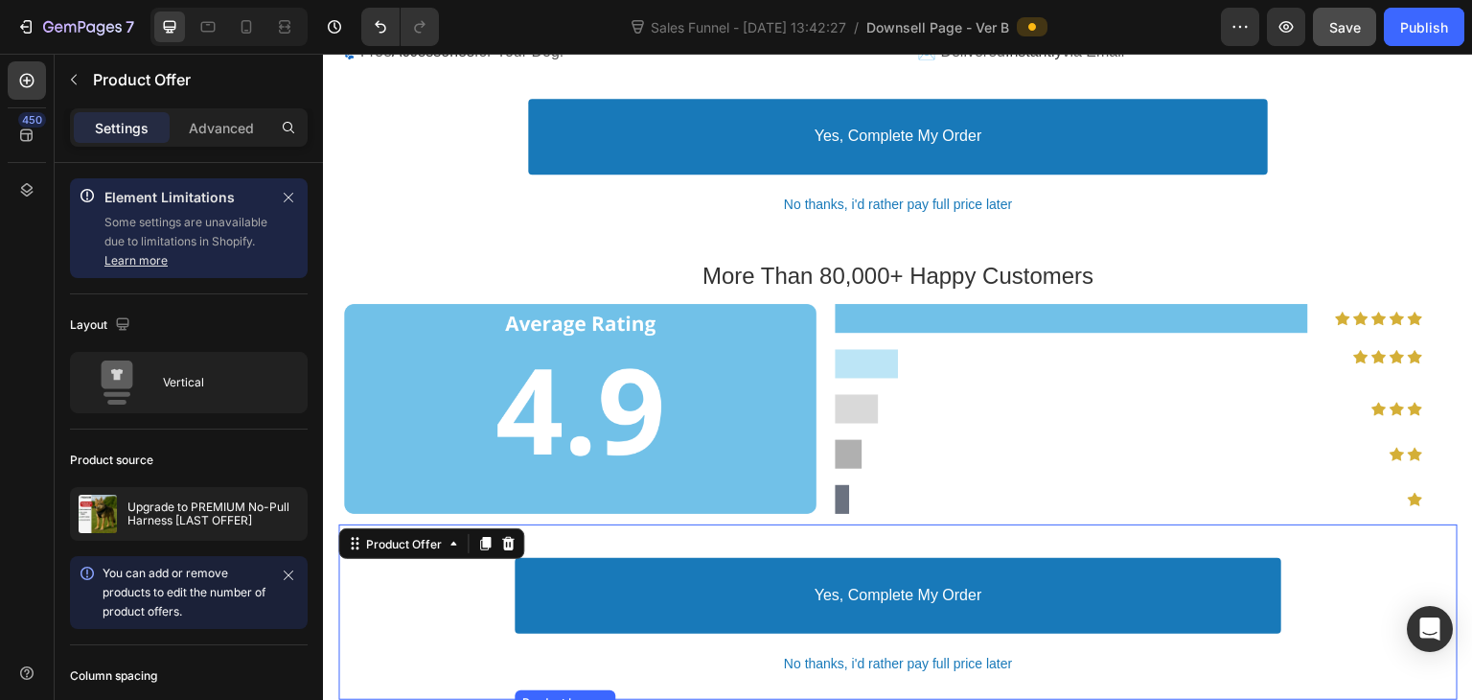
scroll to position [1682, 0]
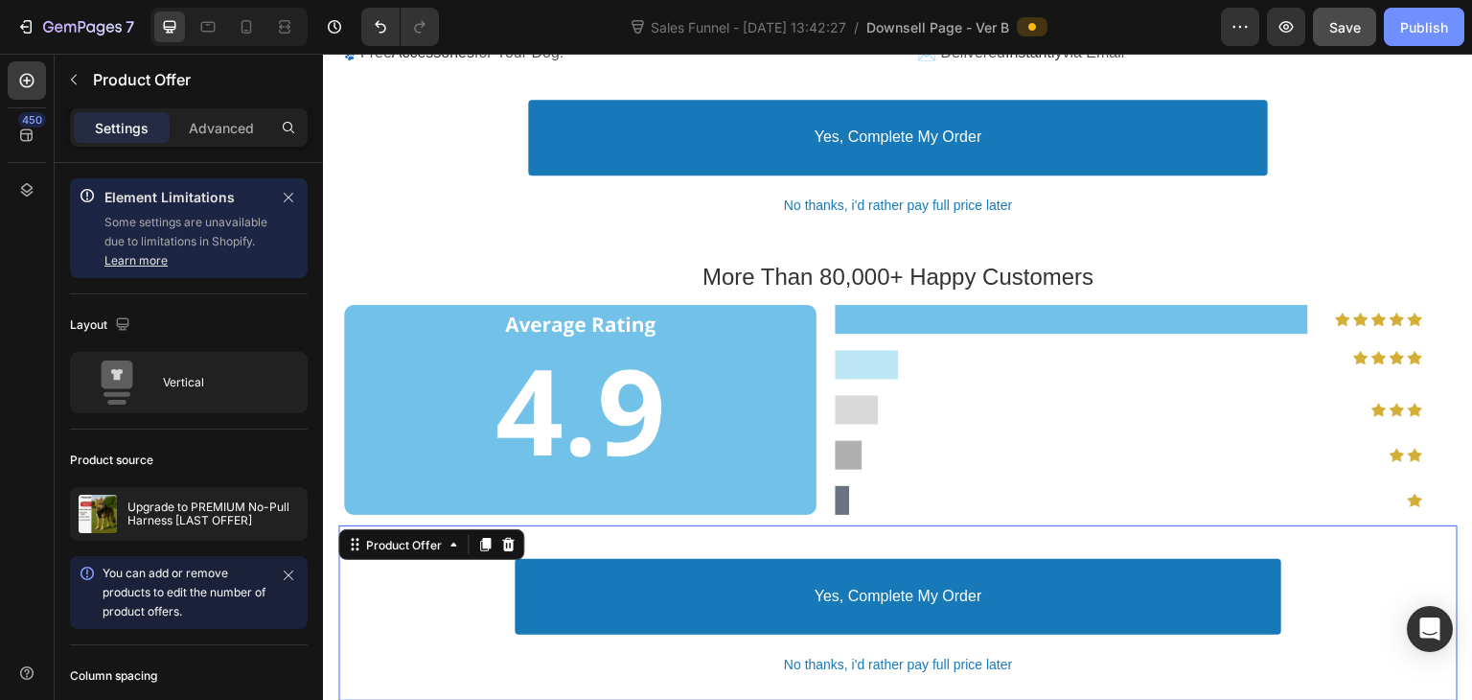
click at [1440, 28] on div "Publish" at bounding box center [1424, 27] width 48 height 20
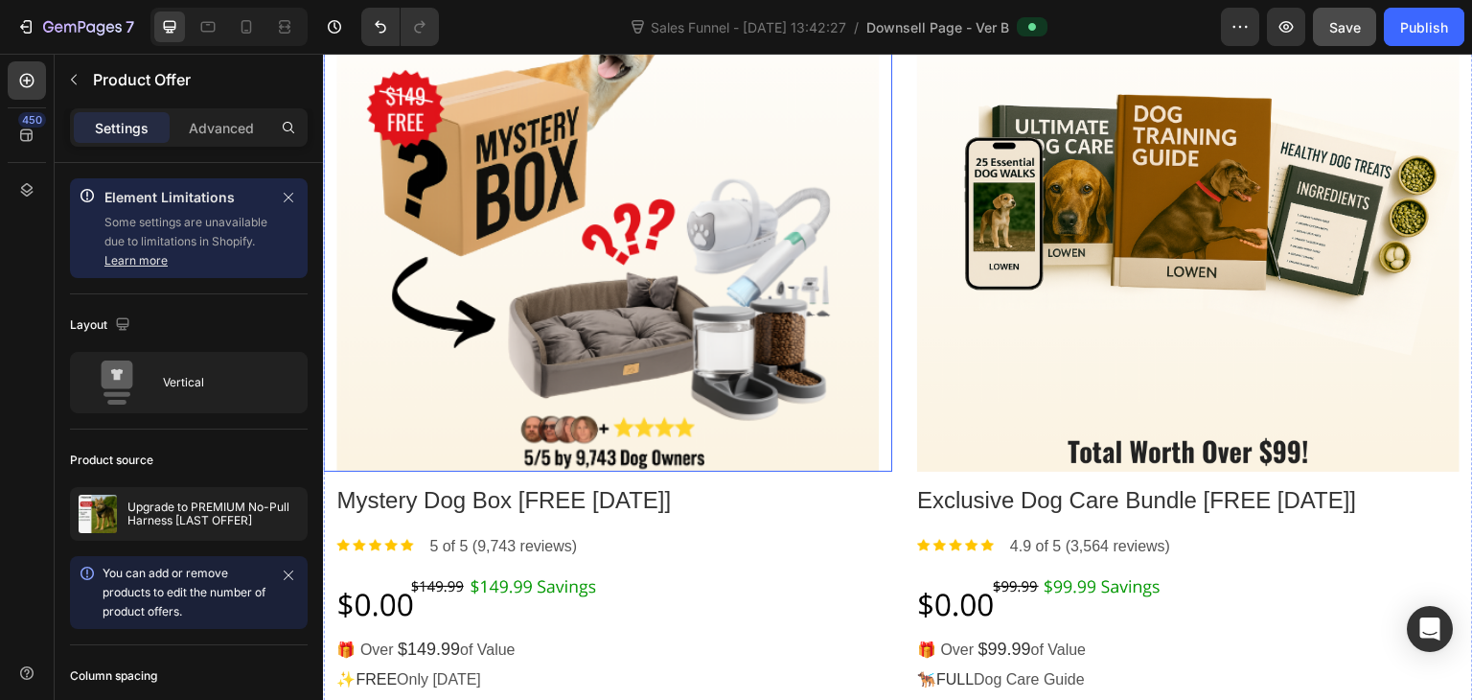
scroll to position [1027, 0]
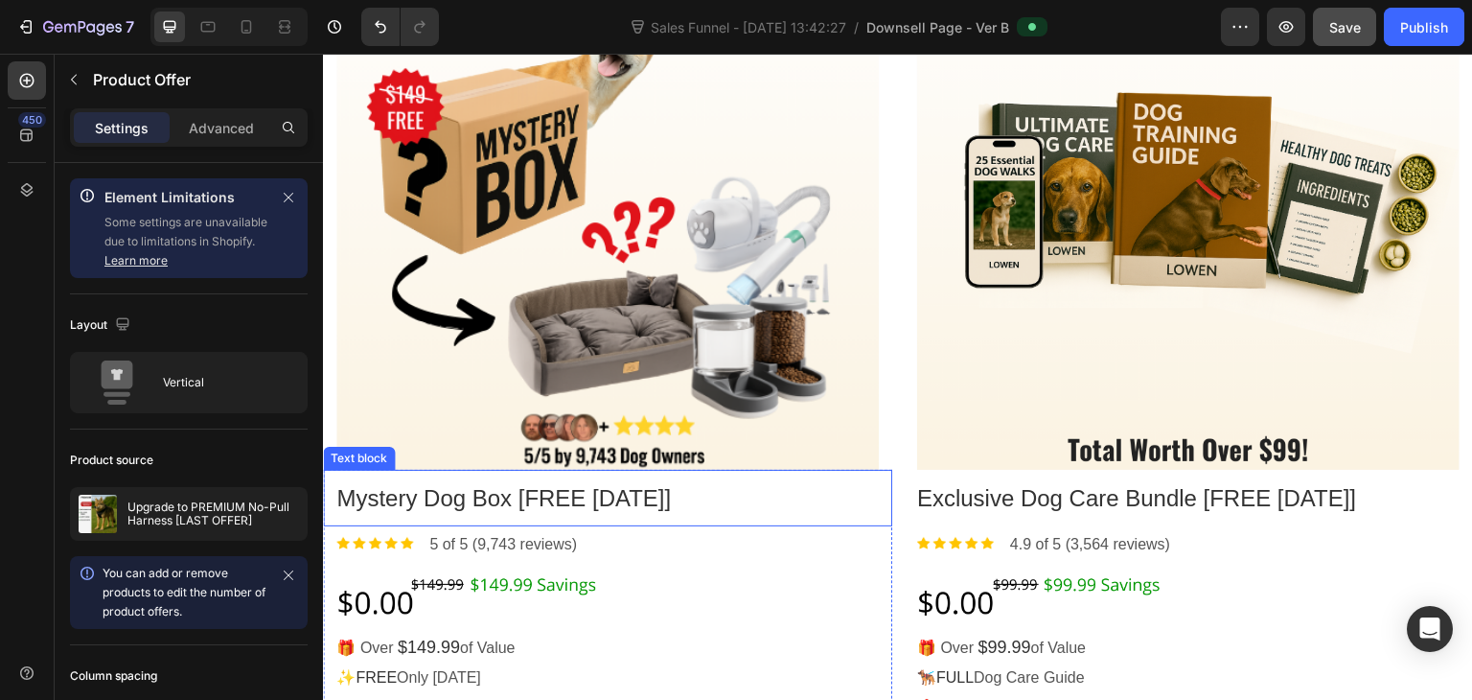
click at [460, 499] on p "Mystery Dog Box [FREE [DATE]]" at bounding box center [607, 498] width 542 height 30
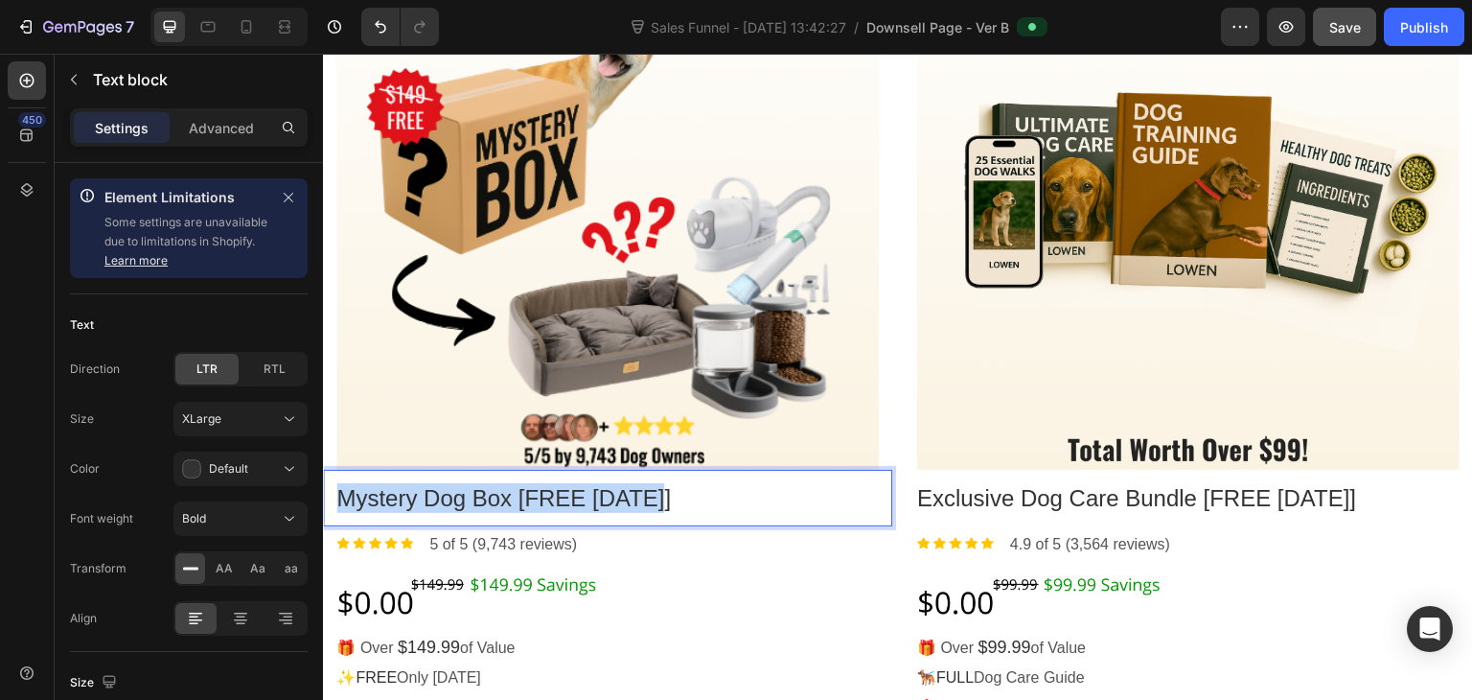
click at [460, 499] on p "Mystery Dog Box [FREE [DATE]]" at bounding box center [607, 498] width 542 height 30
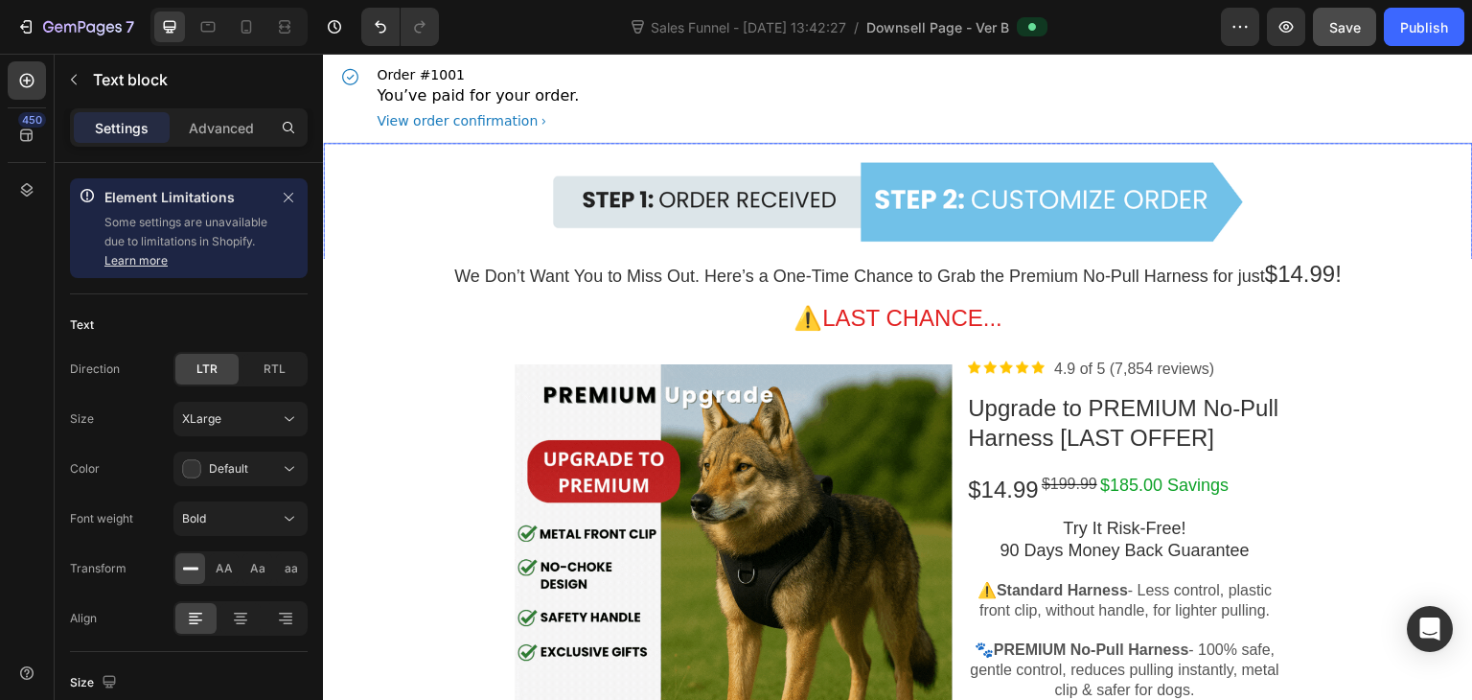
scroll to position [0, 0]
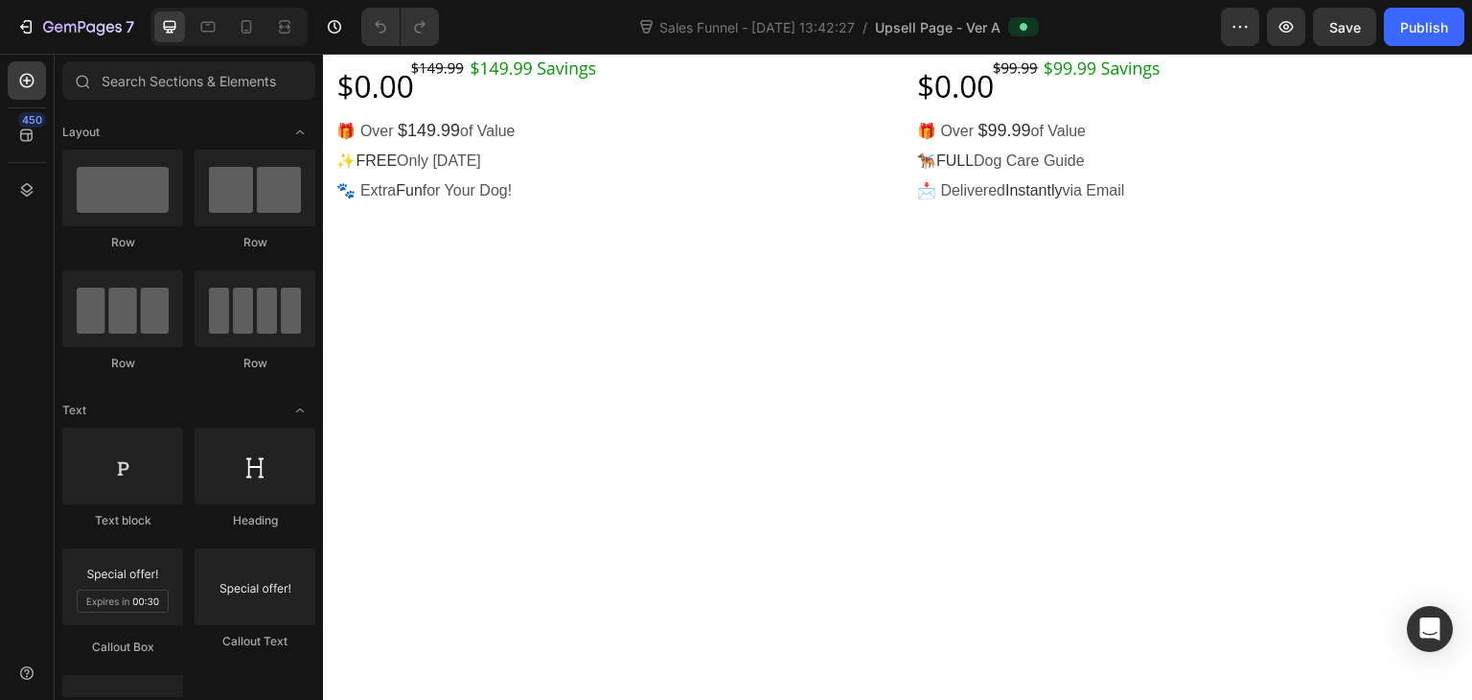
scroll to position [1081, 0]
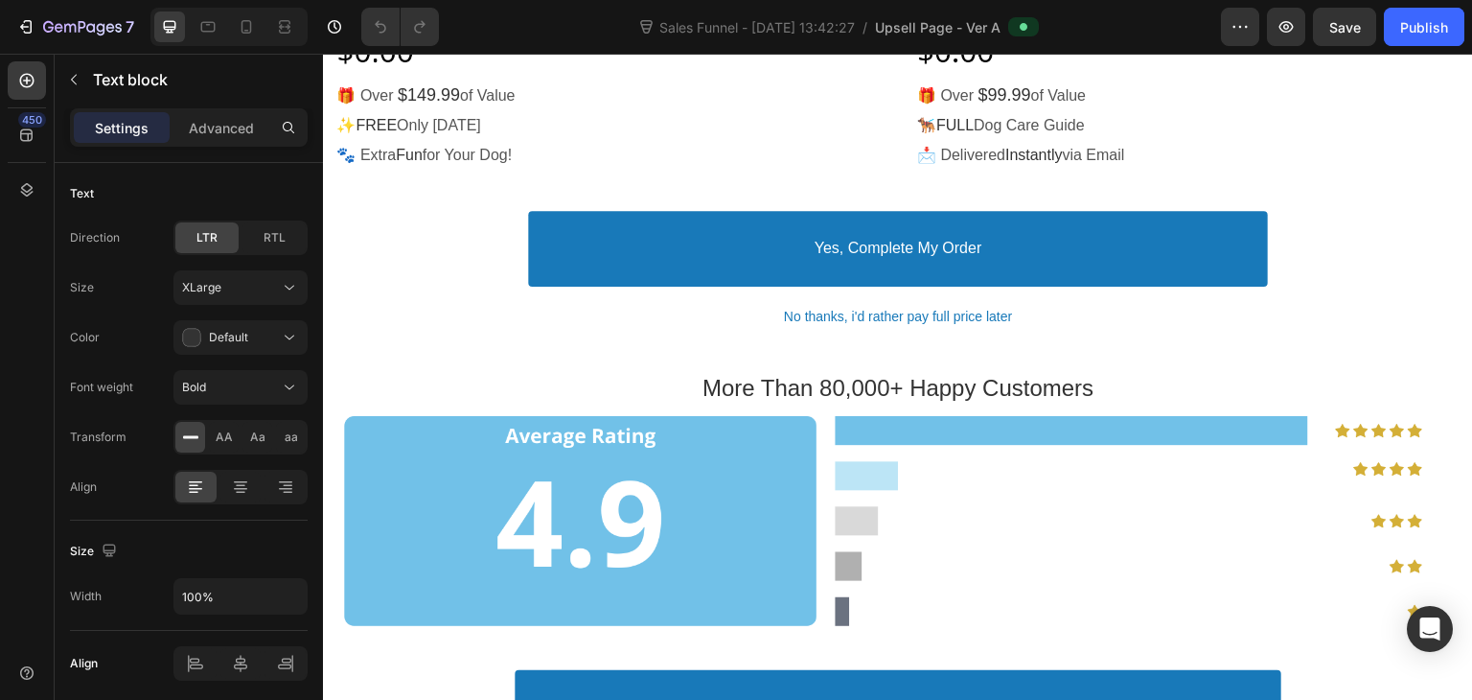
click at [622, 80] on div at bounding box center [607, 45] width 542 height 68
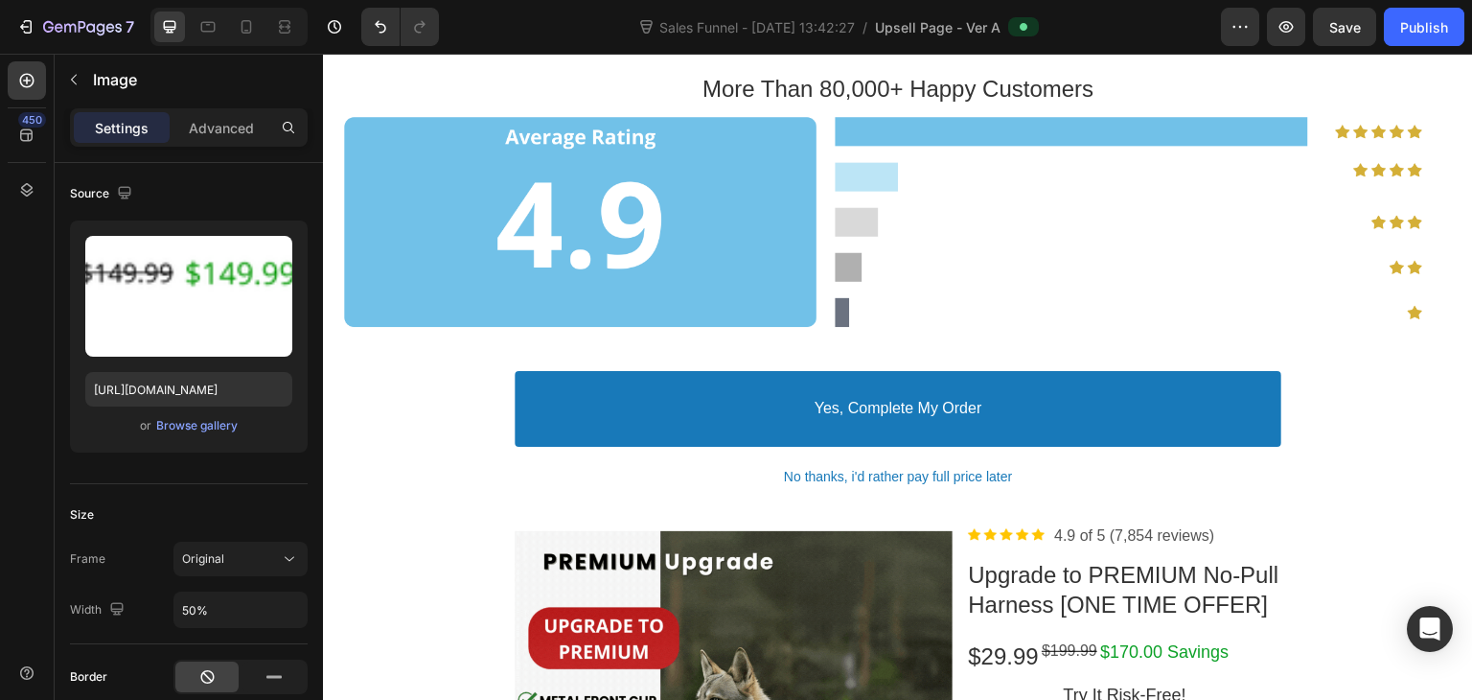
scroll to position [1382, 0]
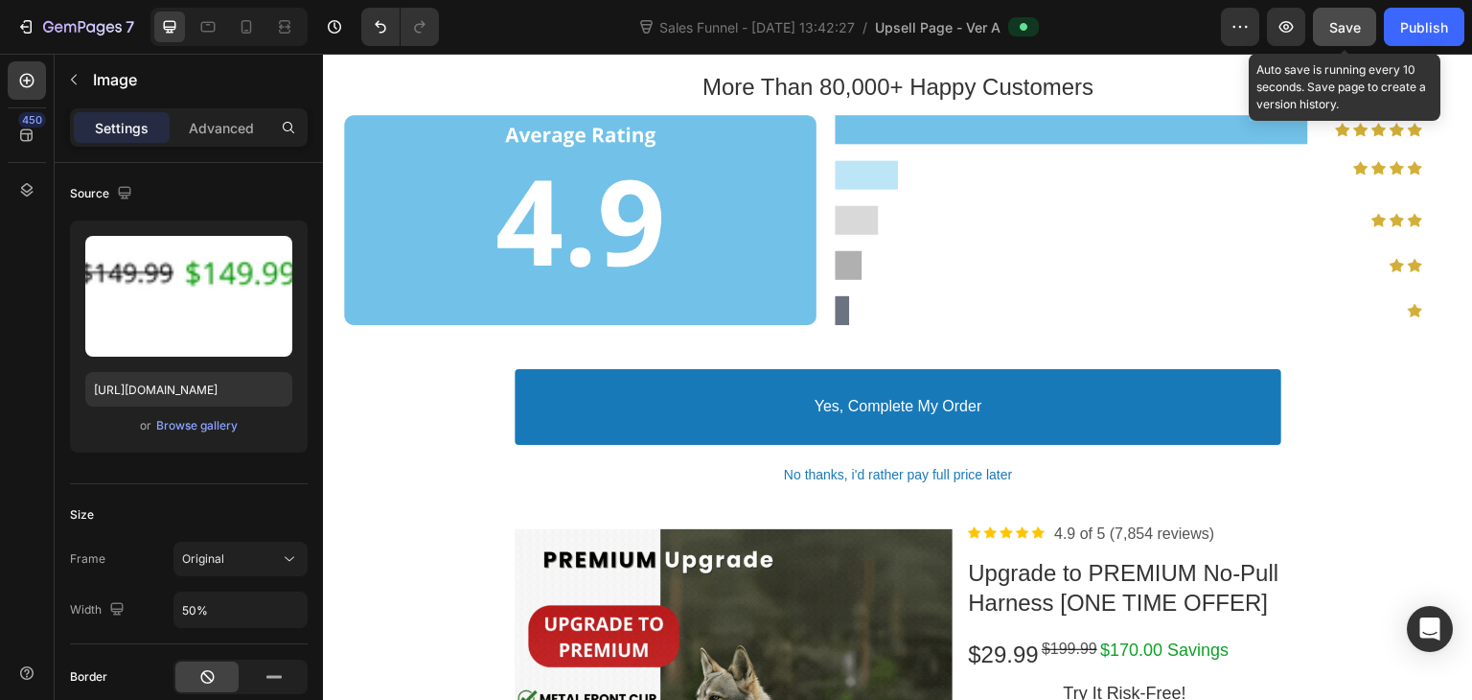
click at [1335, 20] on span "Save" at bounding box center [1345, 27] width 32 height 16
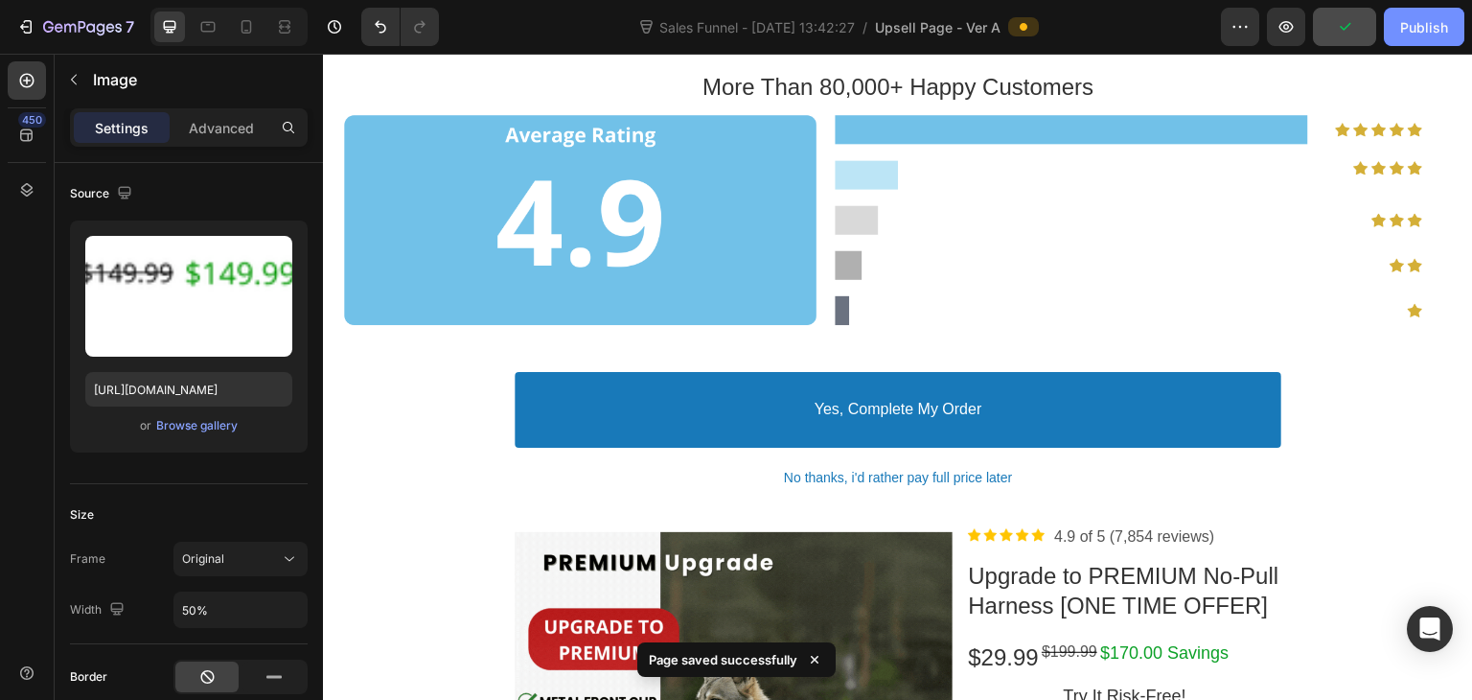
click at [1431, 24] on div "Publish" at bounding box center [1424, 27] width 48 height 20
click at [1422, 37] on button "Publish" at bounding box center [1424, 27] width 80 height 38
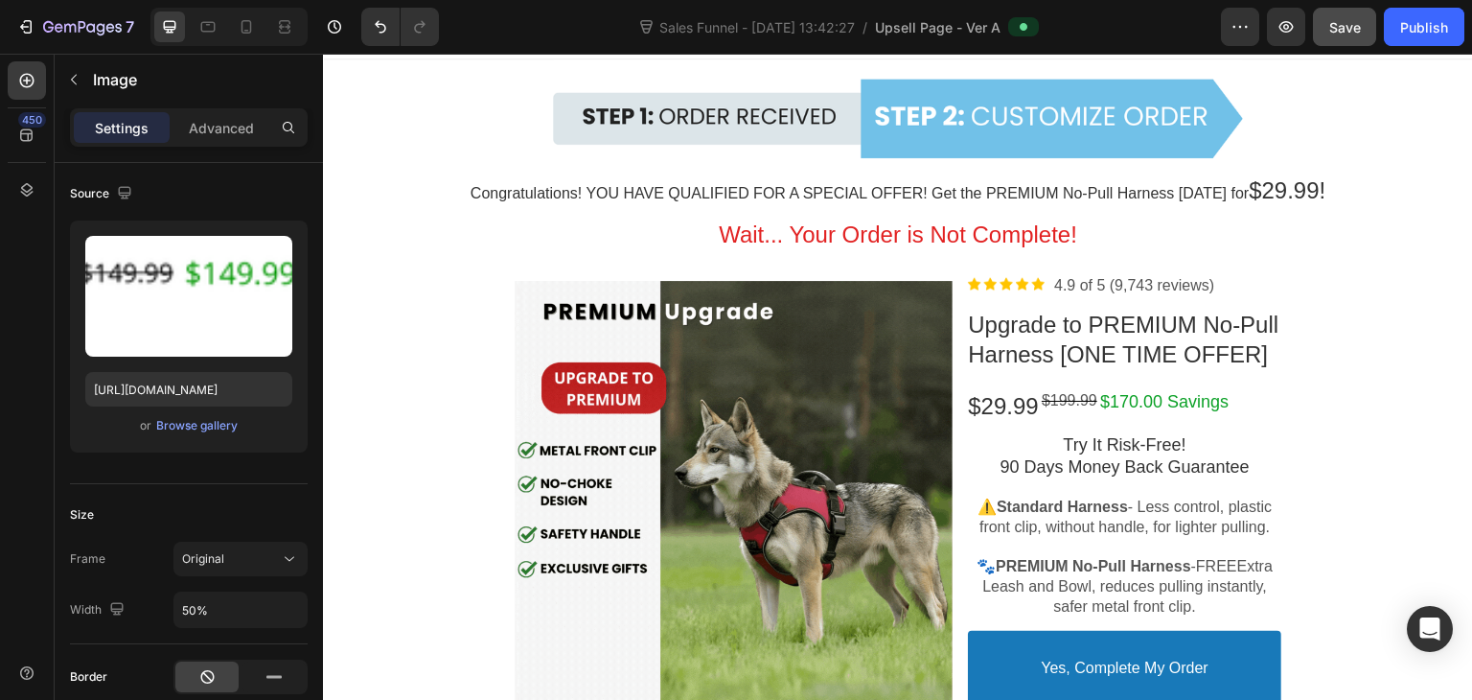
scroll to position [0, 0]
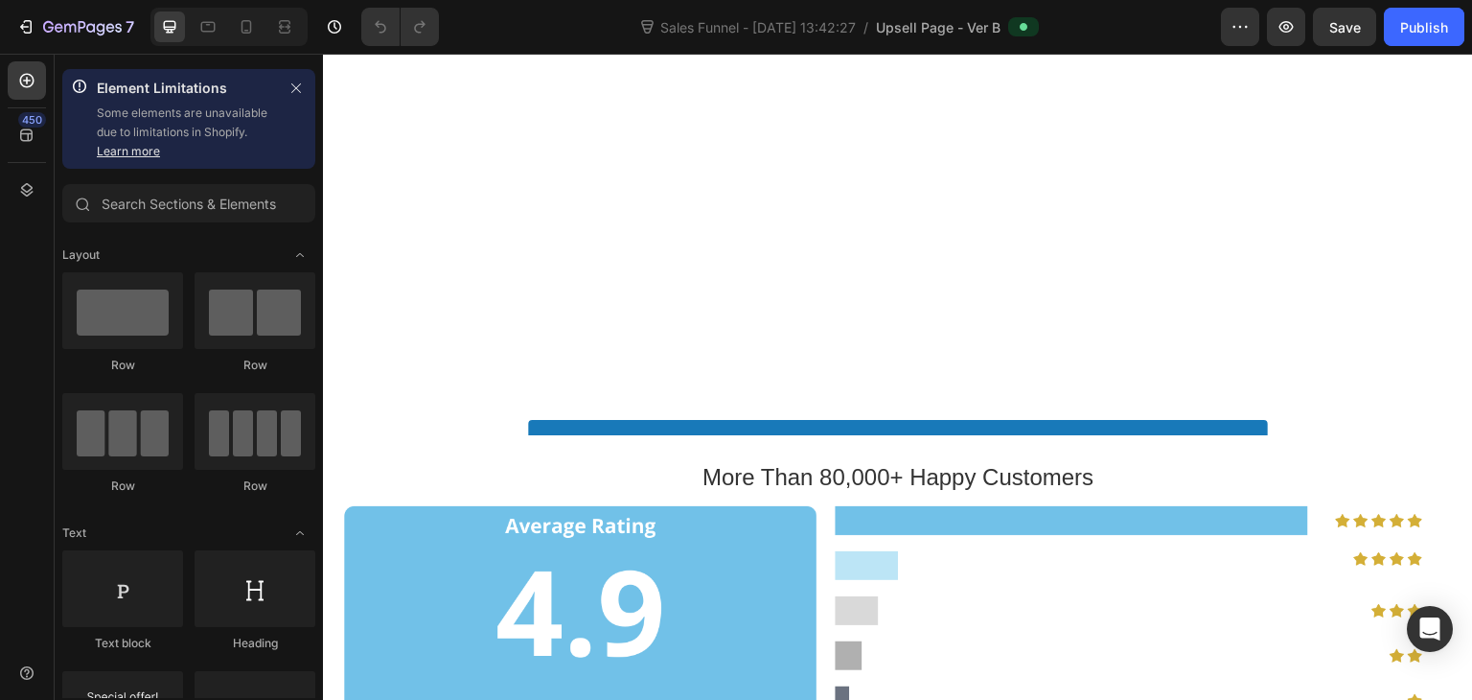
scroll to position [1395, 0]
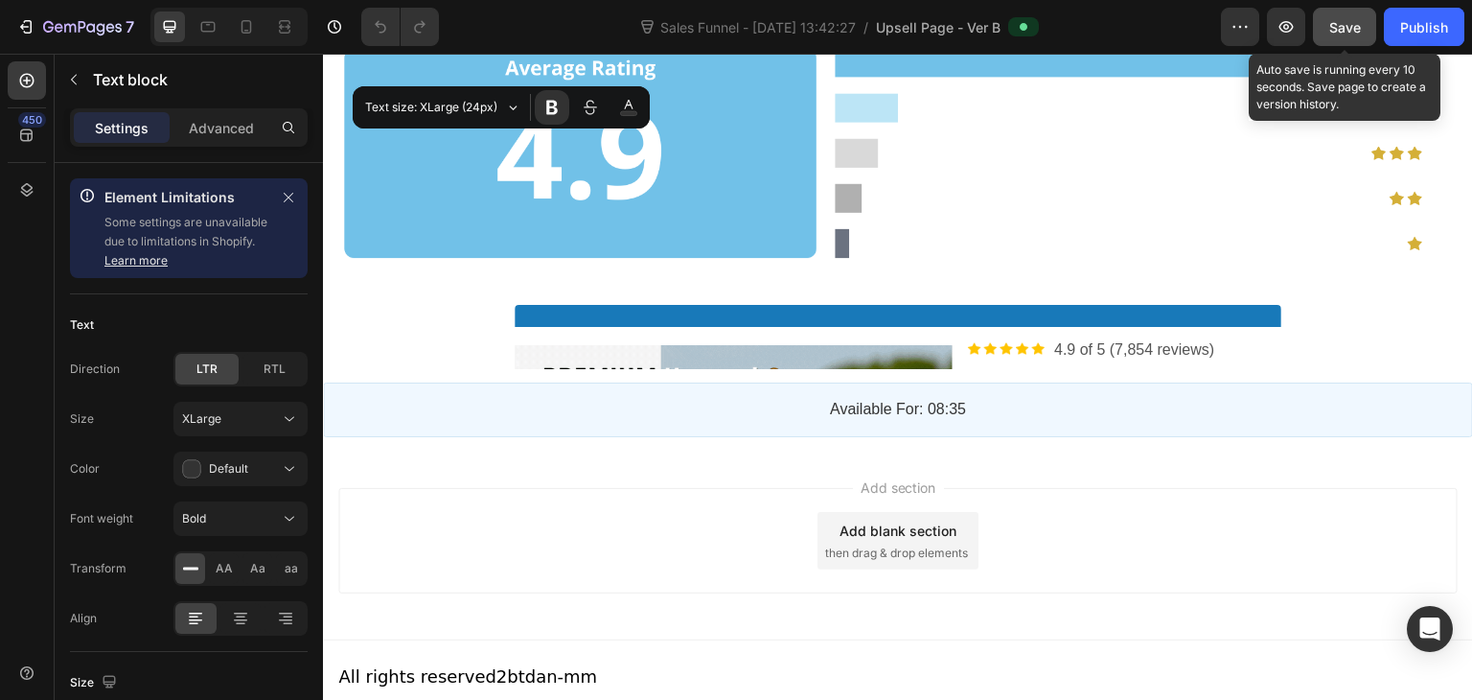
click at [1329, 40] on button "Save" at bounding box center [1344, 27] width 63 height 38
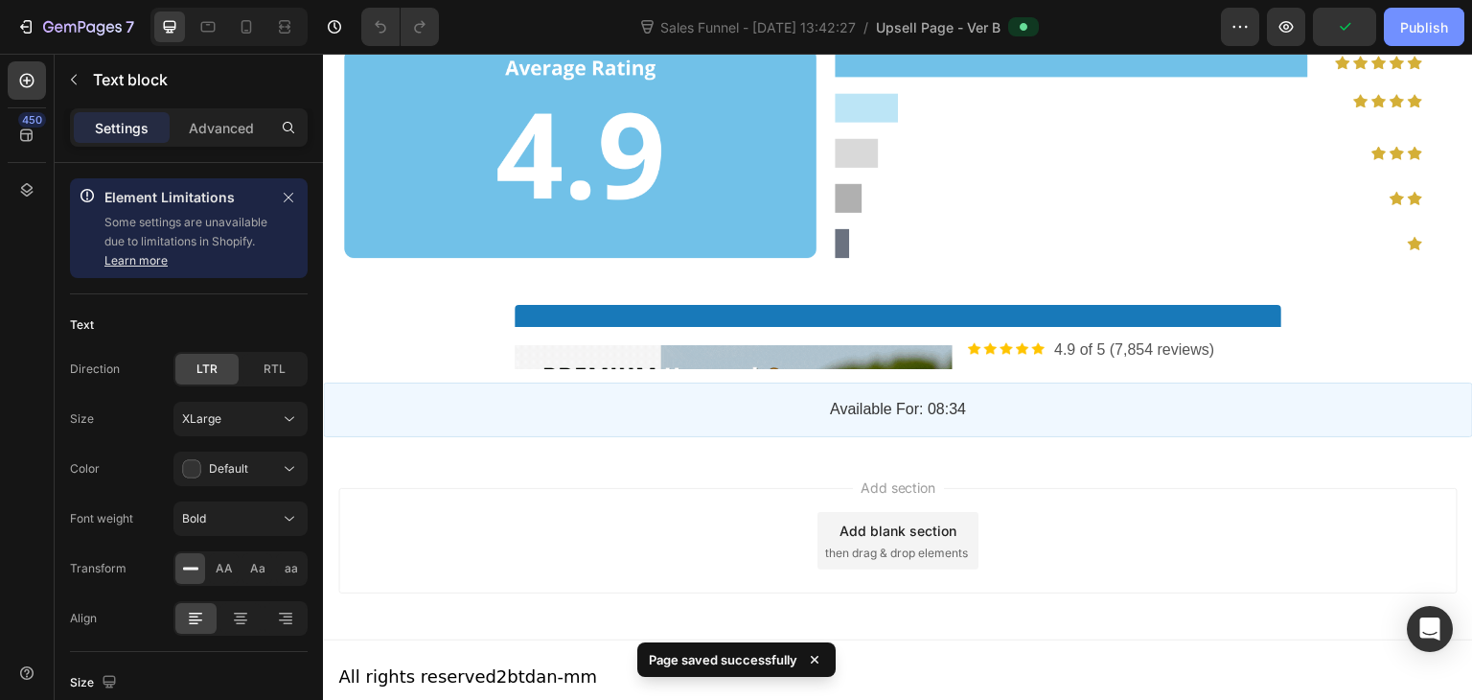
click at [1441, 42] on button "Publish" at bounding box center [1424, 27] width 80 height 38
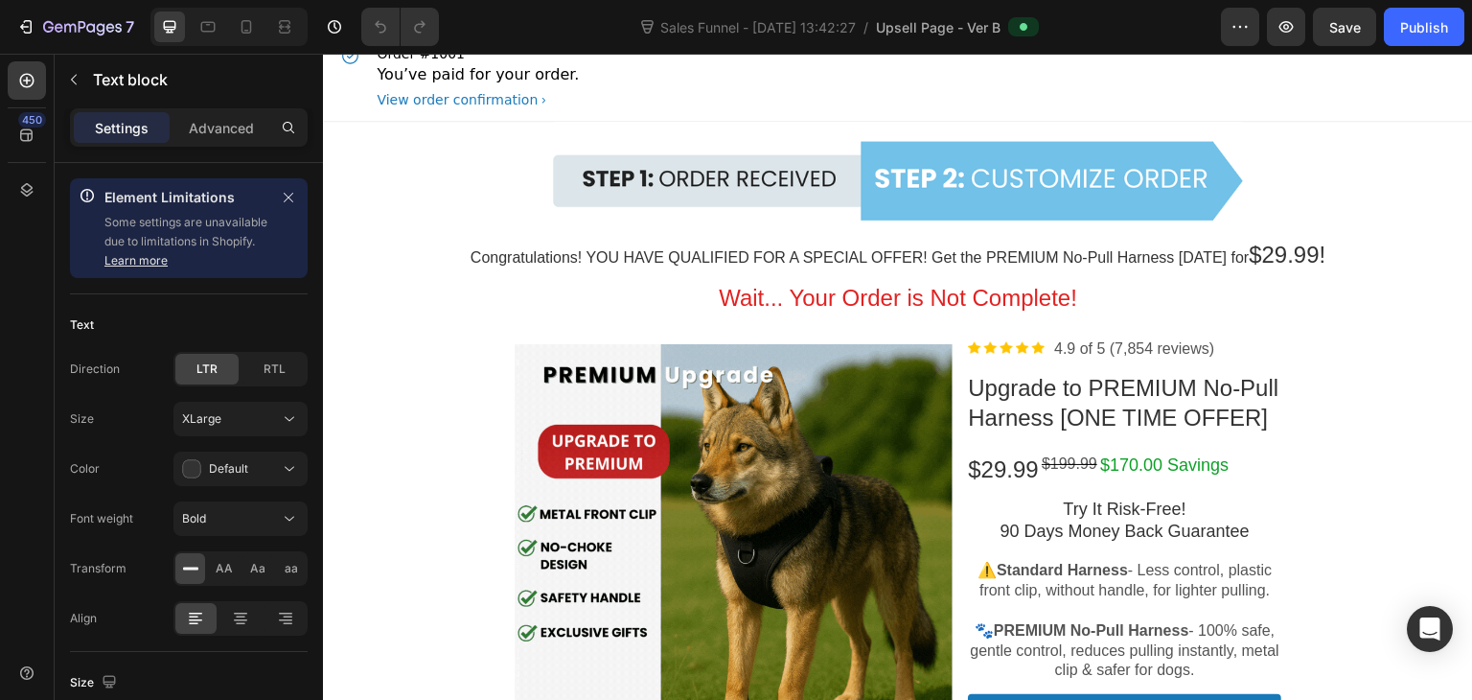
scroll to position [0, 0]
